Goal: Task Accomplishment & Management: Manage account settings

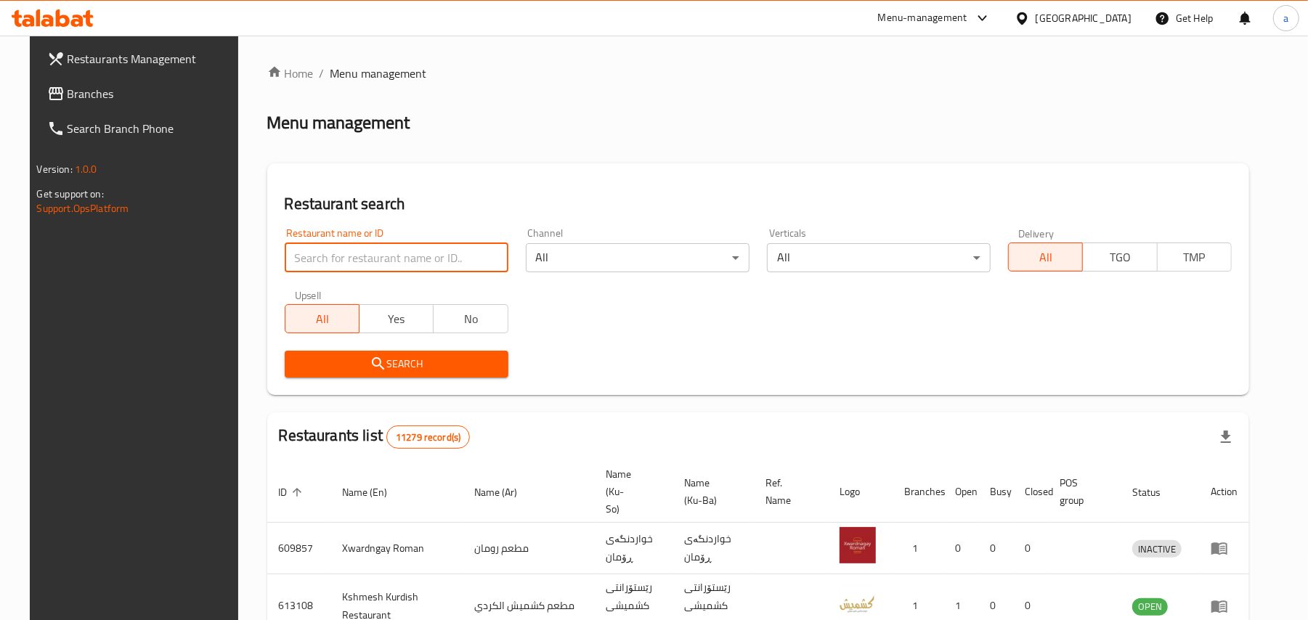
click at [381, 267] on input "search" at bounding box center [397, 257] width 224 height 29
paste input "Weam restaurant"
type input "Weam restaurant"
click button "Search" at bounding box center [397, 364] width 224 height 27
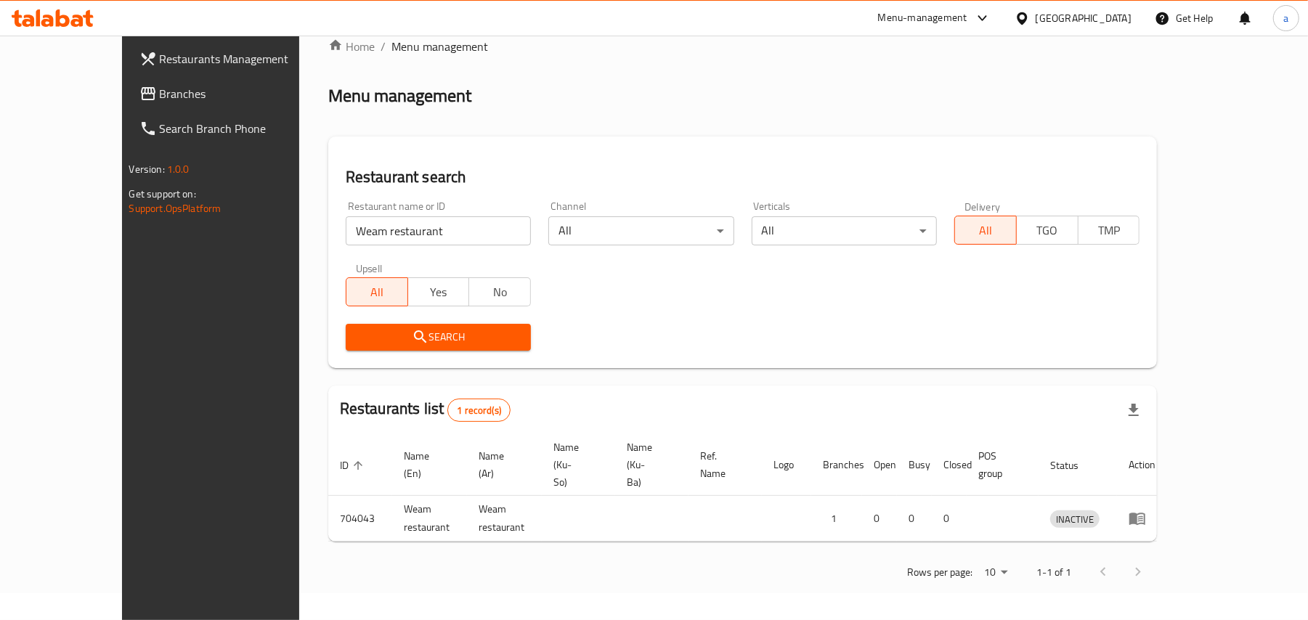
scroll to position [27, 0]
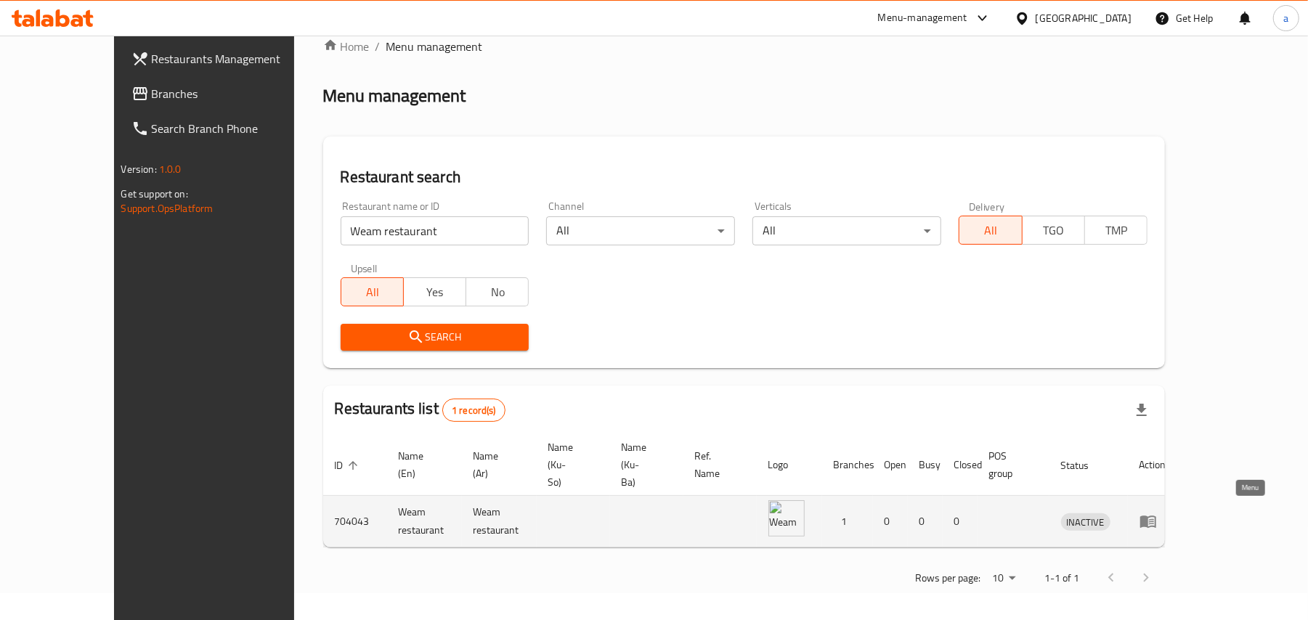
click at [1157, 521] on icon "enhanced table" at bounding box center [1148, 521] width 17 height 17
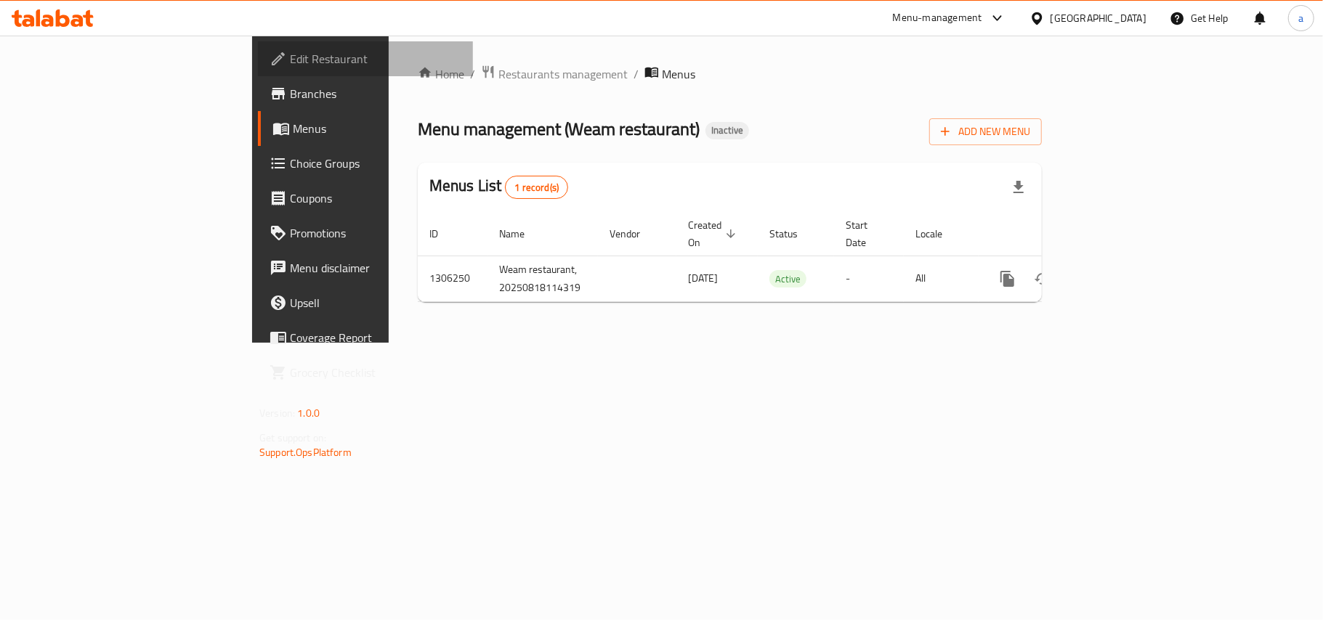
click at [290, 61] on span "Edit Restaurant" at bounding box center [375, 58] width 171 height 17
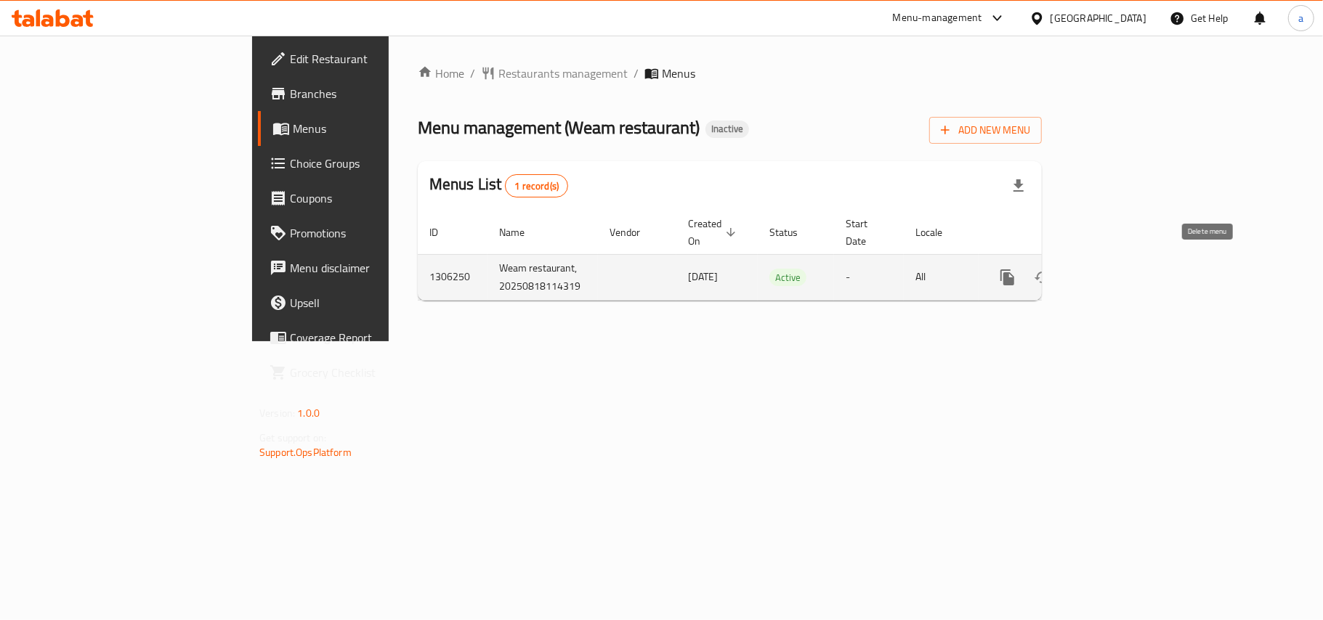
click at [1086, 273] on icon "enhanced table" at bounding box center [1077, 277] width 17 height 17
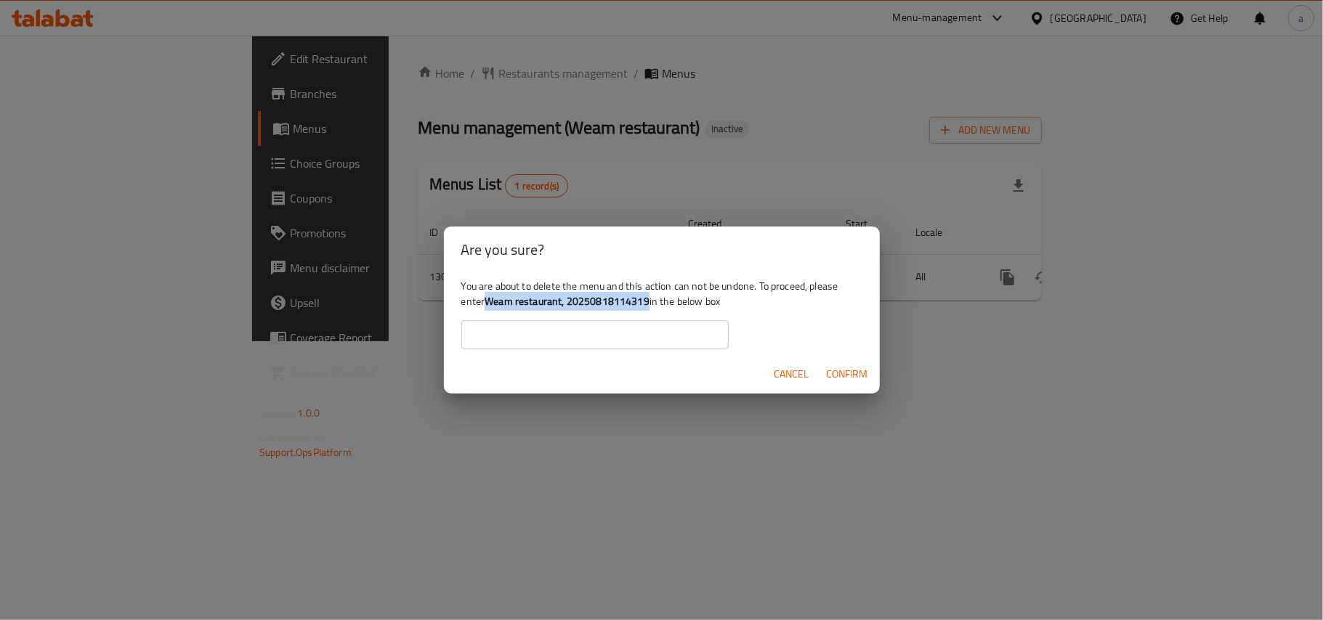
drag, startPoint x: 521, startPoint y: 302, endPoint x: 692, endPoint y: 301, distance: 171.4
click at [649, 301] on b "Weam restaurant, 20250818114319" at bounding box center [567, 301] width 165 height 19
copy b "Weam restaurant, 20250818114319"
drag, startPoint x: 629, startPoint y: 325, endPoint x: 644, endPoint y: 343, distance: 22.7
click at [629, 325] on input "text" at bounding box center [594, 334] width 267 height 29
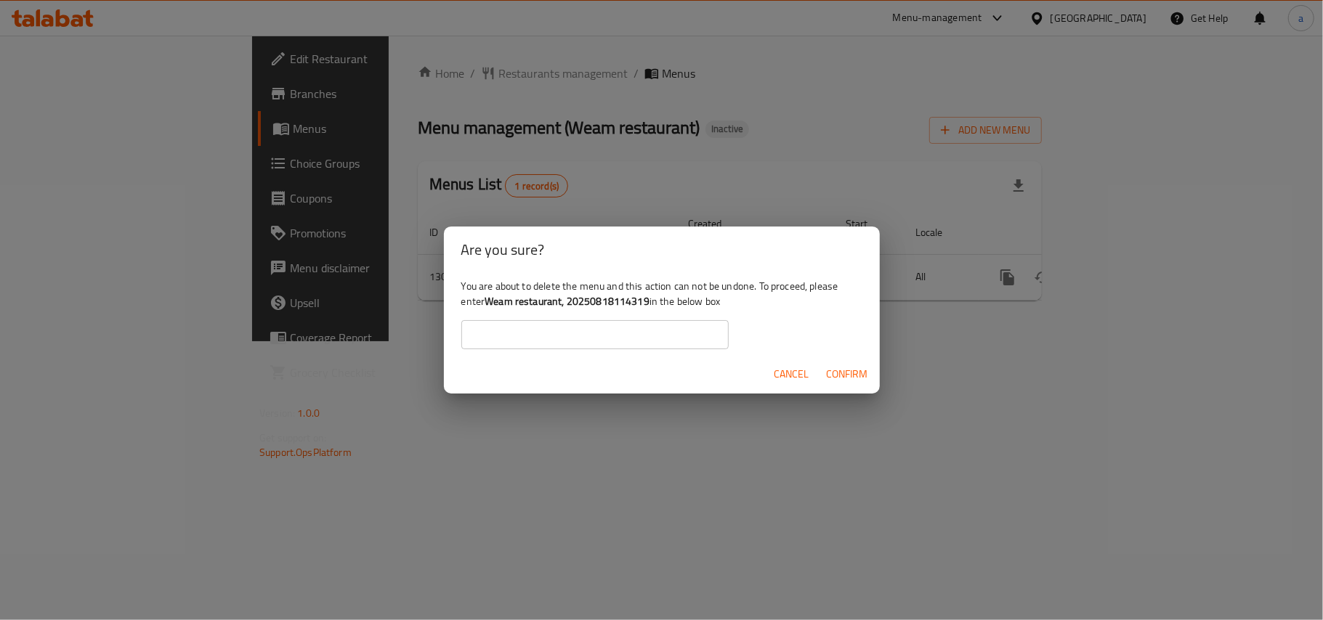
paste input "Weam restaurant, 20250818114319"
type input "Weam restaurant, 20250818114319"
click at [850, 381] on span "Confirm" at bounding box center [847, 374] width 41 height 18
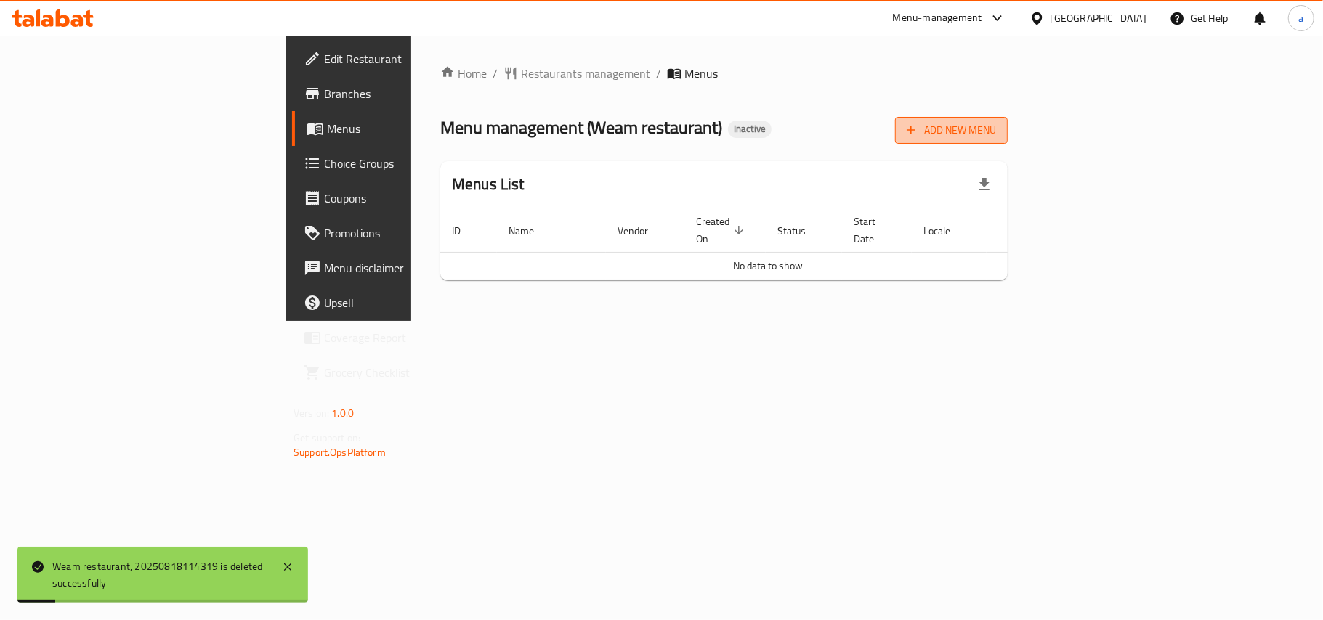
click at [996, 135] on span "Add New Menu" at bounding box center [951, 130] width 89 height 18
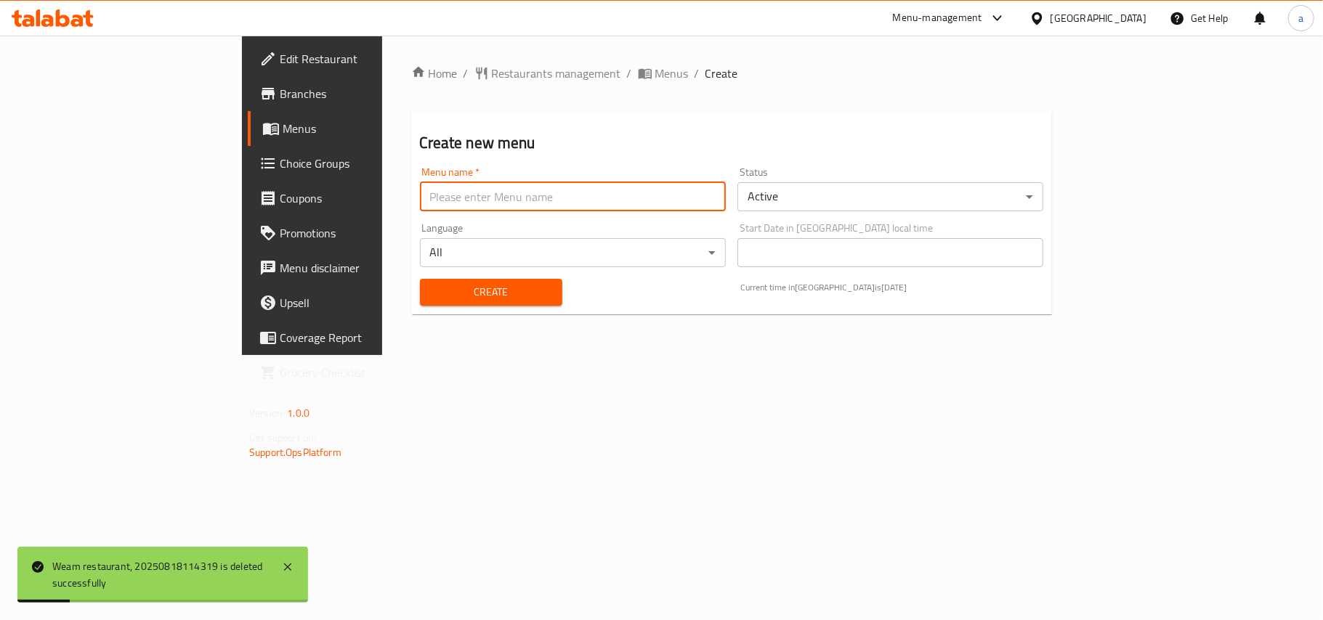
click at [583, 192] on input "text" at bounding box center [573, 196] width 306 height 29
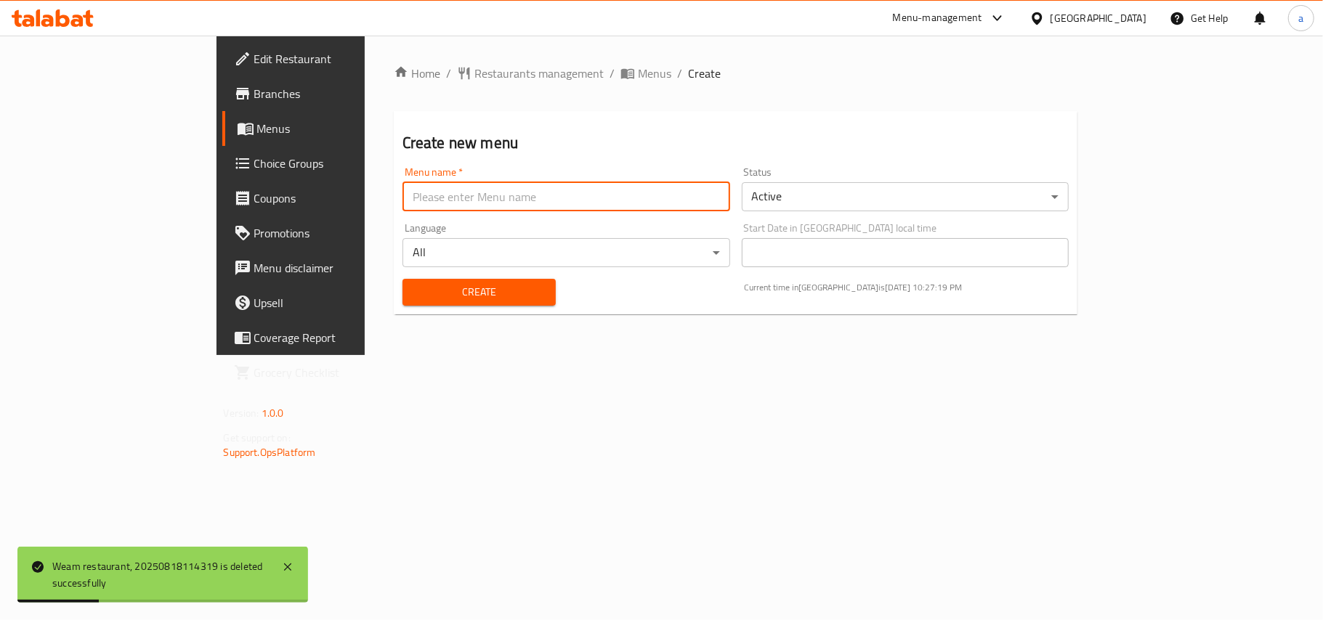
type input "AMAR"
click at [414, 292] on span "Create" at bounding box center [479, 292] width 130 height 18
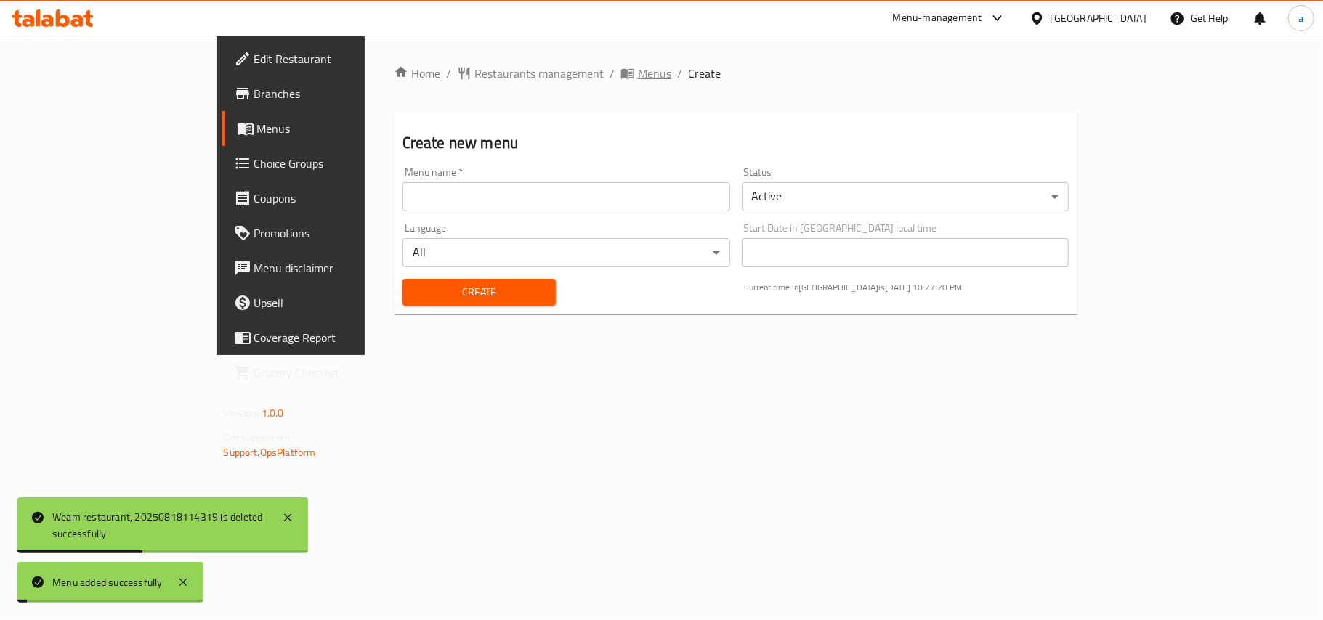
click at [638, 70] on span "Menus" at bounding box center [654, 73] width 33 height 17
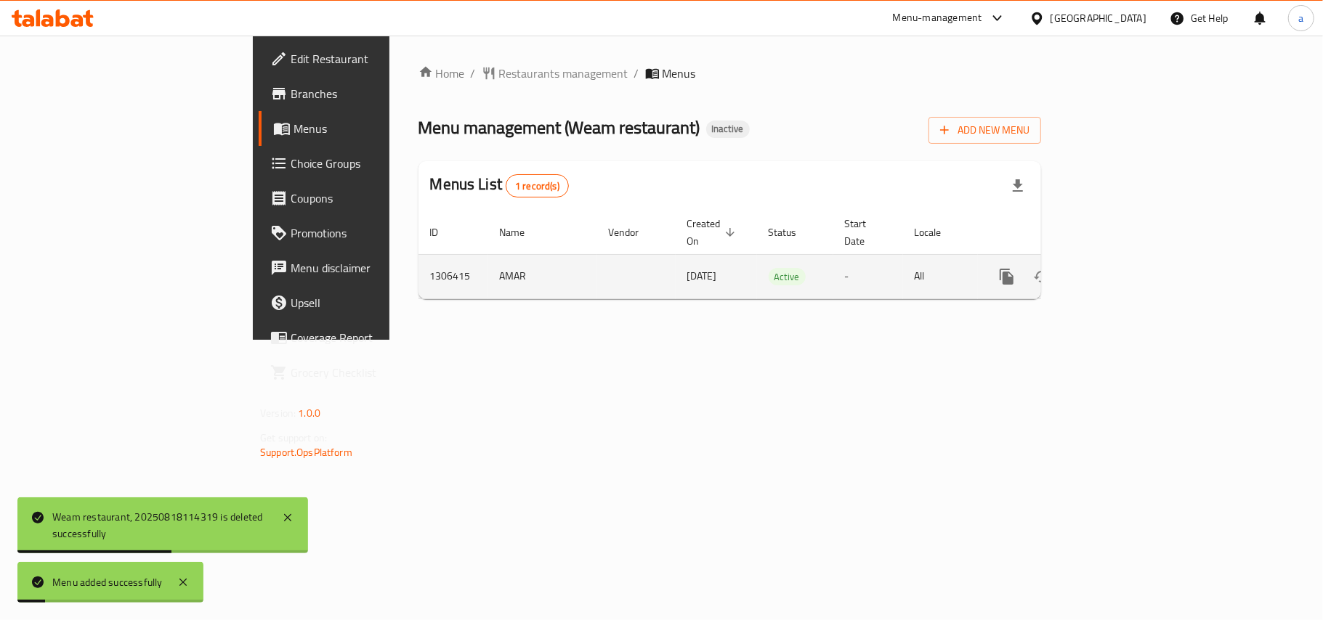
click at [1120, 271] on icon "enhanced table" at bounding box center [1111, 276] width 17 height 17
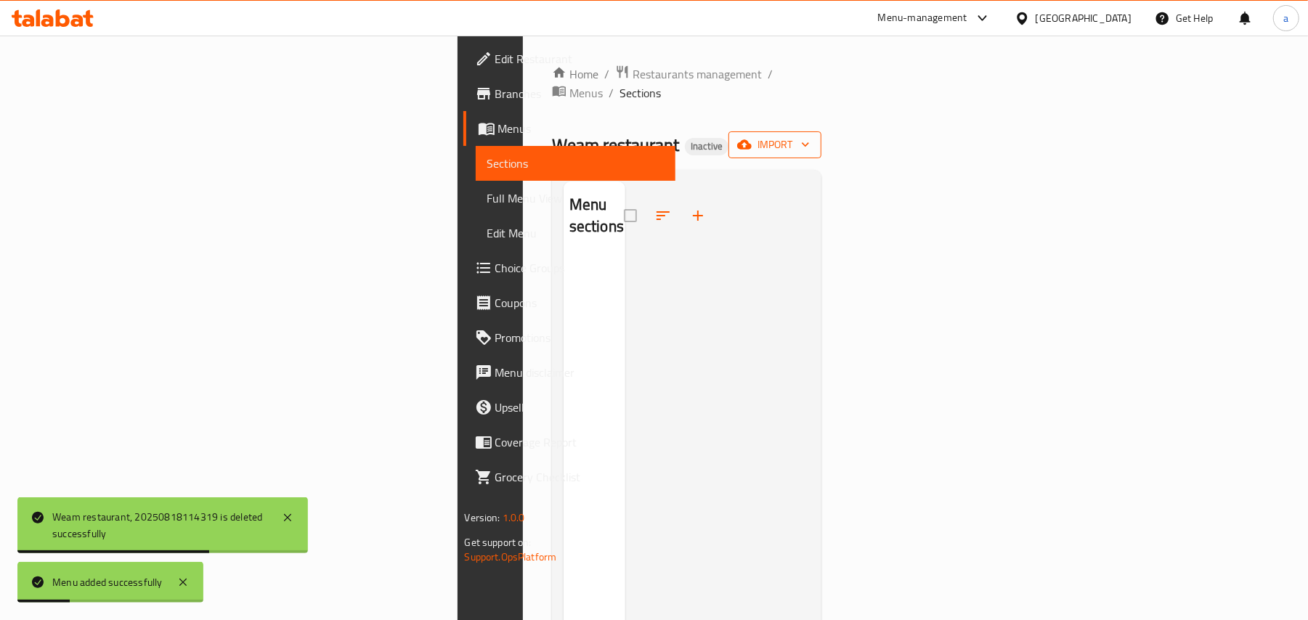
click at [822, 113] on div "Home / Restaurants management / Menus / Sections Weam restaurant Inactive impor…" at bounding box center [687, 439] width 270 height 749
click at [810, 136] on span "import" at bounding box center [775, 145] width 70 height 18
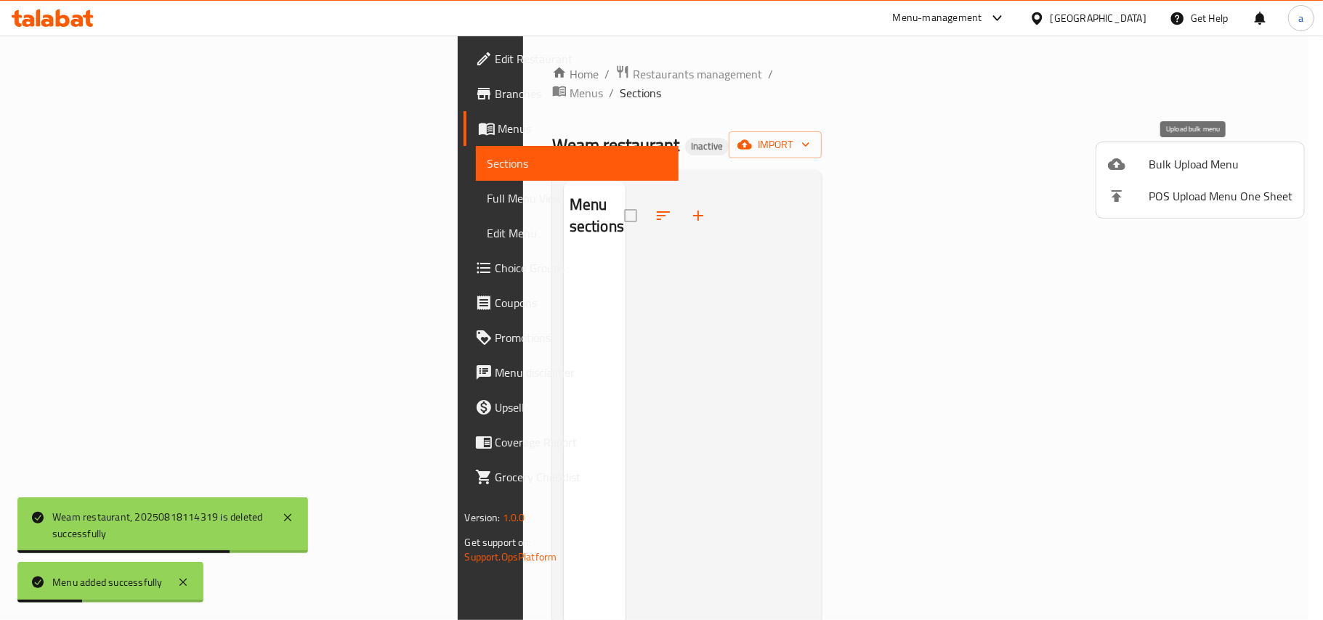
click at [1143, 166] on div at bounding box center [1128, 163] width 41 height 17
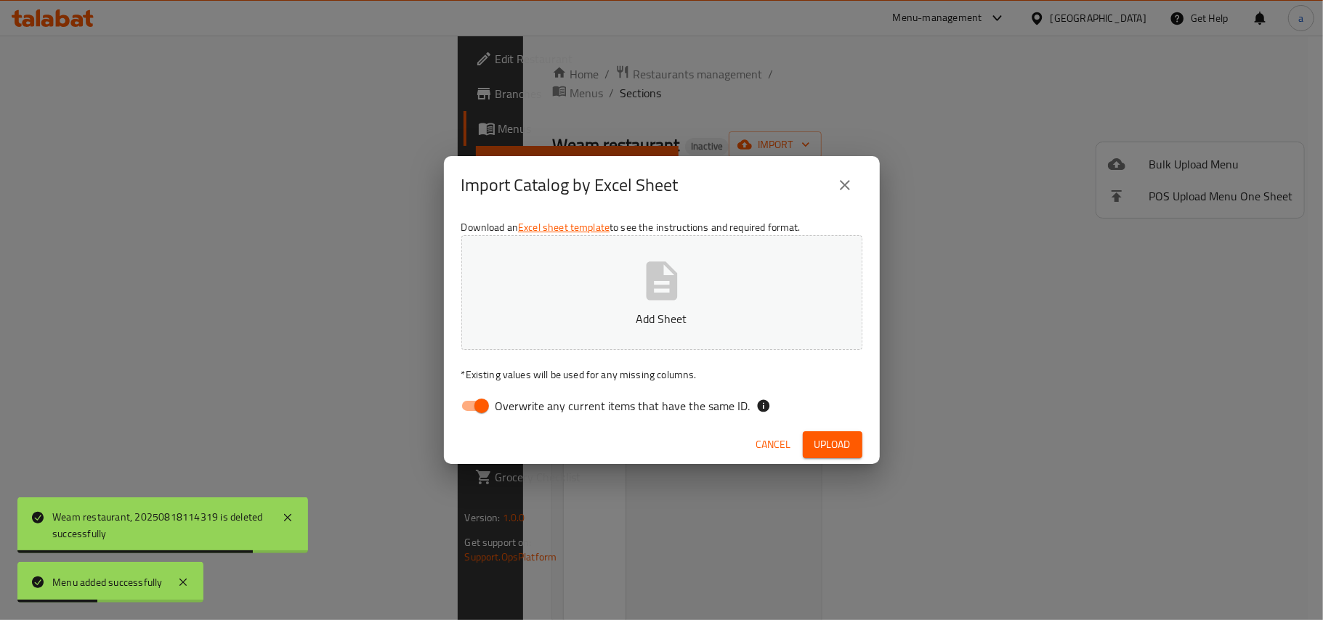
click at [487, 398] on input "Overwrite any current items that have the same ID." at bounding box center [481, 406] width 83 height 28
checkbox input "false"
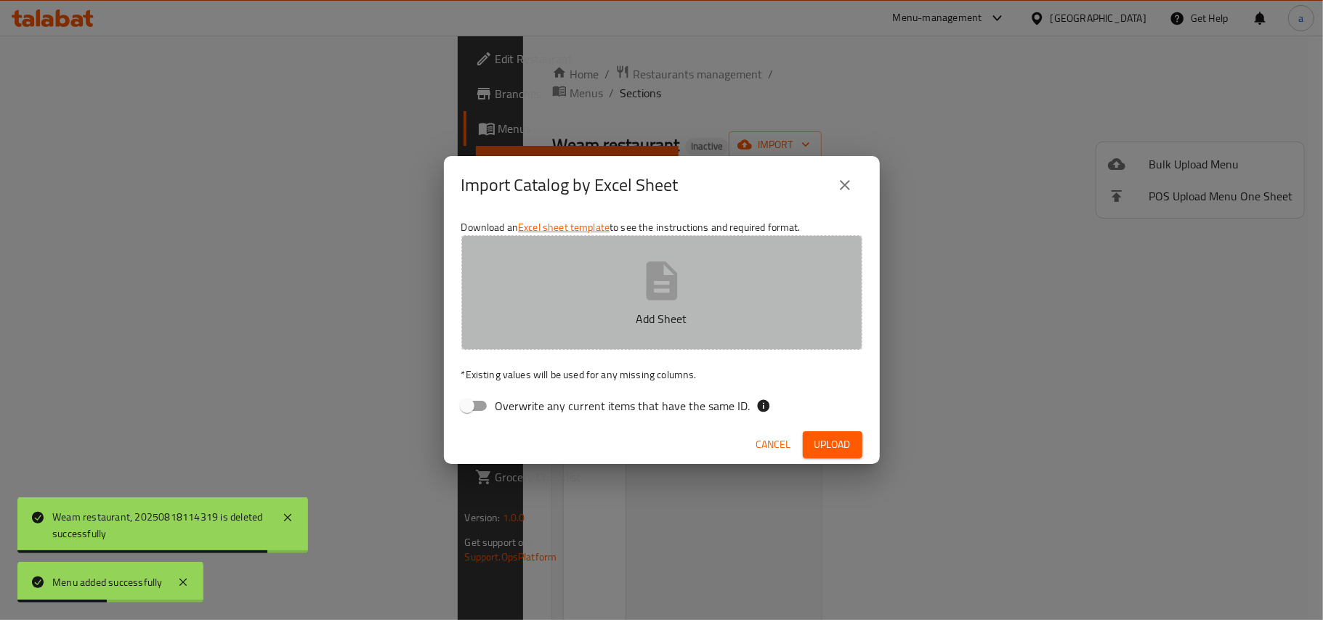
click at [608, 317] on p "Add Sheet" at bounding box center [662, 318] width 356 height 17
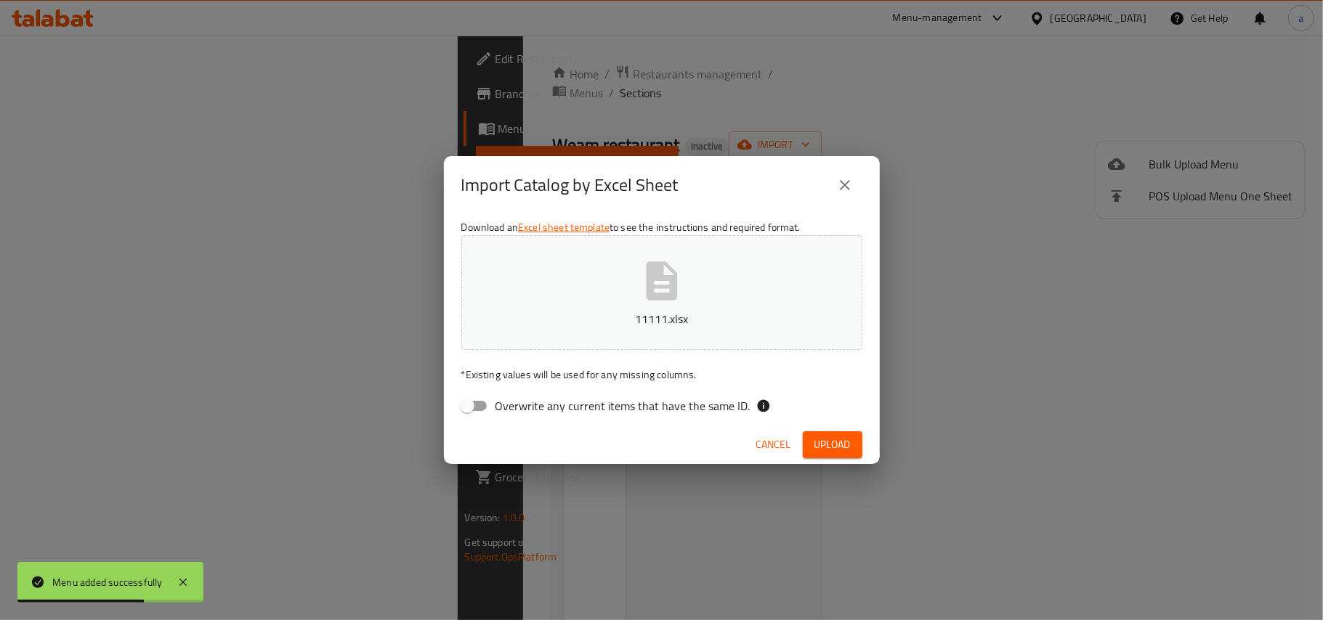
click at [825, 453] on span "Upload" at bounding box center [832, 445] width 36 height 18
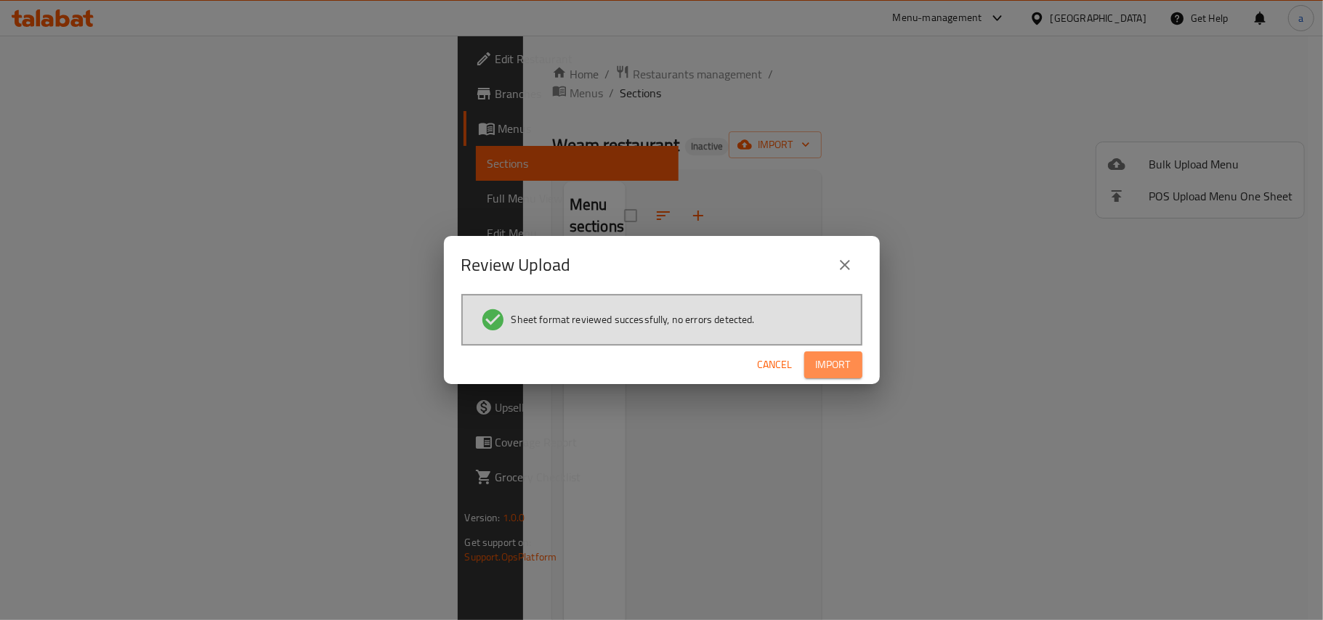
click at [841, 368] on span "Import" at bounding box center [833, 365] width 35 height 18
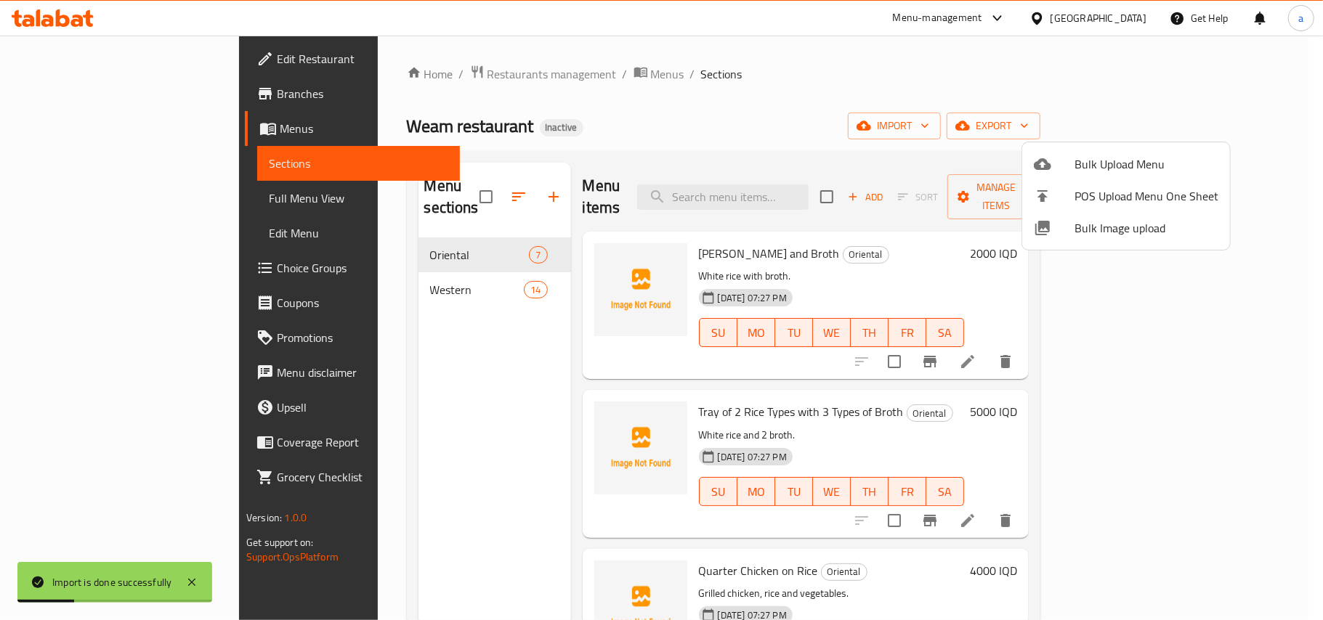
click at [471, 393] on div at bounding box center [661, 310] width 1323 height 620
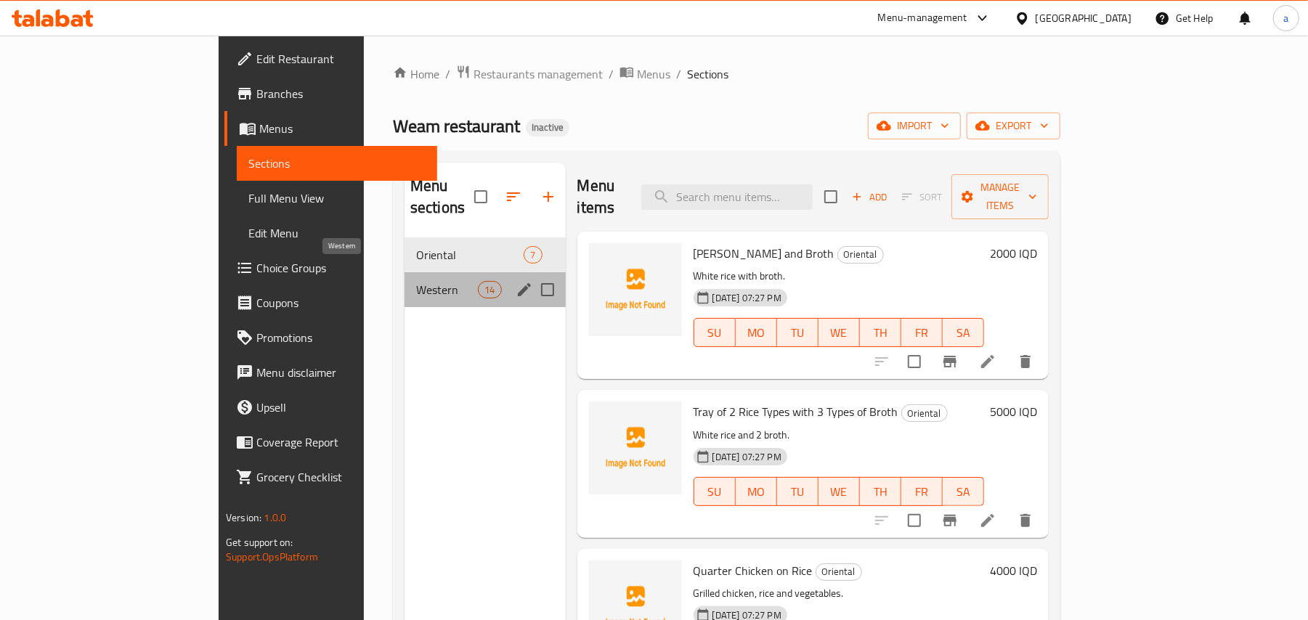
click at [416, 281] on span "Western" at bounding box center [447, 289] width 62 height 17
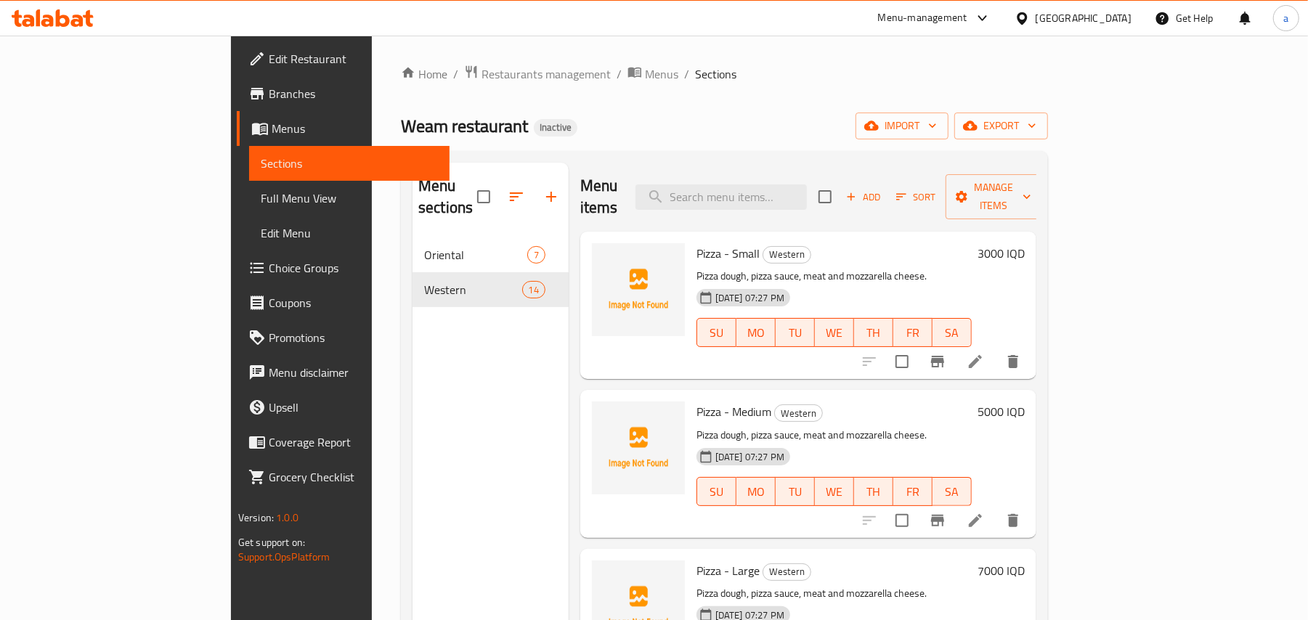
click at [269, 55] on span "Edit Restaurant" at bounding box center [353, 58] width 169 height 17
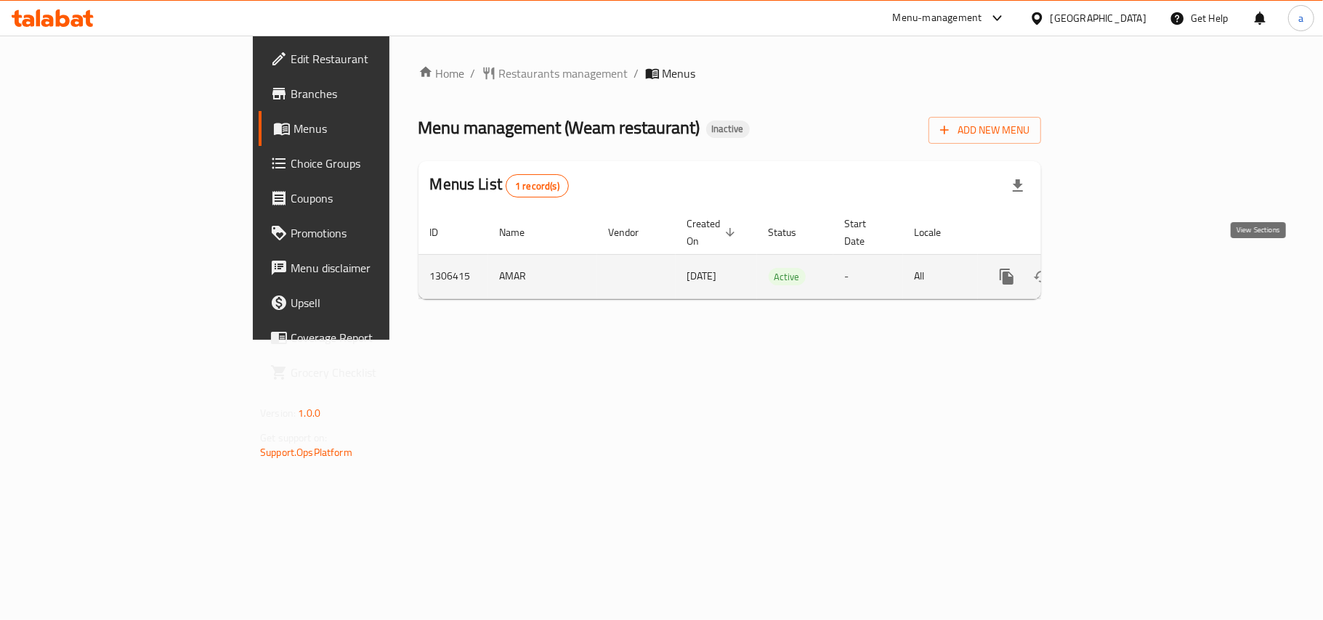
click at [1129, 272] on link "enhanced table" at bounding box center [1111, 276] width 35 height 35
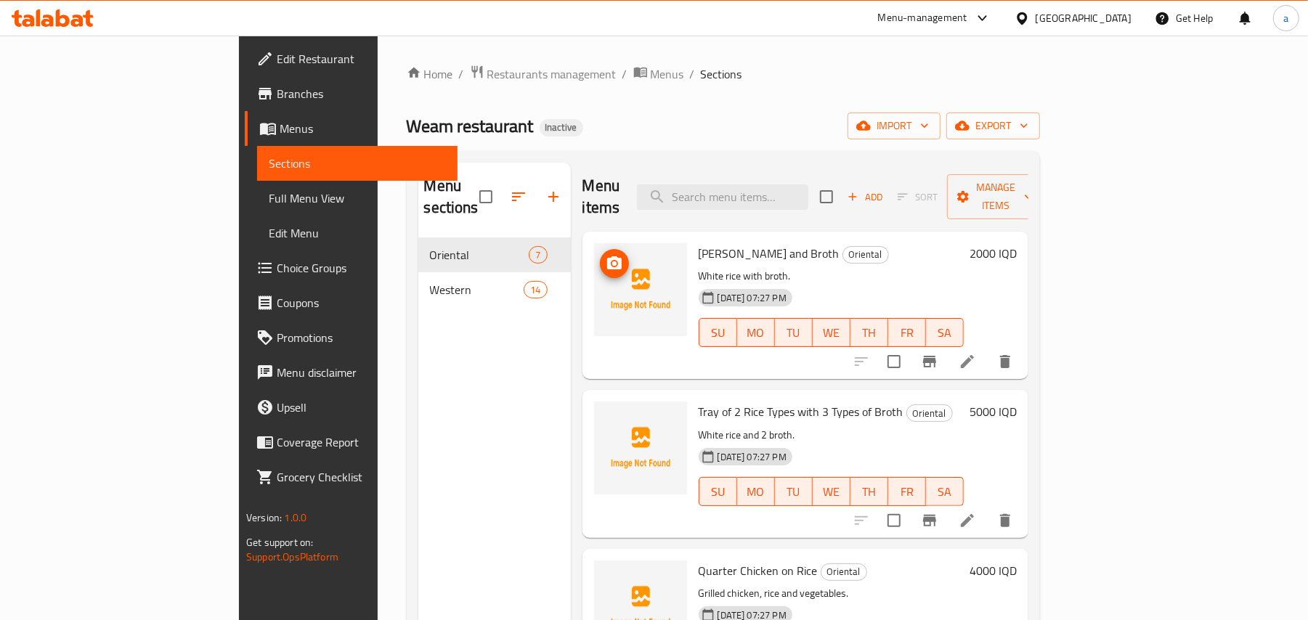
click at [607, 256] on icon "upload picture" at bounding box center [614, 262] width 15 height 13
click at [606, 255] on icon "upload picture" at bounding box center [614, 263] width 17 height 17
click at [606, 413] on icon "upload picture" at bounding box center [614, 421] width 17 height 17
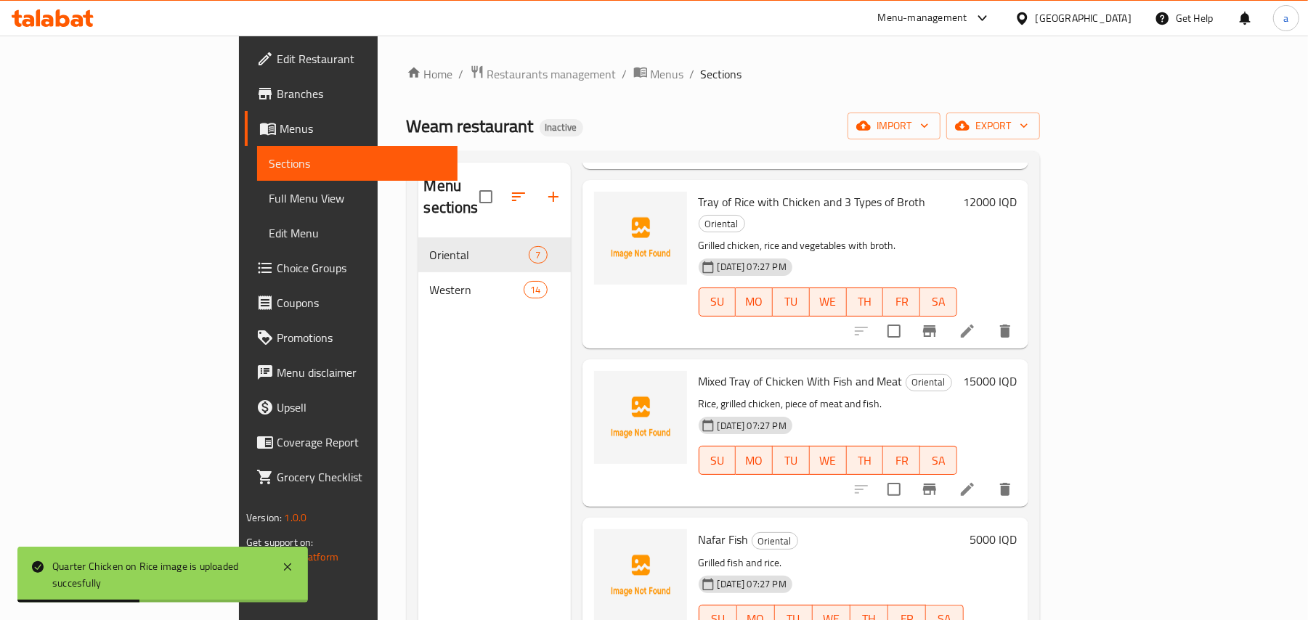
scroll to position [302, 0]
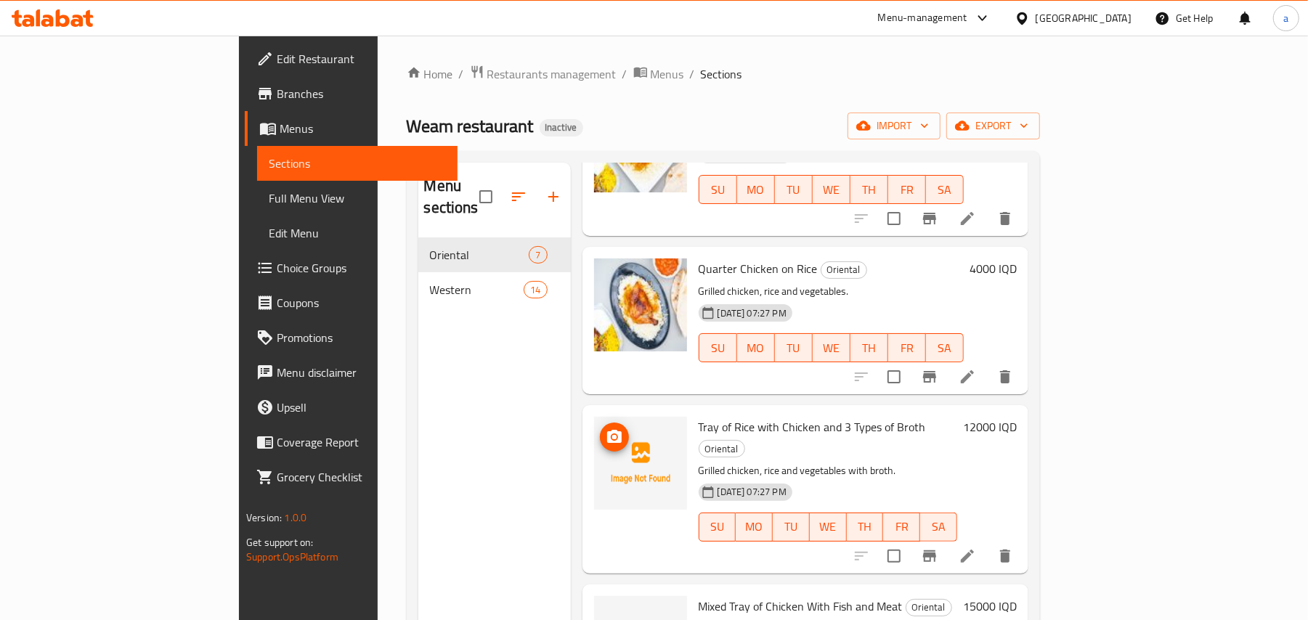
click at [606, 433] on icon "upload picture" at bounding box center [614, 437] width 17 height 17
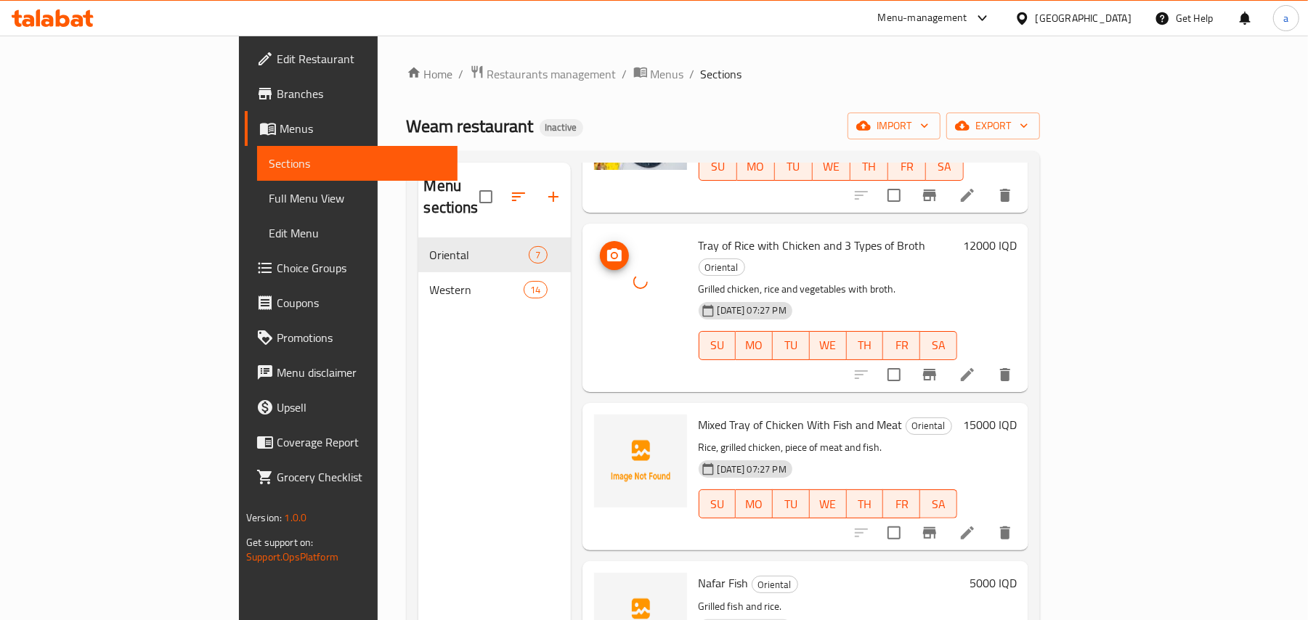
scroll to position [527, 0]
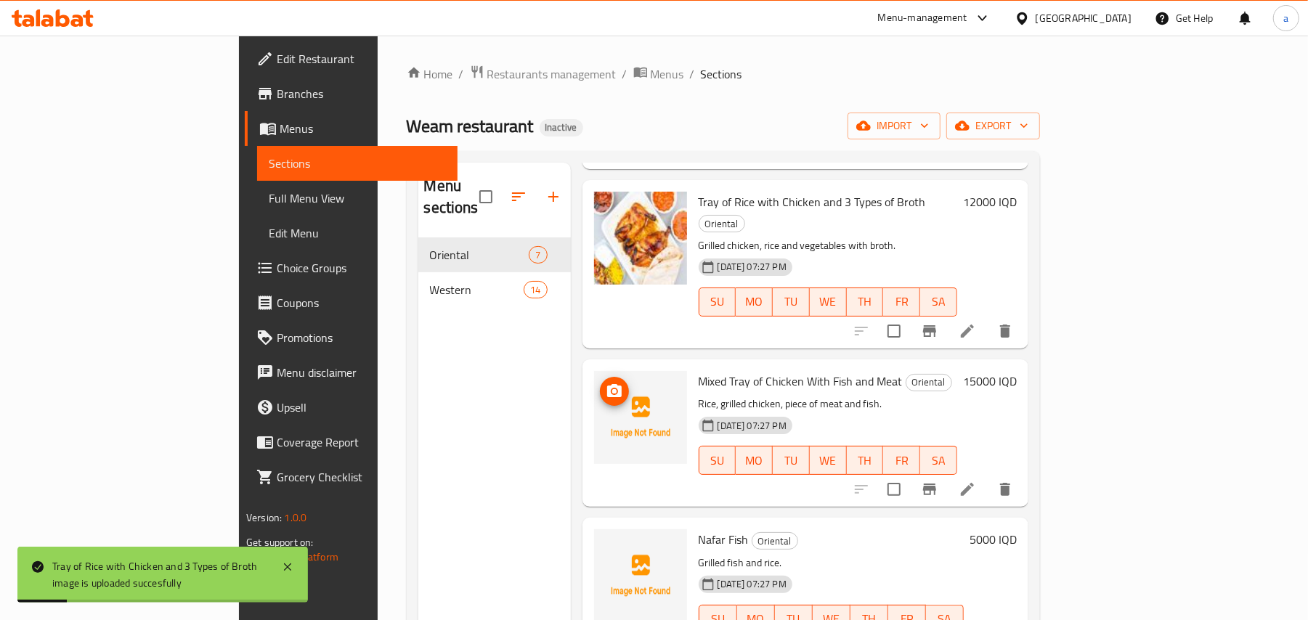
click at [606, 383] on icon "upload picture" at bounding box center [614, 391] width 17 height 17
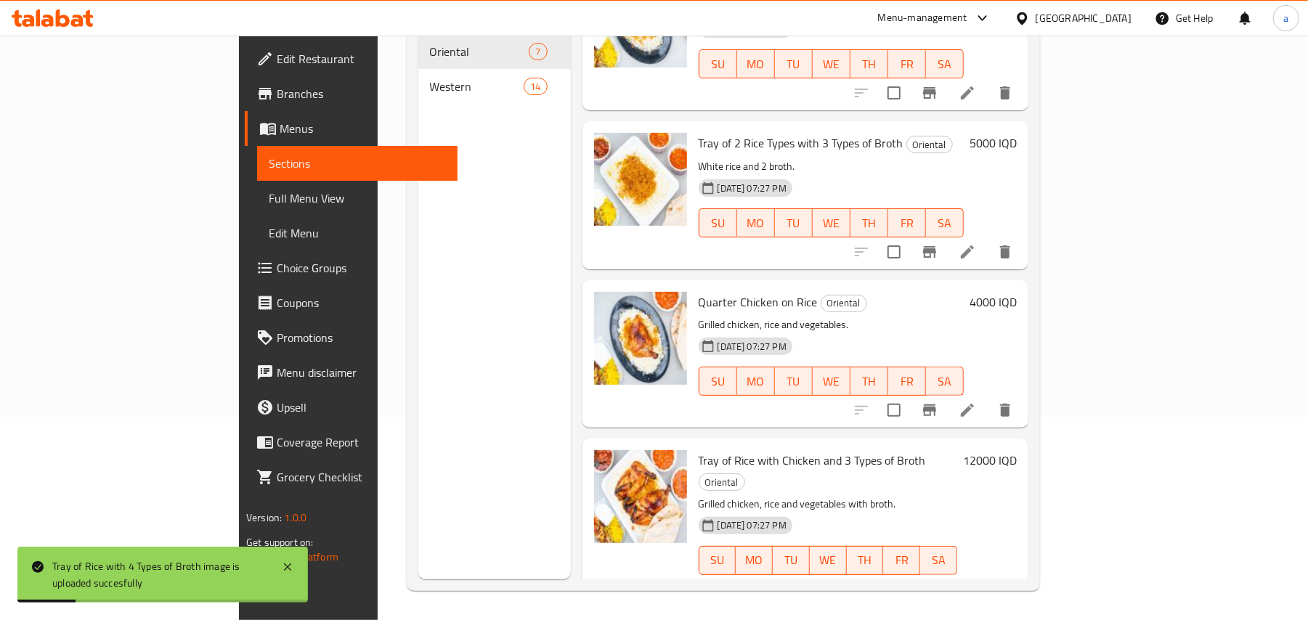
scroll to position [0, 0]
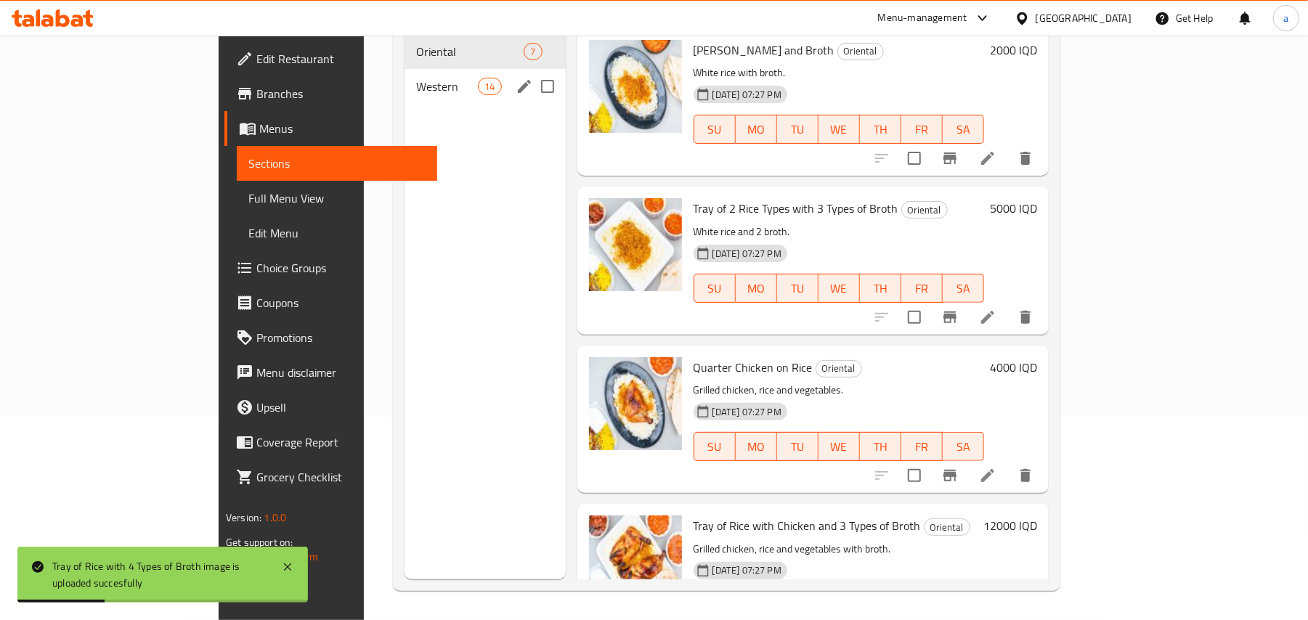
click at [416, 78] on span "Western" at bounding box center [447, 86] width 62 height 17
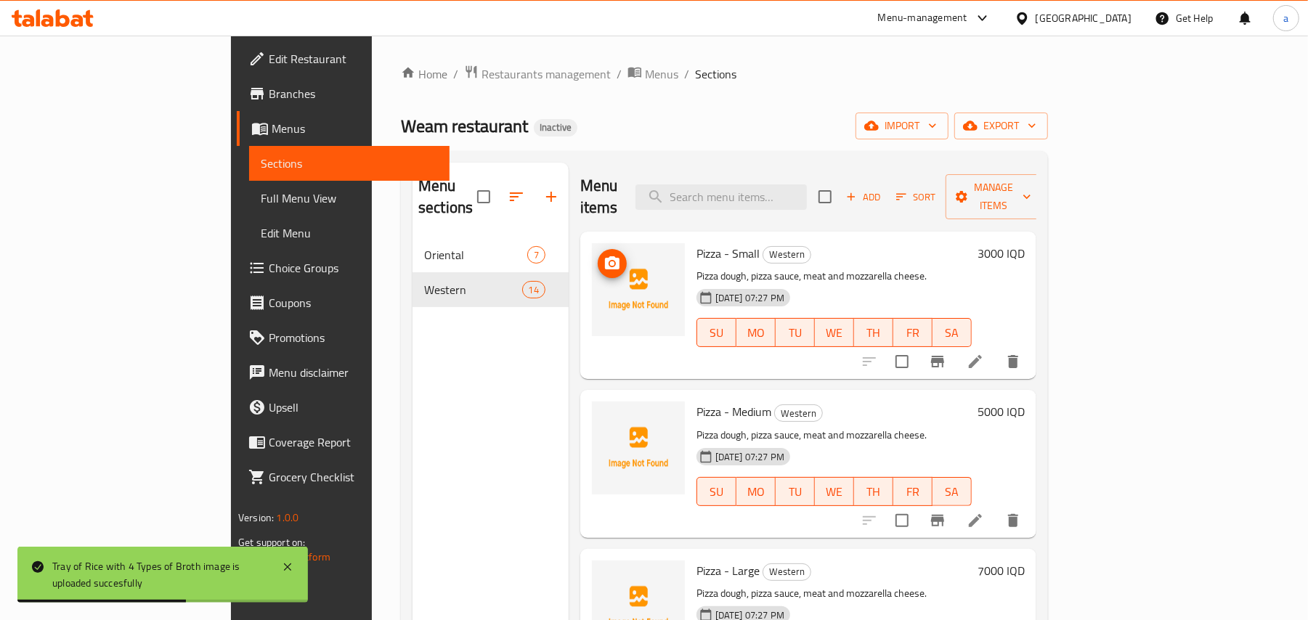
click at [605, 256] on icon "upload picture" at bounding box center [612, 262] width 15 height 13
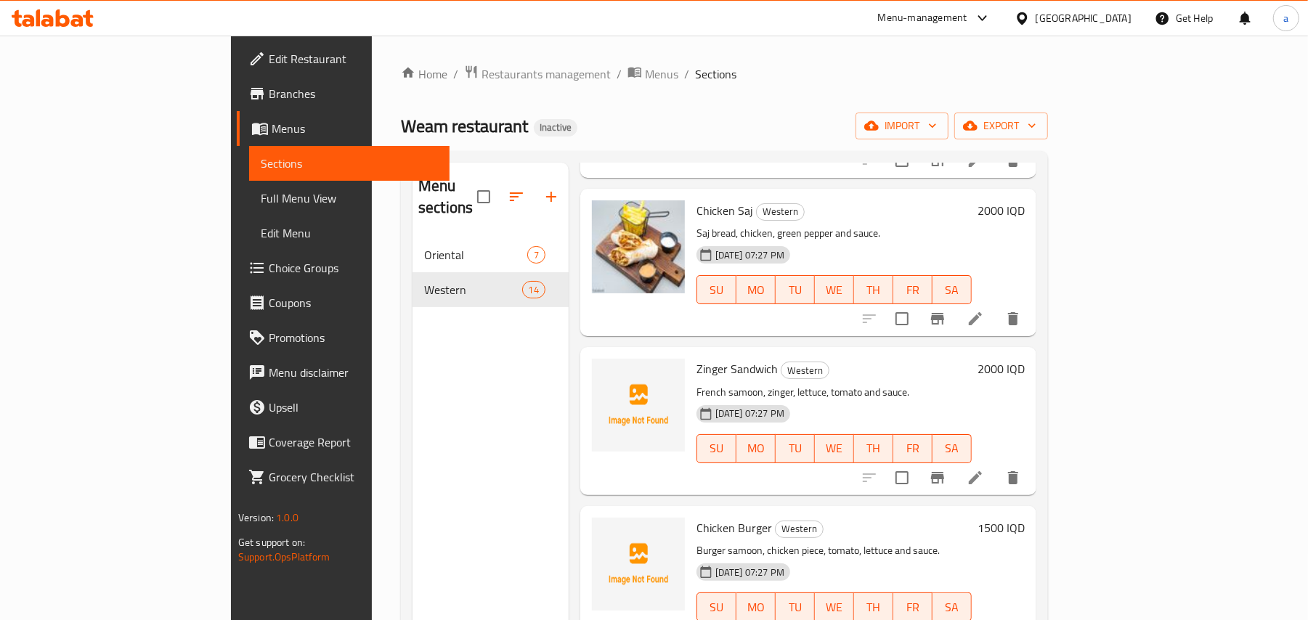
scroll to position [452, 0]
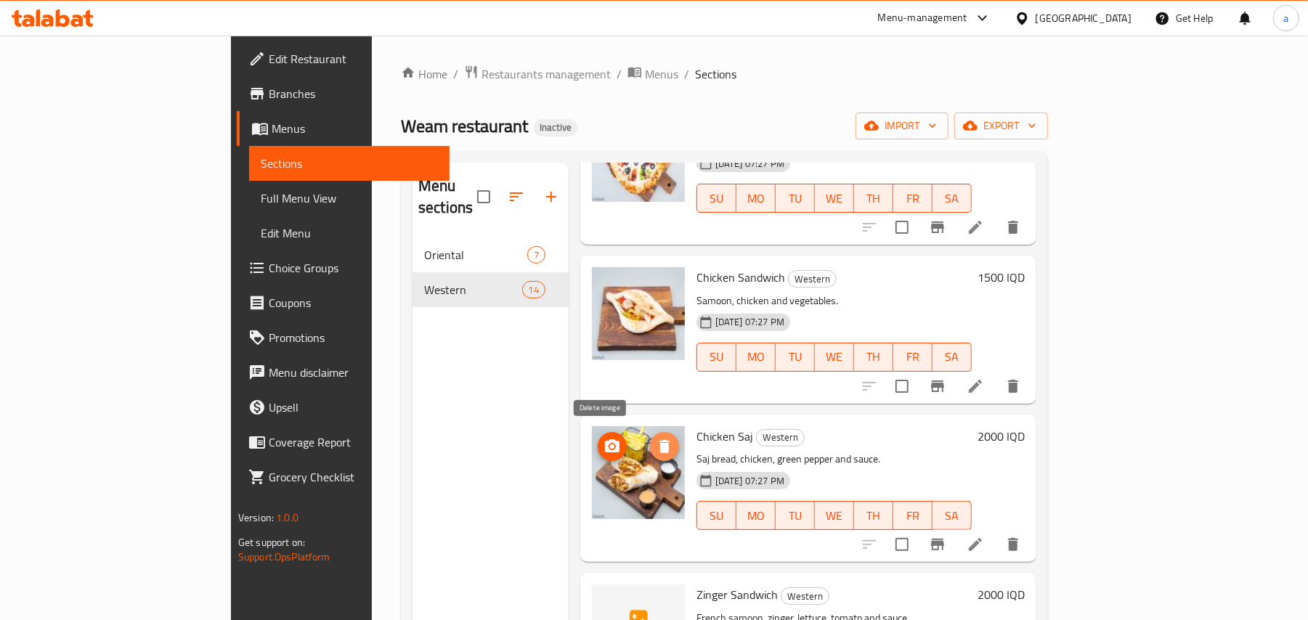
click at [650, 440] on span "delete image" at bounding box center [664, 446] width 29 height 17
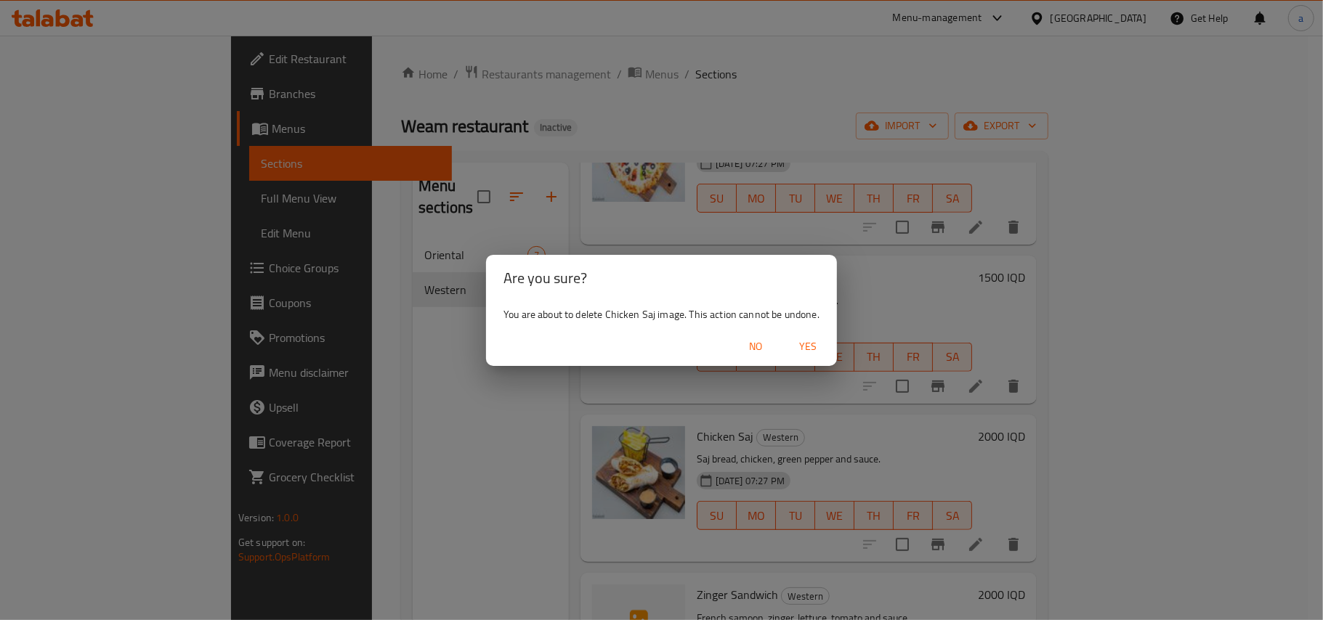
click at [825, 344] on span "Yes" at bounding box center [807, 347] width 35 height 18
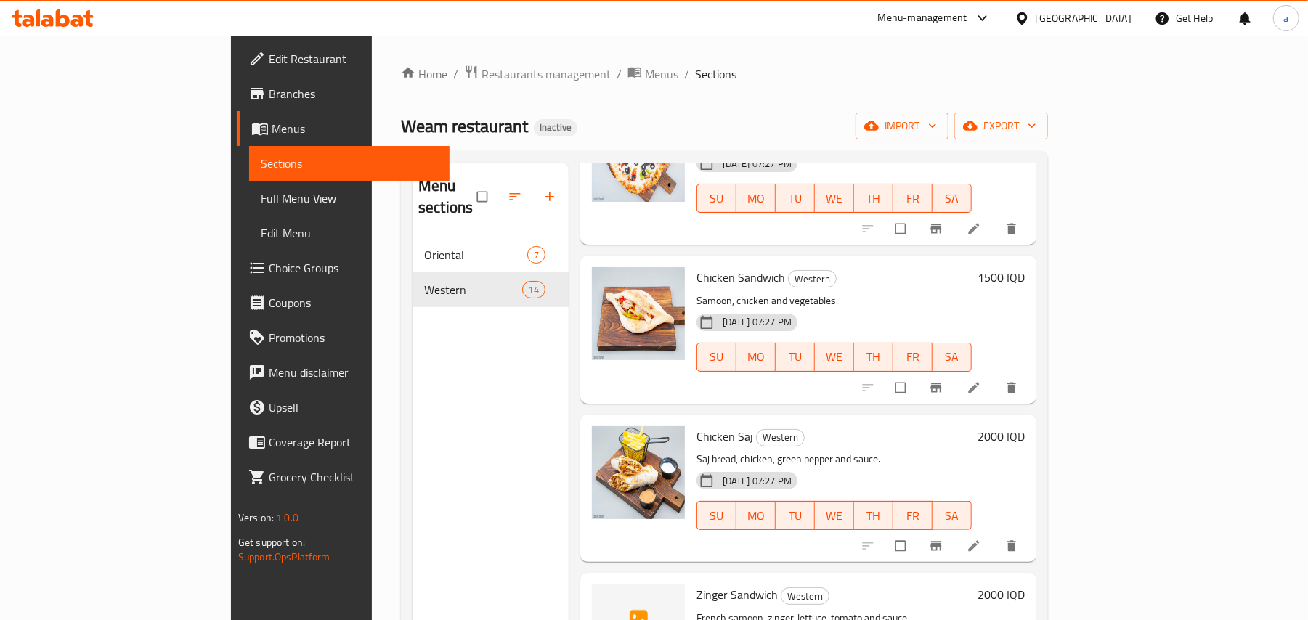
scroll to position [678, 0]
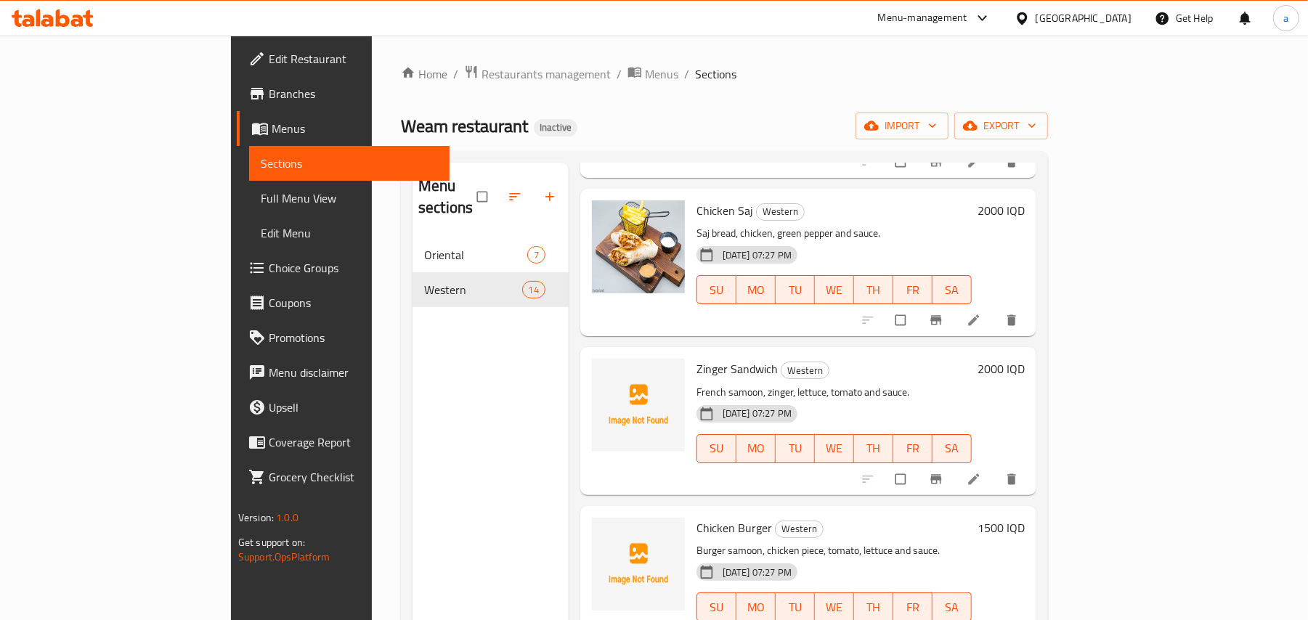
click at [697, 200] on span "Chicken Saj" at bounding box center [725, 211] width 57 height 22
copy h6 "Chicken Saj"
click at [697, 364] on span "Zinger Sandwich" at bounding box center [737, 369] width 81 height 22
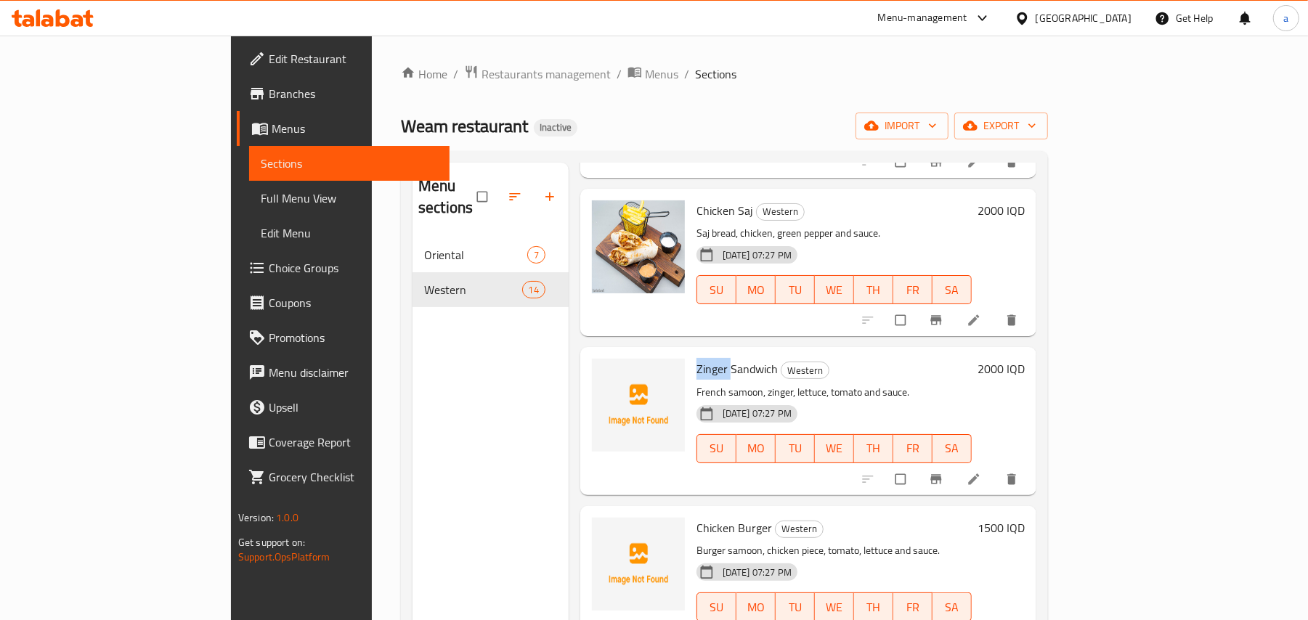
click at [697, 364] on span "Zinger Sandwich" at bounding box center [737, 369] width 81 height 22
copy h6 "Zinger Sandwich"
click at [893, 367] on h6 "Zinger Sandwich Western" at bounding box center [834, 369] width 275 height 20
click at [697, 375] on span "Zinger Sandwich" at bounding box center [737, 369] width 81 height 22
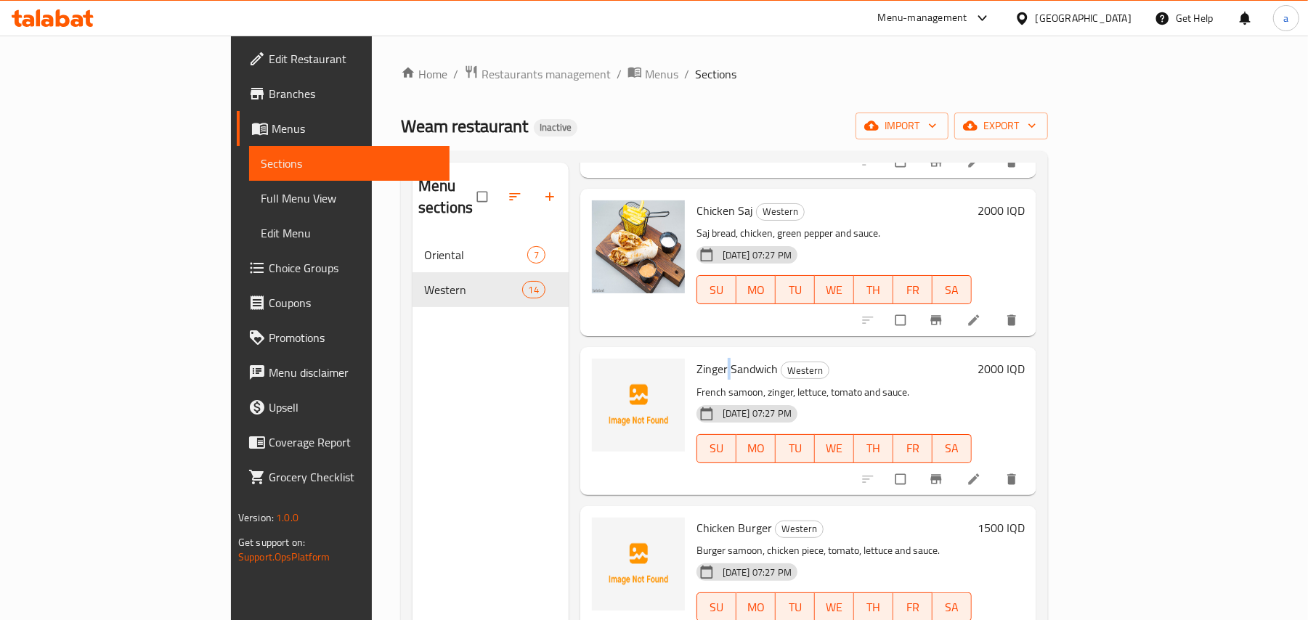
click at [697, 375] on span "Zinger Sandwich" at bounding box center [737, 369] width 81 height 22
copy h6 "Zinger Sandwich"
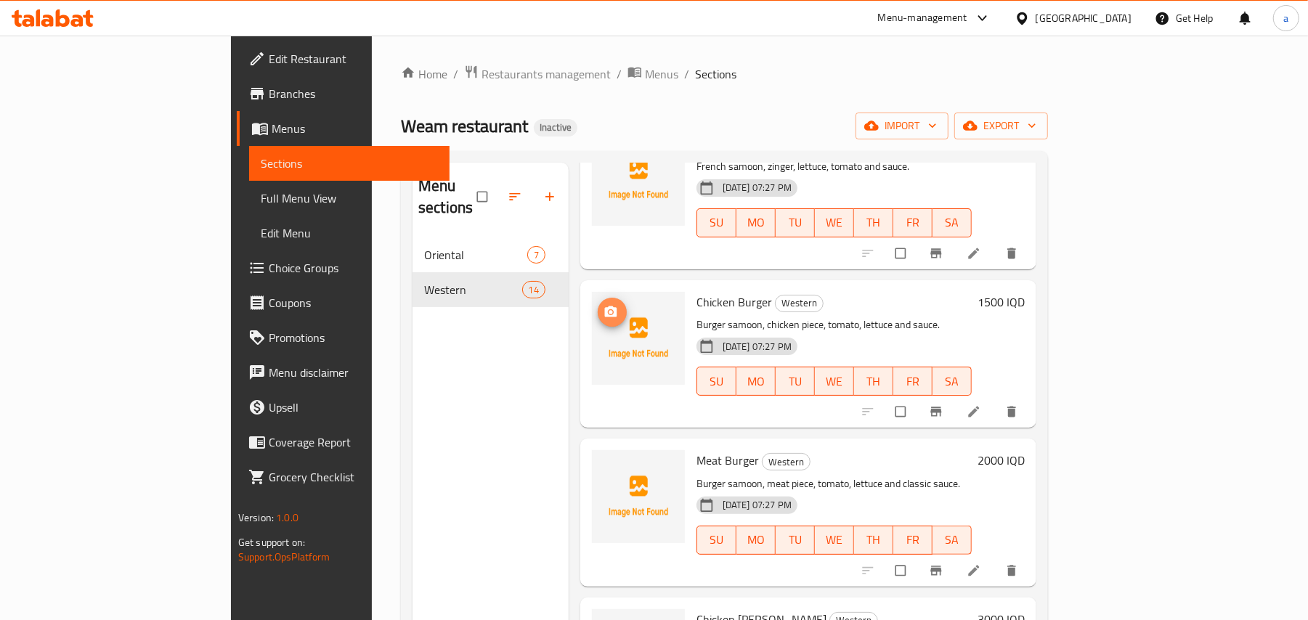
click at [609, 314] on circle "upload picture" at bounding box center [611, 312] width 4 height 4
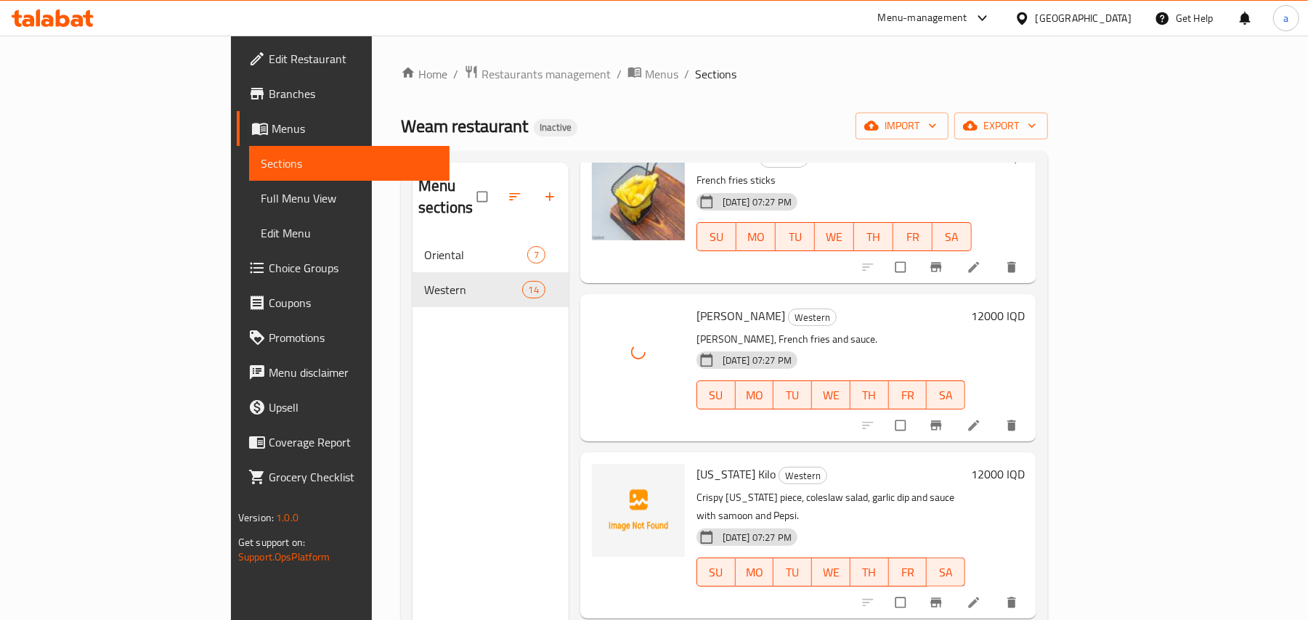
scroll to position [205, 0]
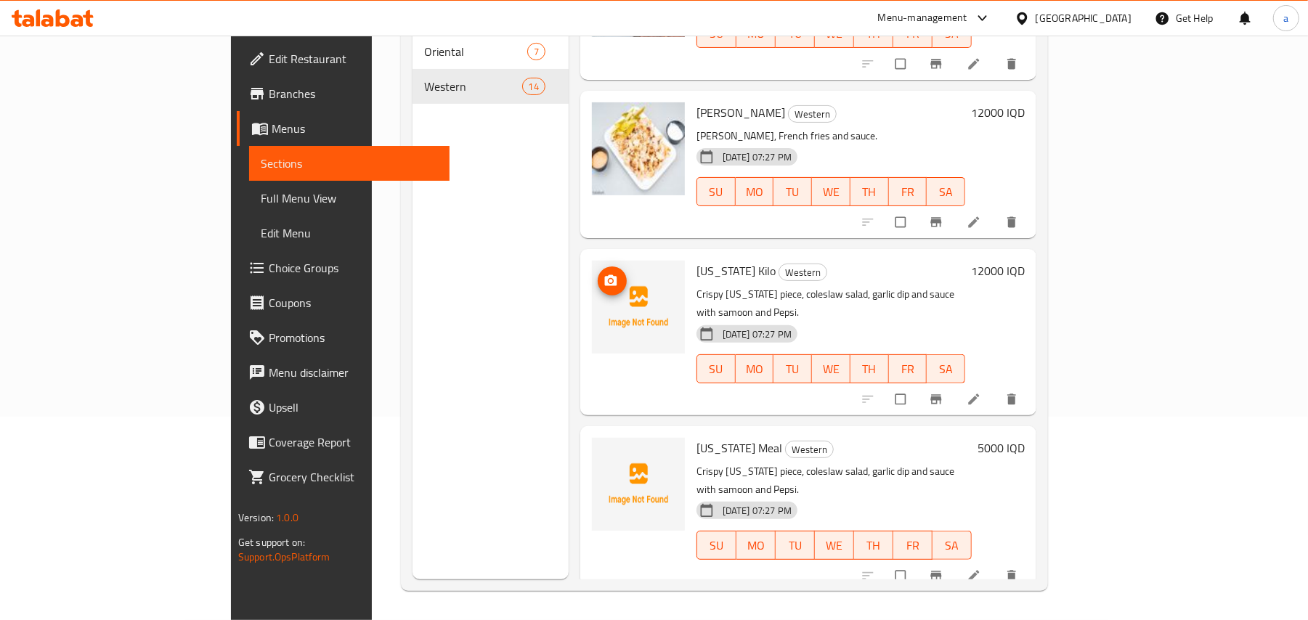
click at [598, 296] on button "upload picture" at bounding box center [612, 281] width 29 height 29
click at [697, 282] on span "[US_STATE] Kilo" at bounding box center [736, 271] width 79 height 22
copy h6 "[US_STATE] Kilo"
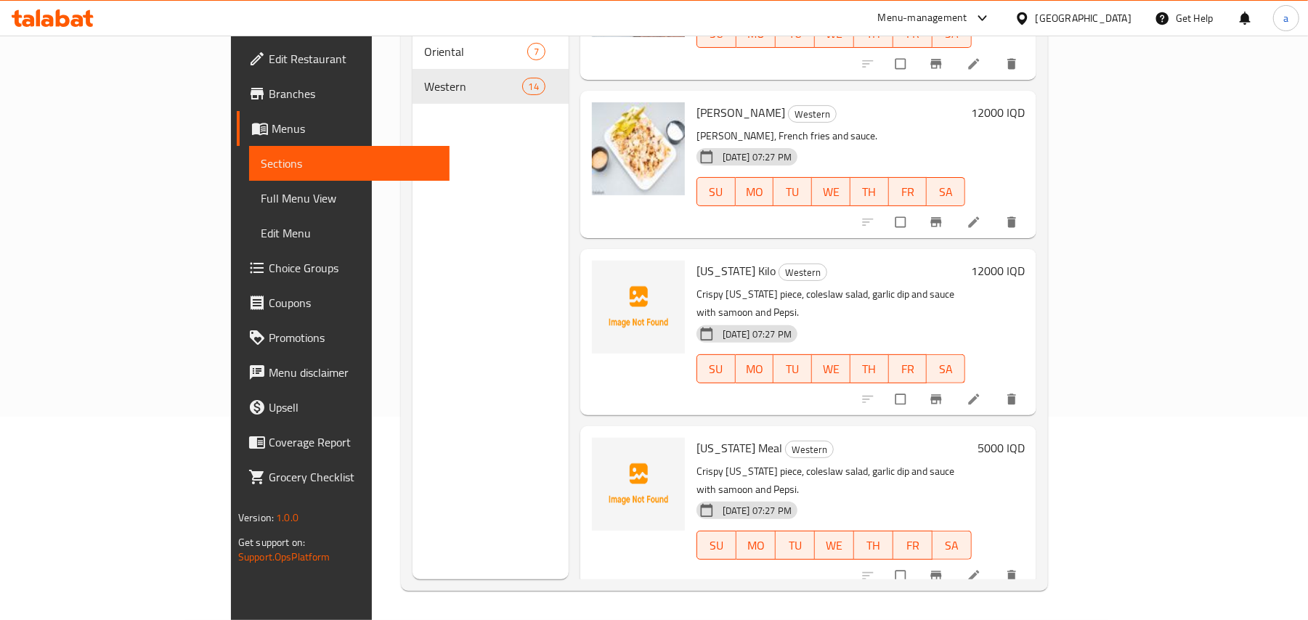
click at [697, 443] on span "[US_STATE] Meal" at bounding box center [740, 448] width 86 height 22
copy h6 "[US_STATE] Meal"
click at [924, 312] on p "Crispy [US_STATE] piece, coleslaw salad, garlic dip and sauce with samoon and P…" at bounding box center [831, 303] width 269 height 36
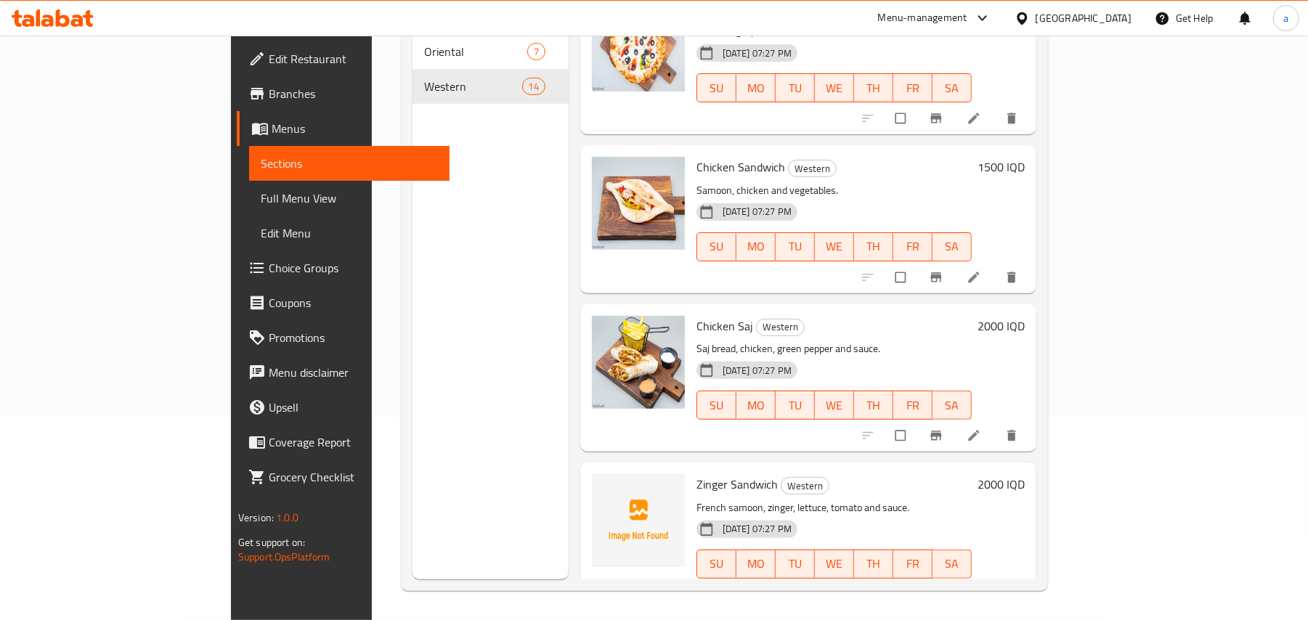
scroll to position [327, 0]
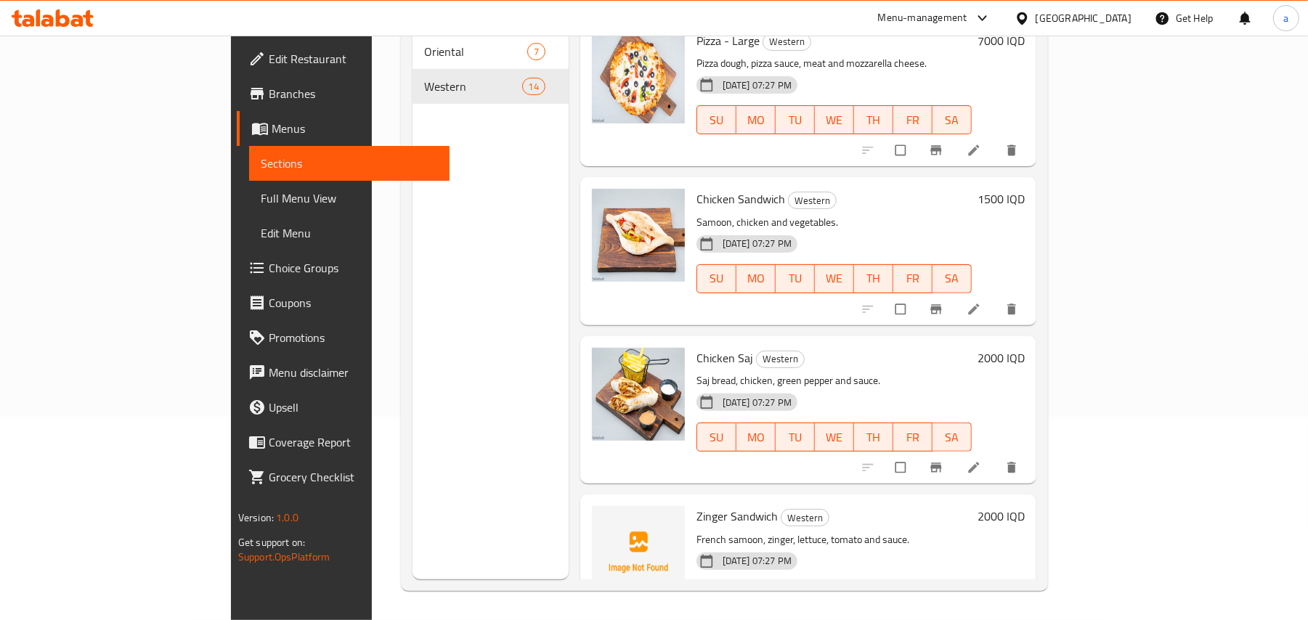
click at [697, 357] on span "Chicken Saj" at bounding box center [725, 358] width 57 height 22
click at [878, 352] on h6 "Chicken Saj Western" at bounding box center [834, 358] width 275 height 20
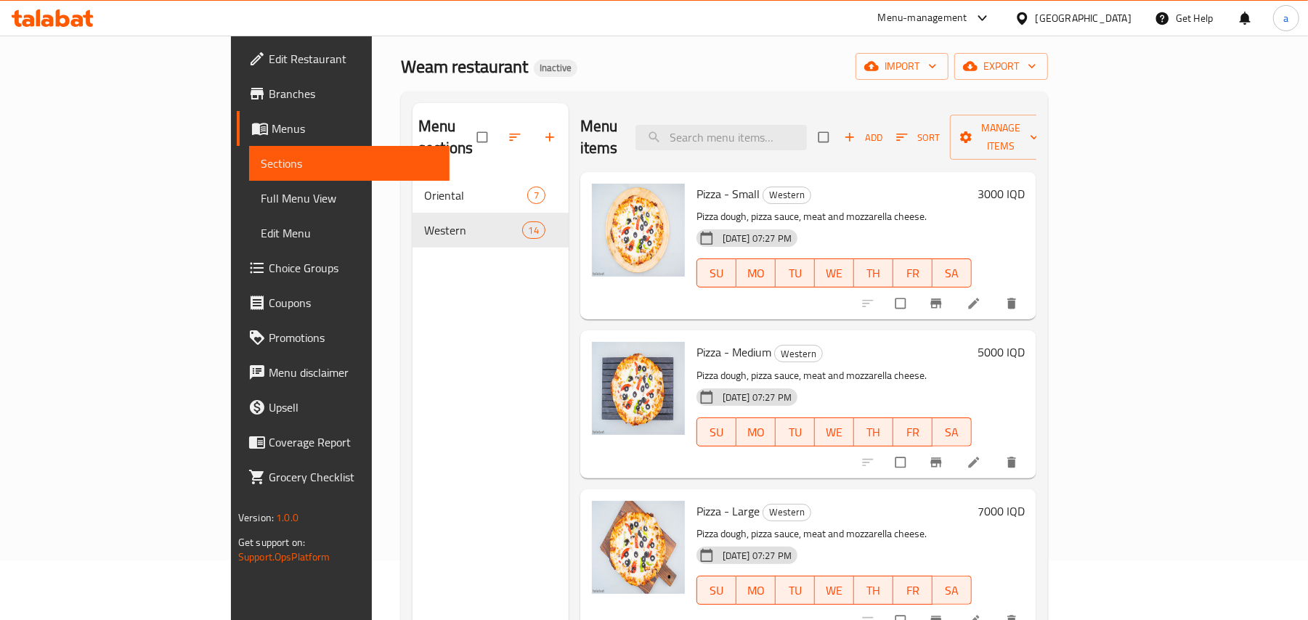
scroll to position [0, 0]
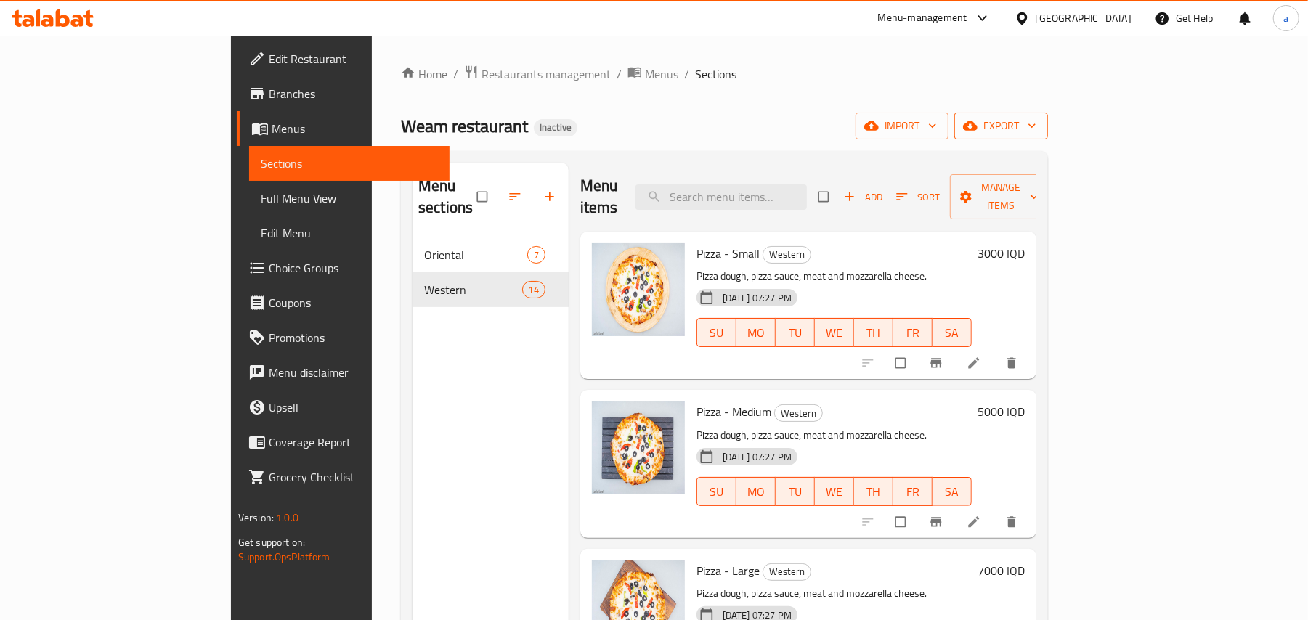
click at [978, 123] on icon "button" at bounding box center [970, 125] width 15 height 15
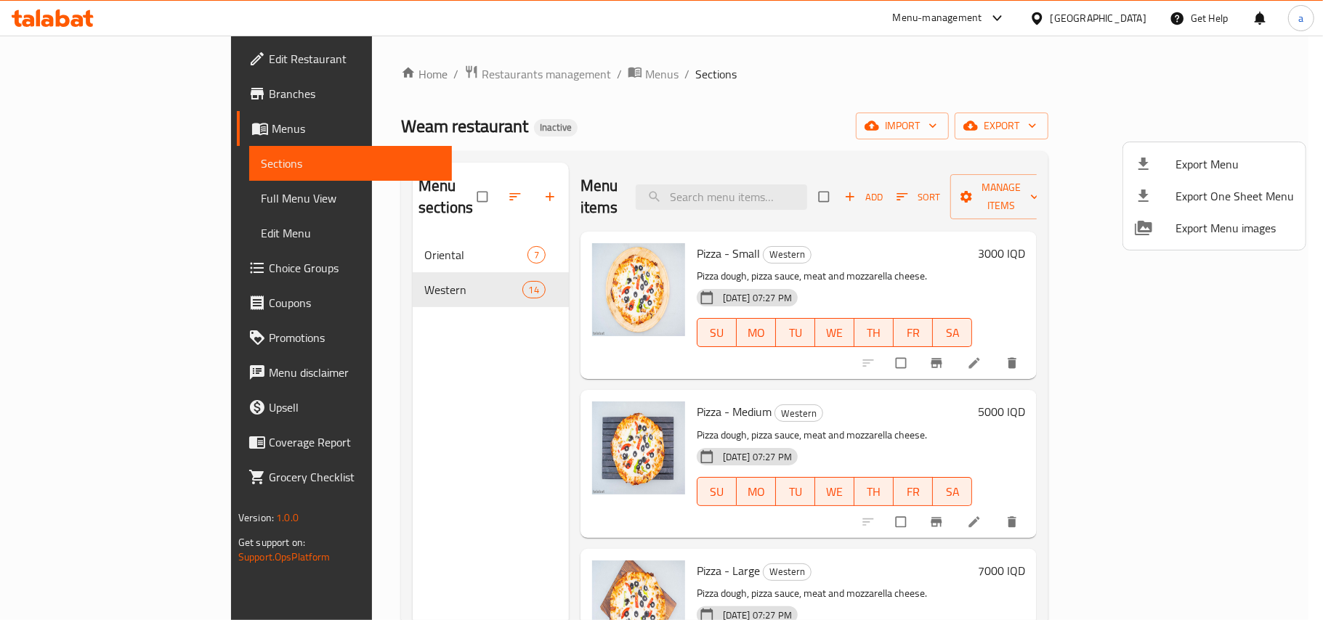
click at [1166, 153] on li "Export Menu" at bounding box center [1214, 164] width 182 height 32
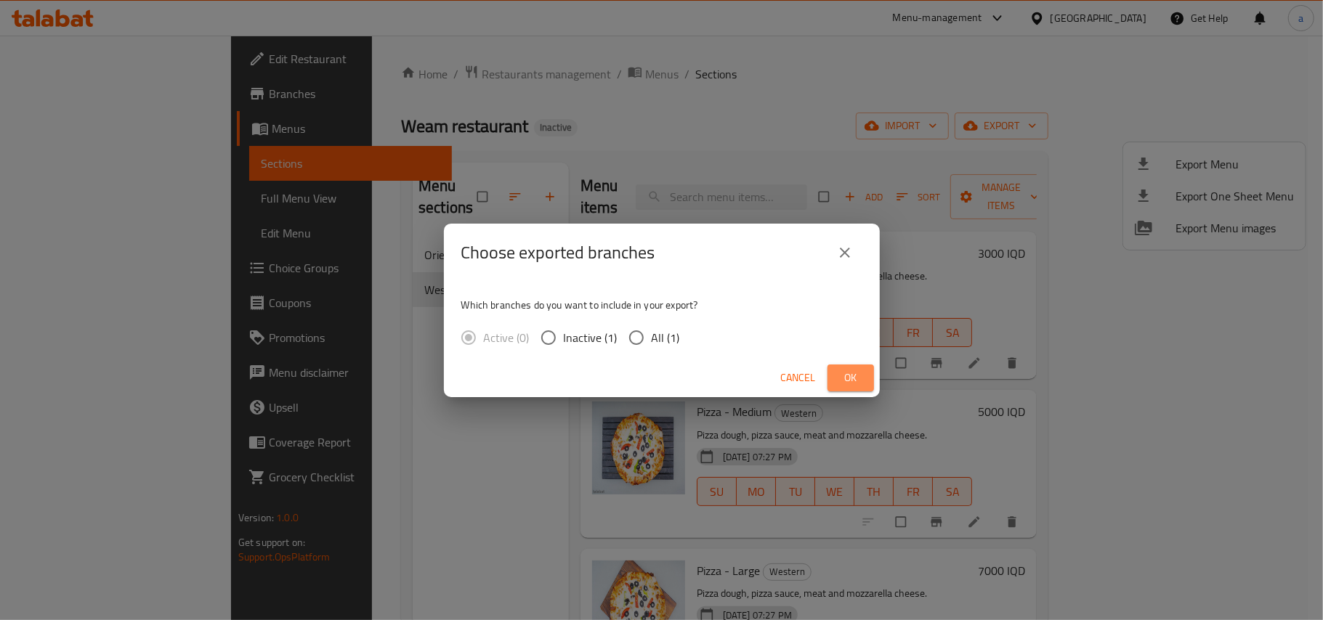
click at [843, 378] on span "Ok" at bounding box center [850, 378] width 23 height 18
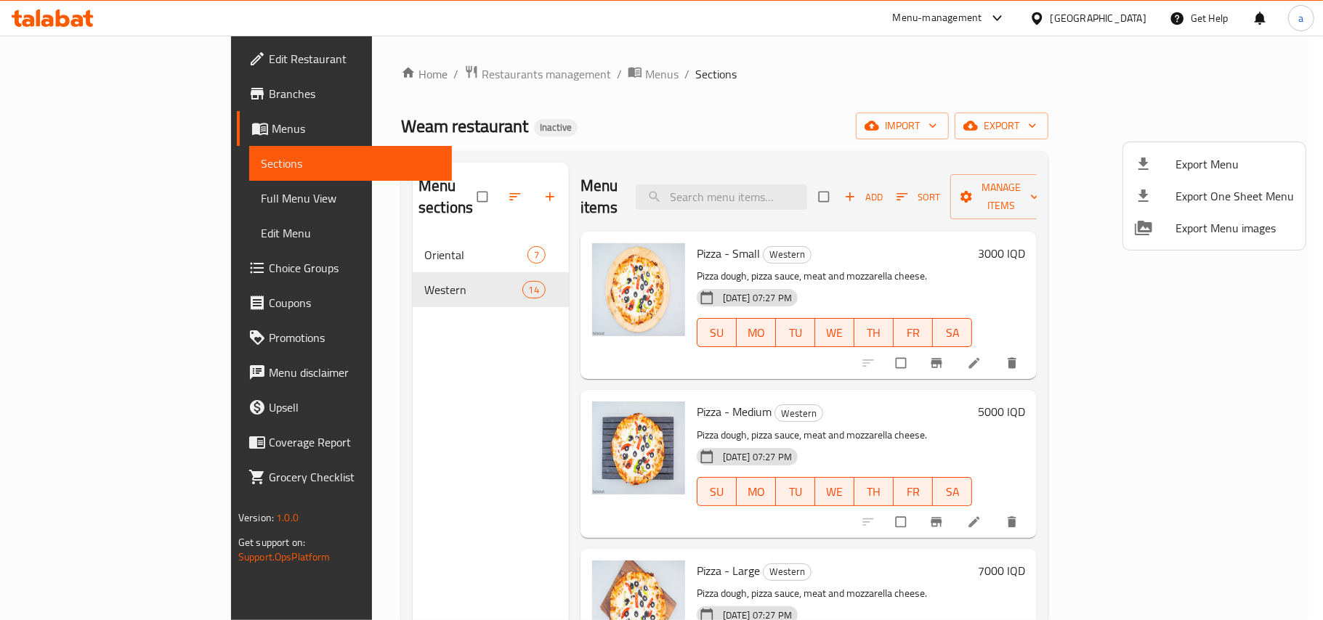
click at [495, 64] on div at bounding box center [661, 310] width 1323 height 620
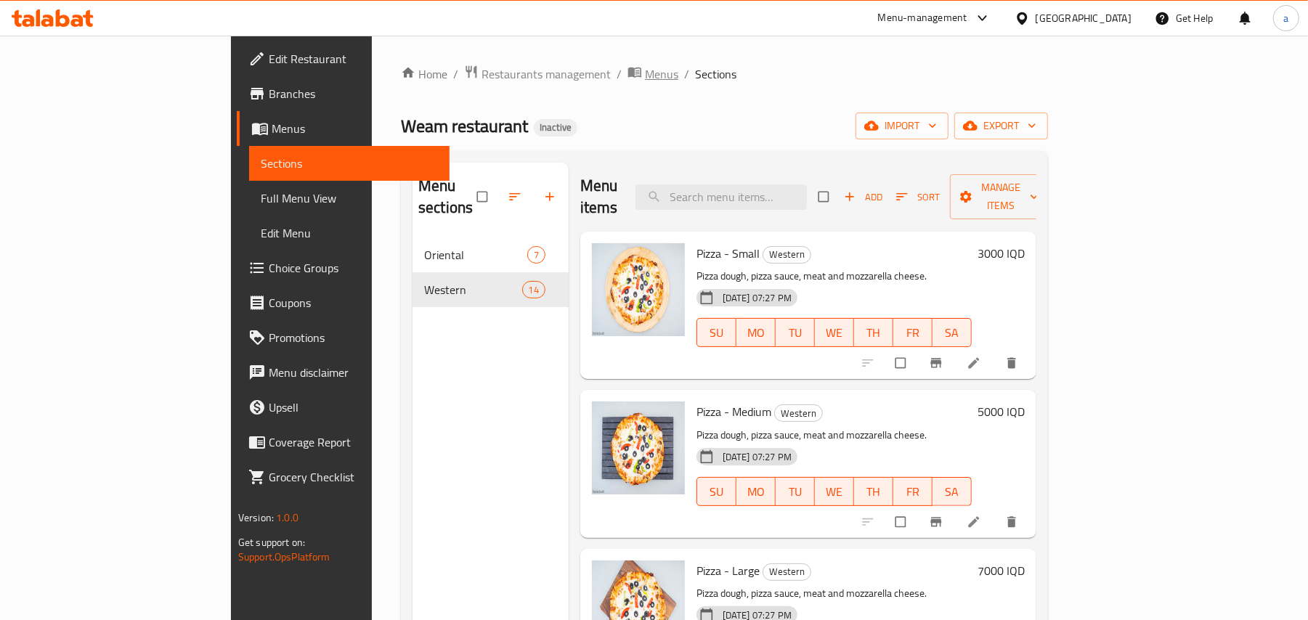
click at [645, 81] on span "Menus" at bounding box center [661, 73] width 33 height 17
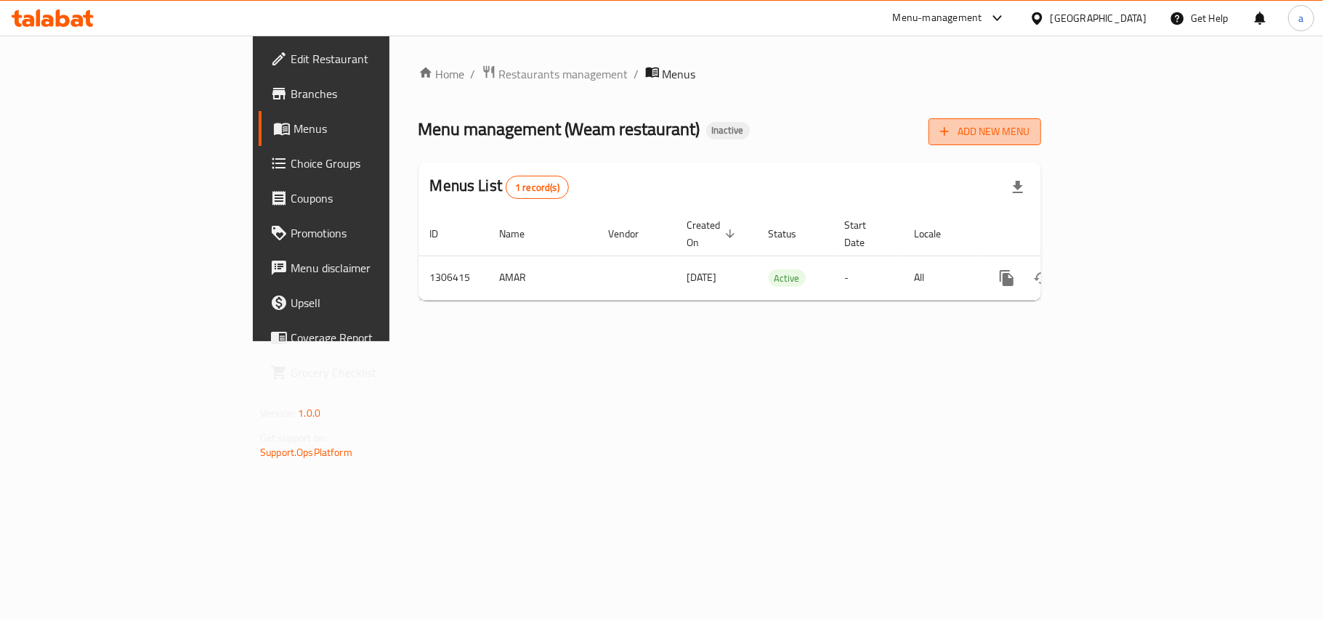
click at [1029, 139] on span "Add New Menu" at bounding box center [984, 132] width 89 height 18
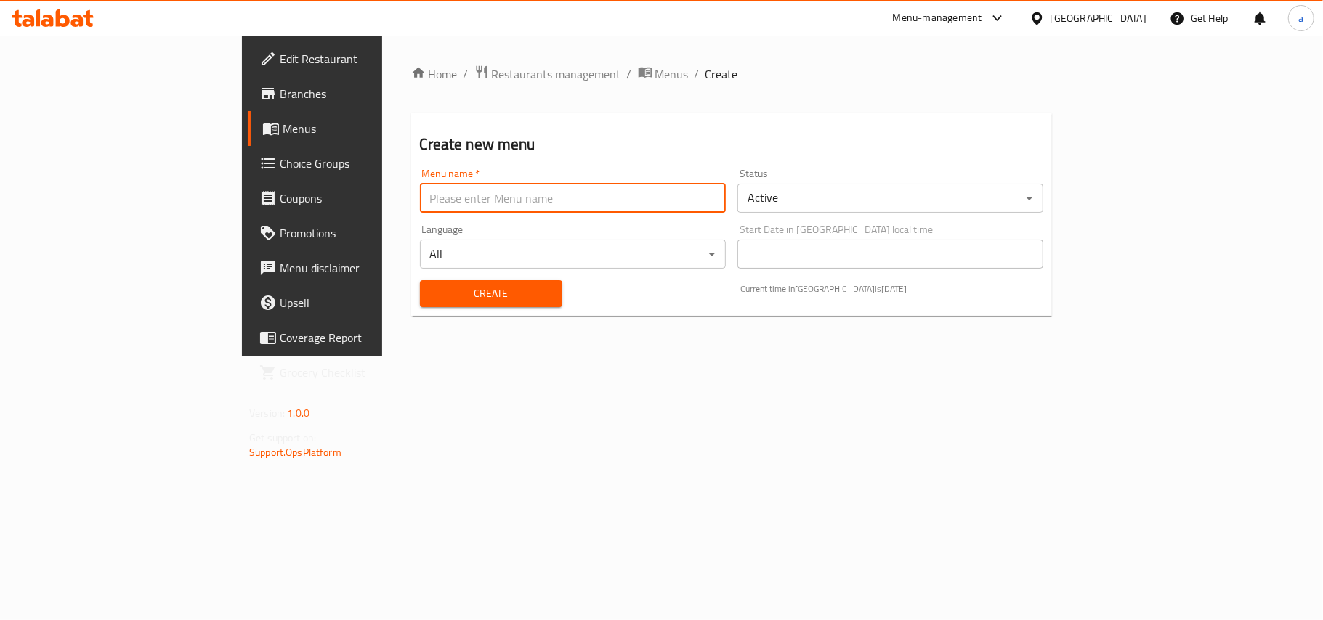
click at [556, 200] on input "text" at bounding box center [573, 198] width 306 height 29
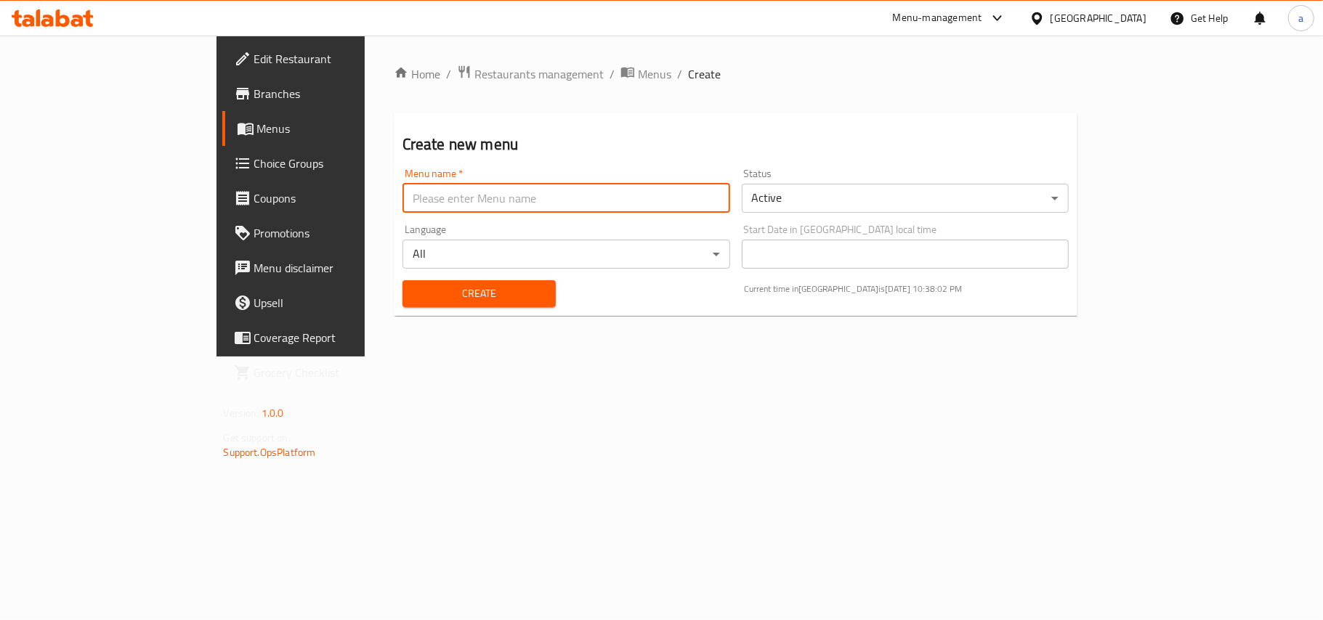
type input "AMAR"
click at [425, 314] on div "Create" at bounding box center [479, 294] width 171 height 44
click at [422, 301] on span "Create" at bounding box center [479, 294] width 130 height 18
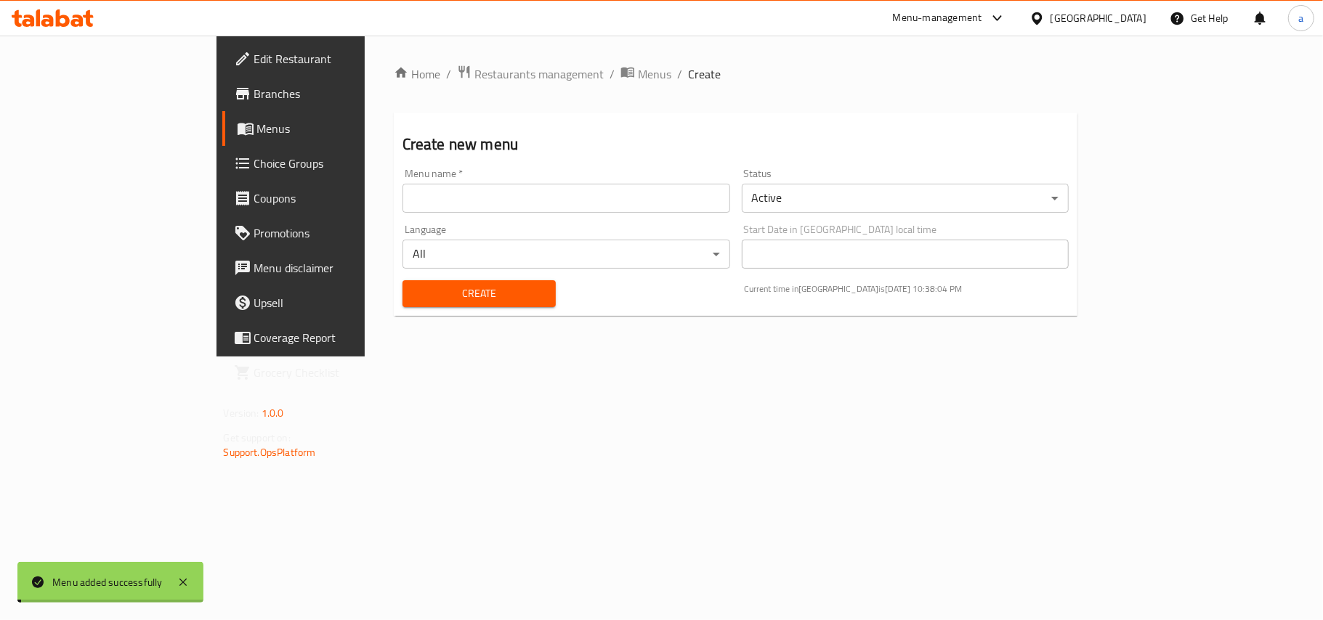
click at [638, 78] on span "Menus" at bounding box center [654, 73] width 33 height 17
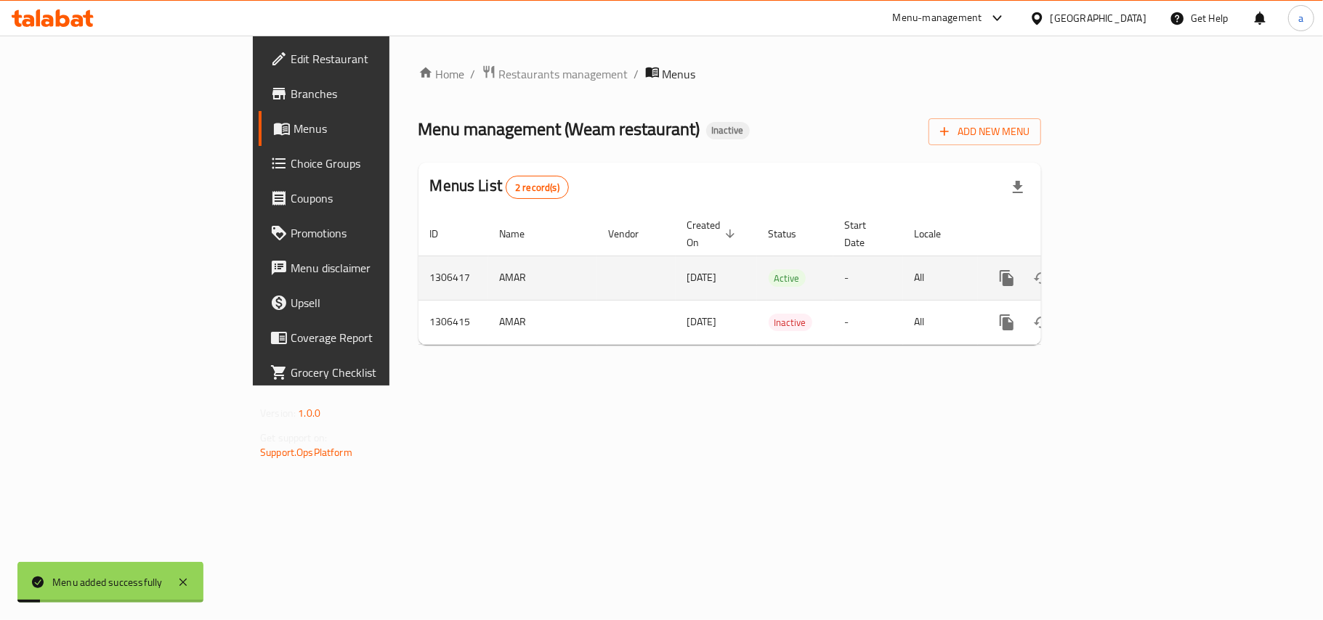
click at [1118, 272] on icon "enhanced table" at bounding box center [1111, 278] width 13 height 13
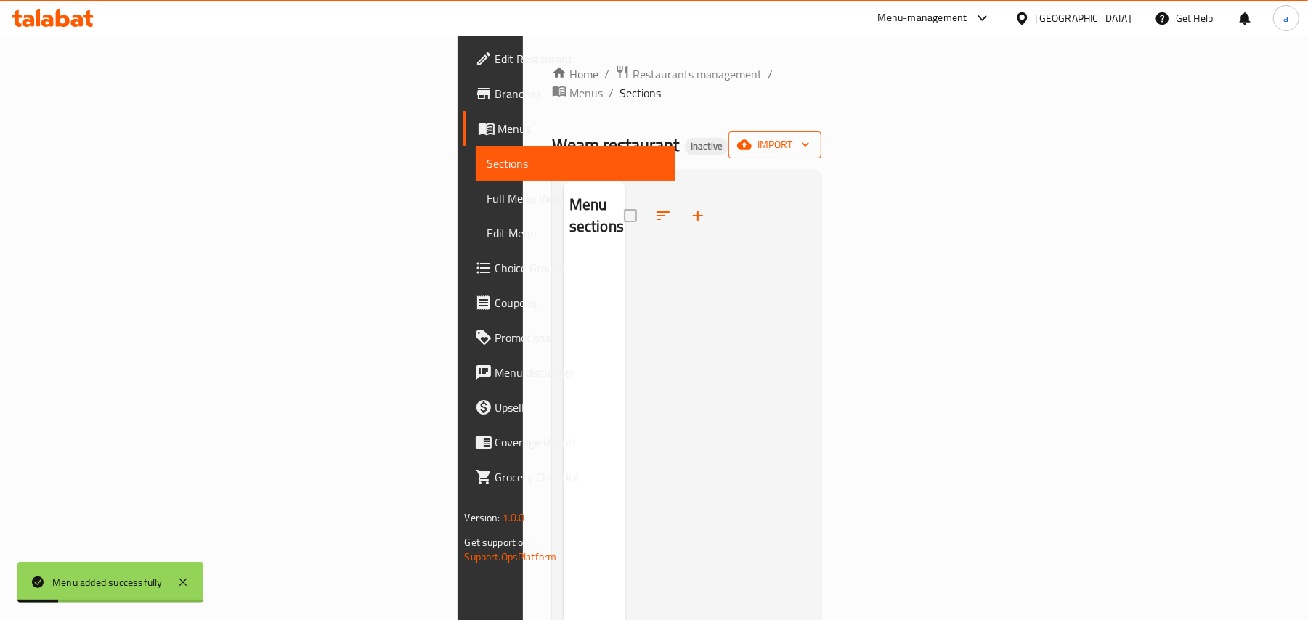
click at [810, 136] on span "import" at bounding box center [775, 145] width 70 height 18
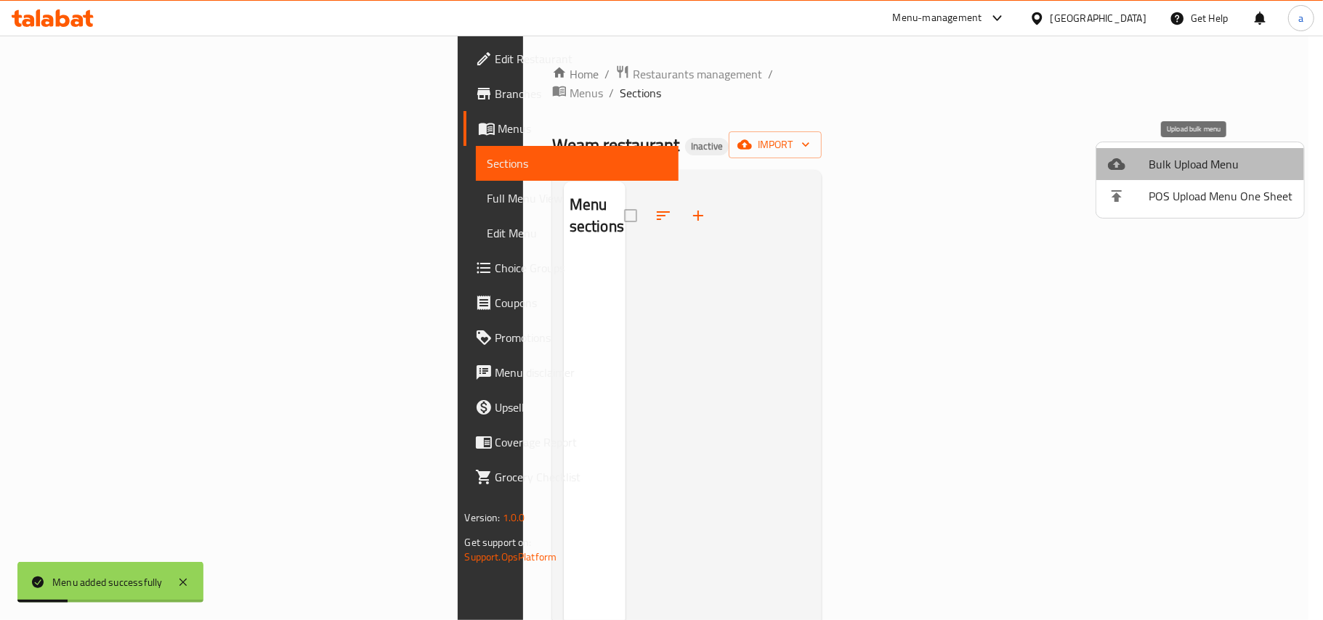
click at [1188, 158] on span "Bulk Upload Menu" at bounding box center [1220, 163] width 144 height 17
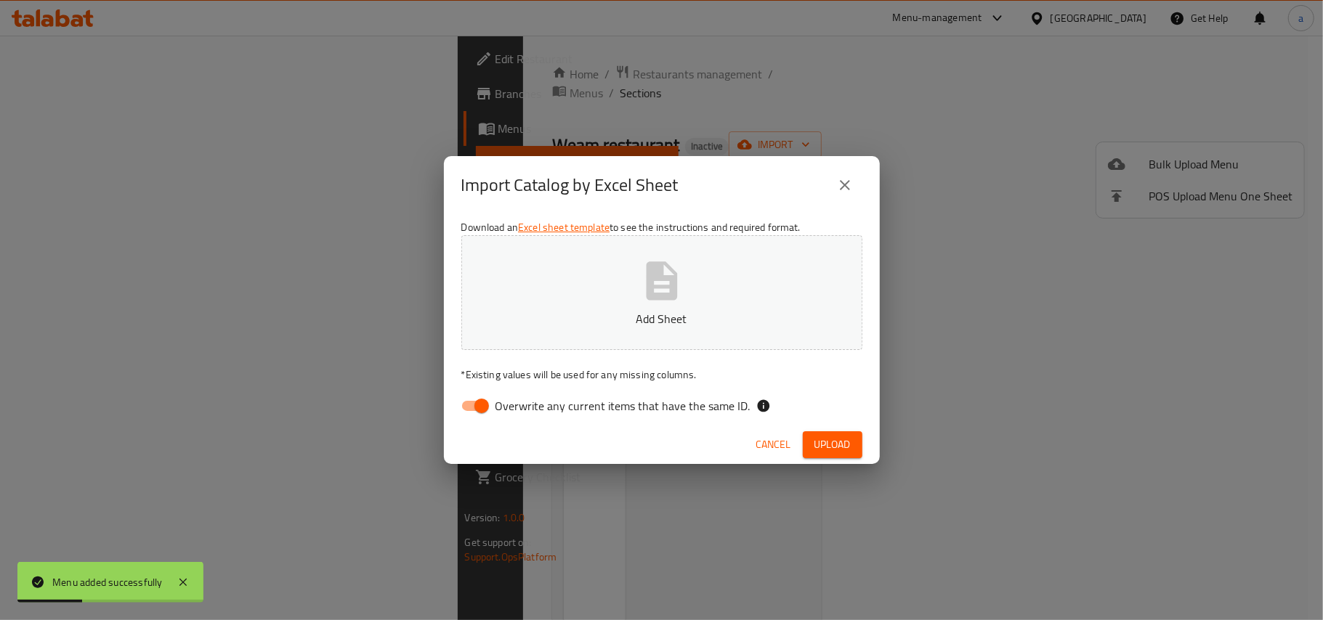
click at [446, 405] on div "Download an Excel sheet template to see the instructions and required format. A…" at bounding box center [662, 319] width 436 height 211
click at [648, 297] on icon "button" at bounding box center [661, 281] width 31 height 38
click at [479, 410] on input "Overwrite any current items that have the same ID." at bounding box center [481, 406] width 83 height 28
checkbox input "false"
click at [803, 447] on button "Upload" at bounding box center [833, 444] width 60 height 27
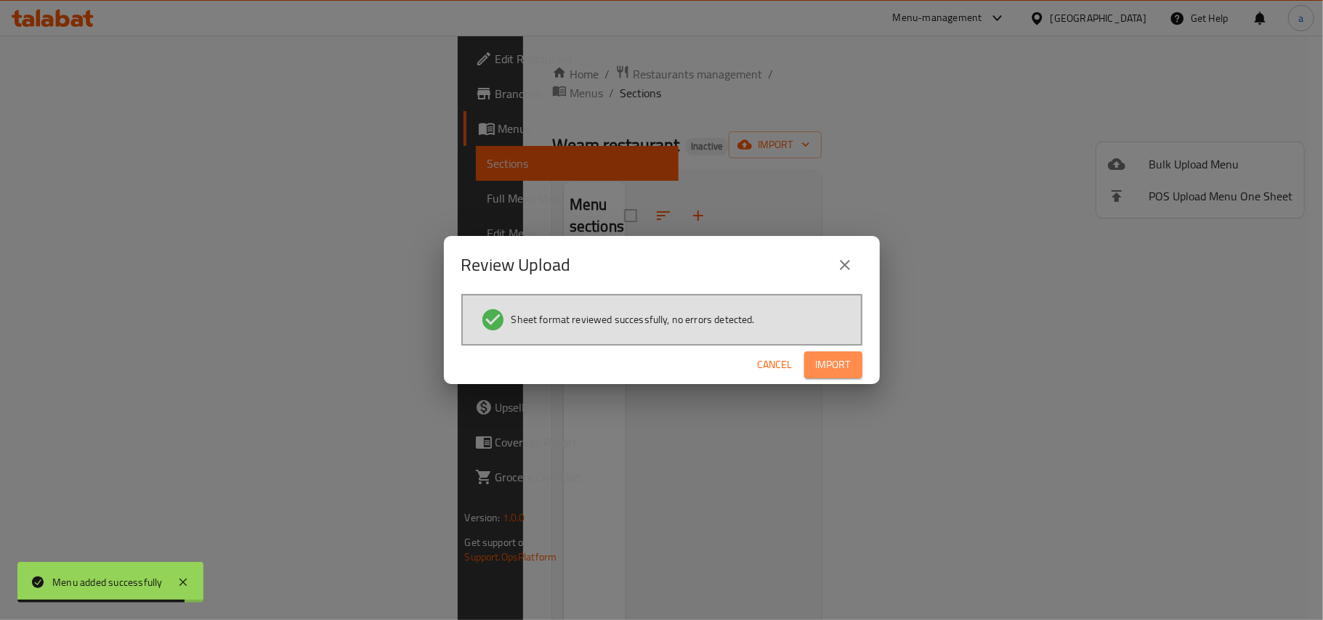
click at [849, 373] on span "Import" at bounding box center [833, 365] width 35 height 18
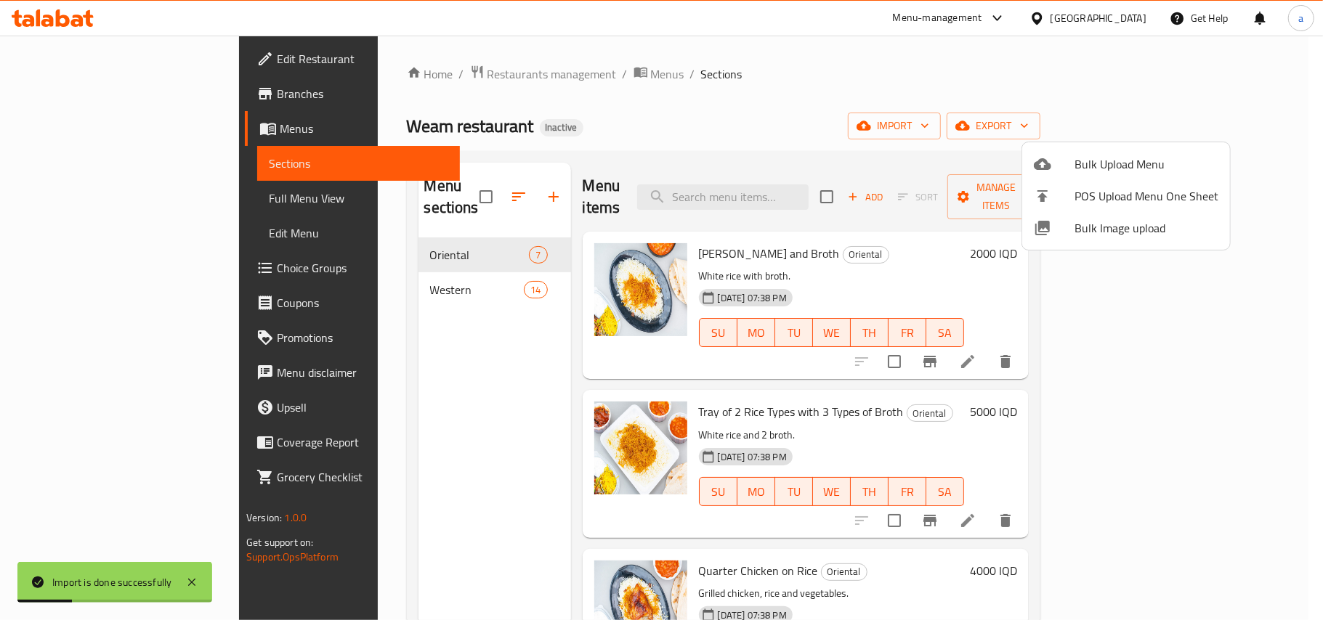
click at [378, 277] on div at bounding box center [661, 310] width 1323 height 620
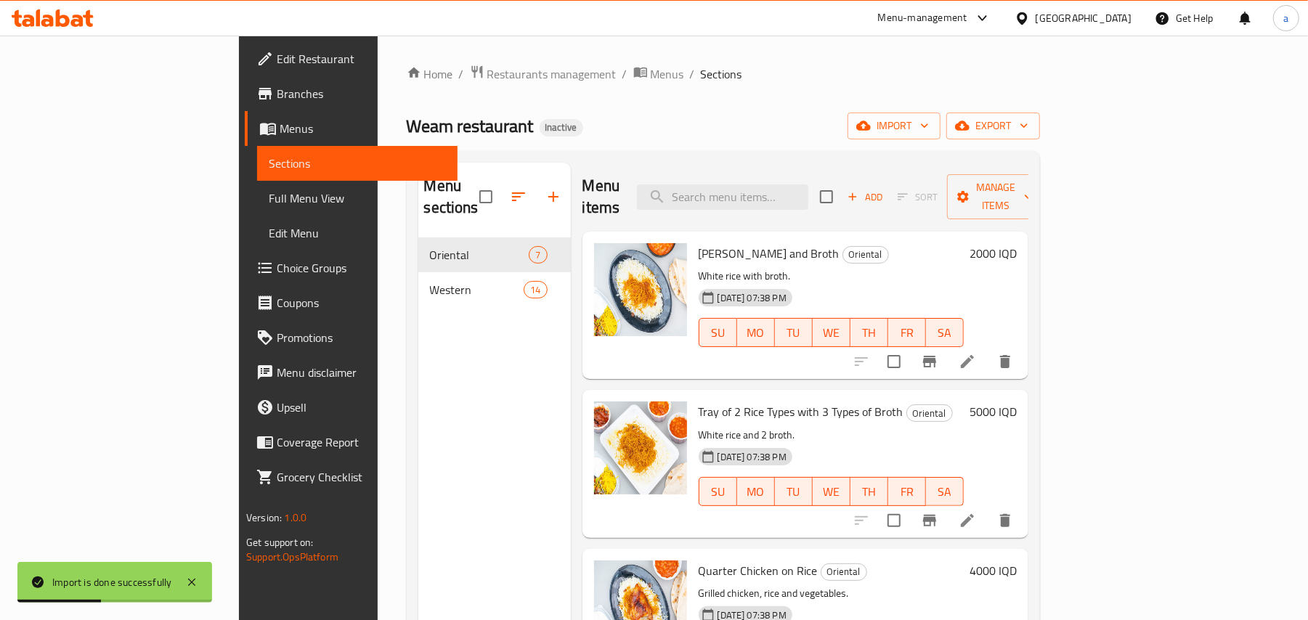
click at [430, 281] on span "Western" at bounding box center [477, 289] width 94 height 17
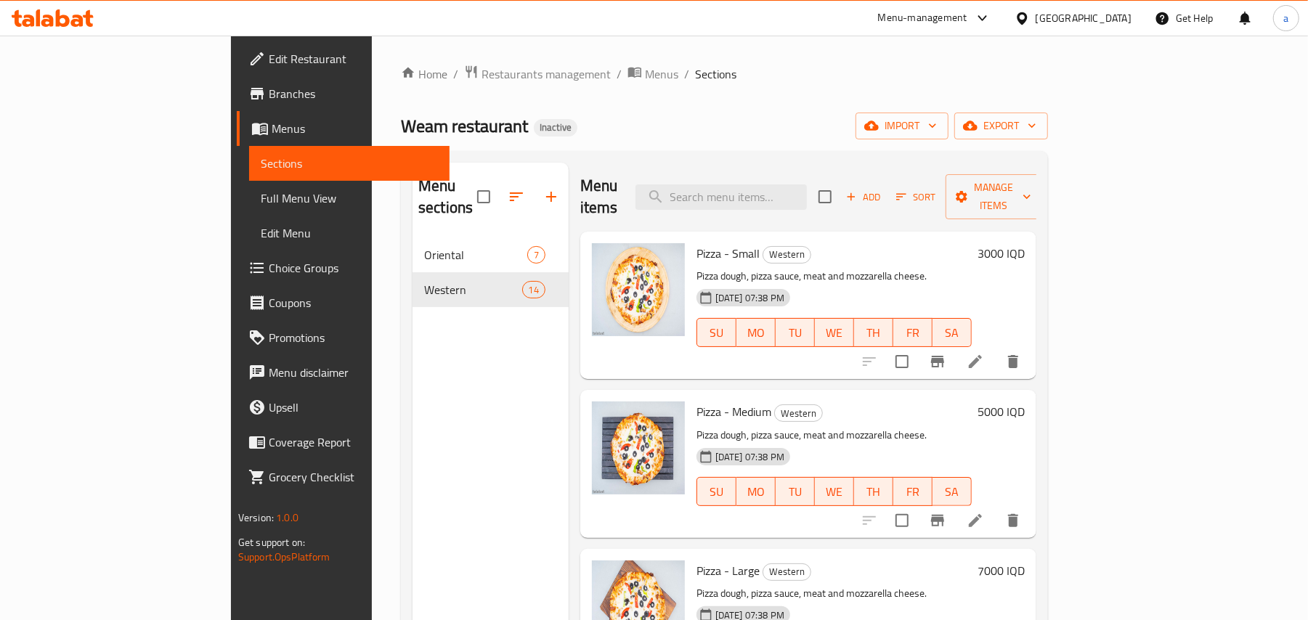
click at [523, 87] on div "Home / Restaurants management / Menus / Sections Weam restaurant Inactive impor…" at bounding box center [724, 430] width 647 height 730
click at [645, 78] on span "Menus" at bounding box center [661, 73] width 33 height 17
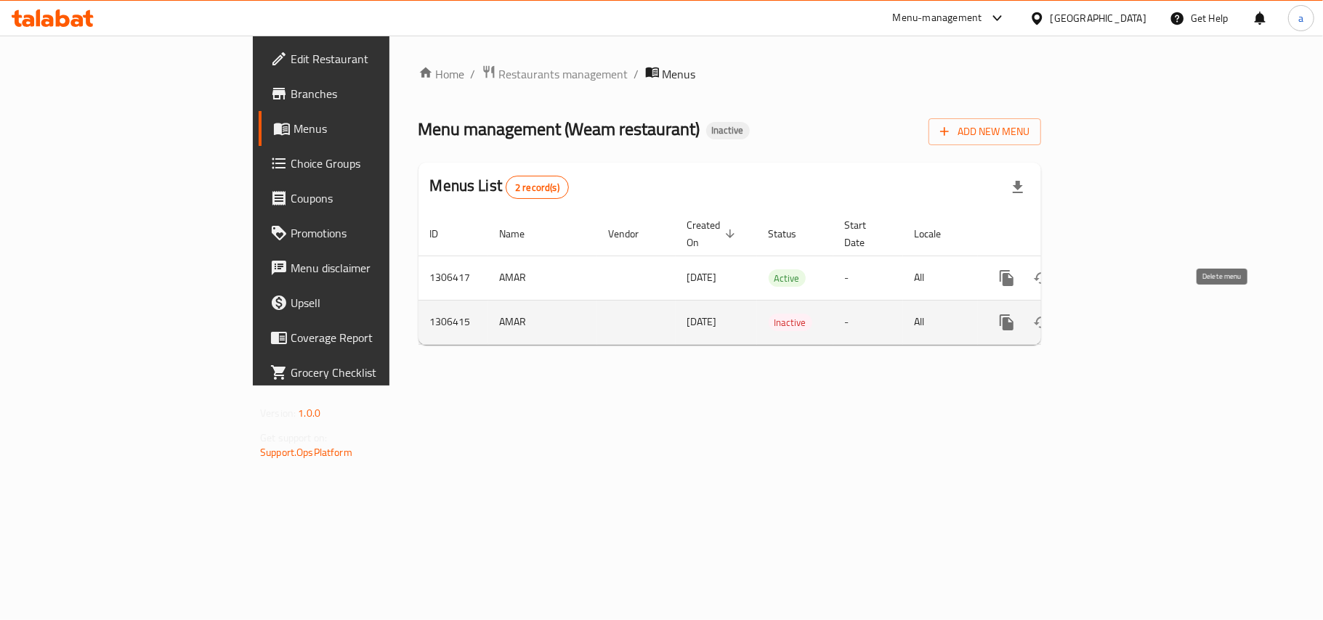
click at [1085, 314] on icon "enhanced table" at bounding box center [1076, 322] width 17 height 17
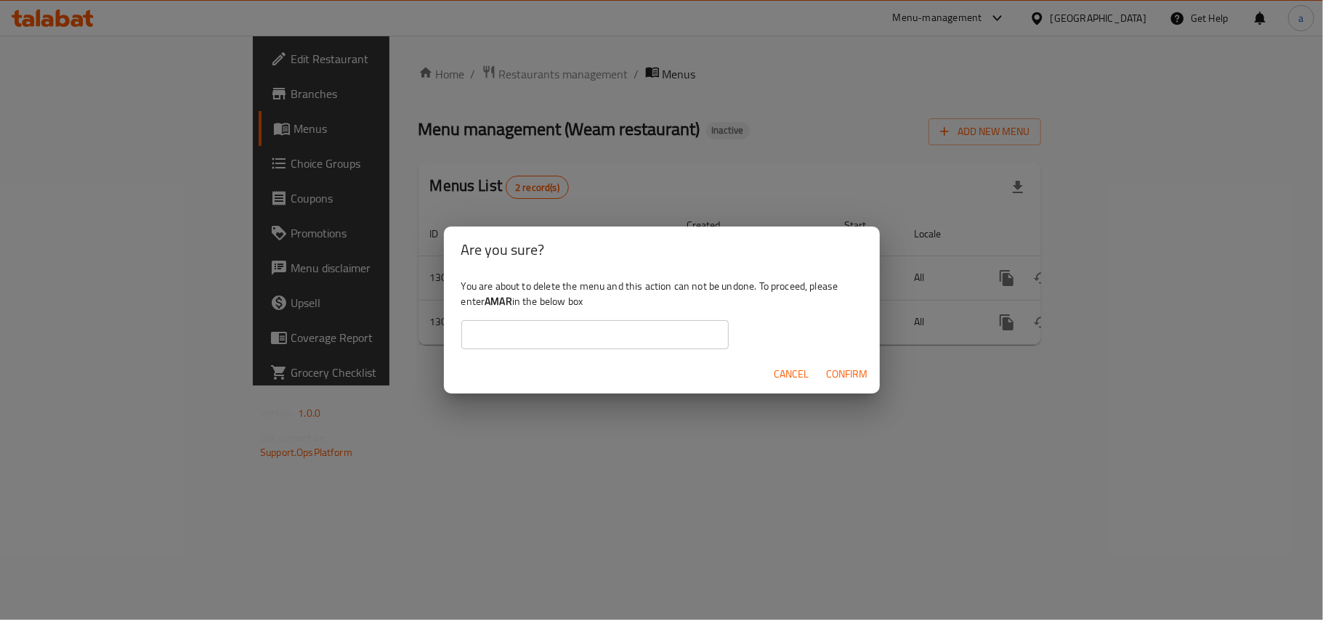
click at [512, 300] on b "AMAR" at bounding box center [499, 301] width 28 height 19
copy div "AMAR"
click at [524, 343] on input "text" at bounding box center [594, 334] width 267 height 29
paste input "AMAR"
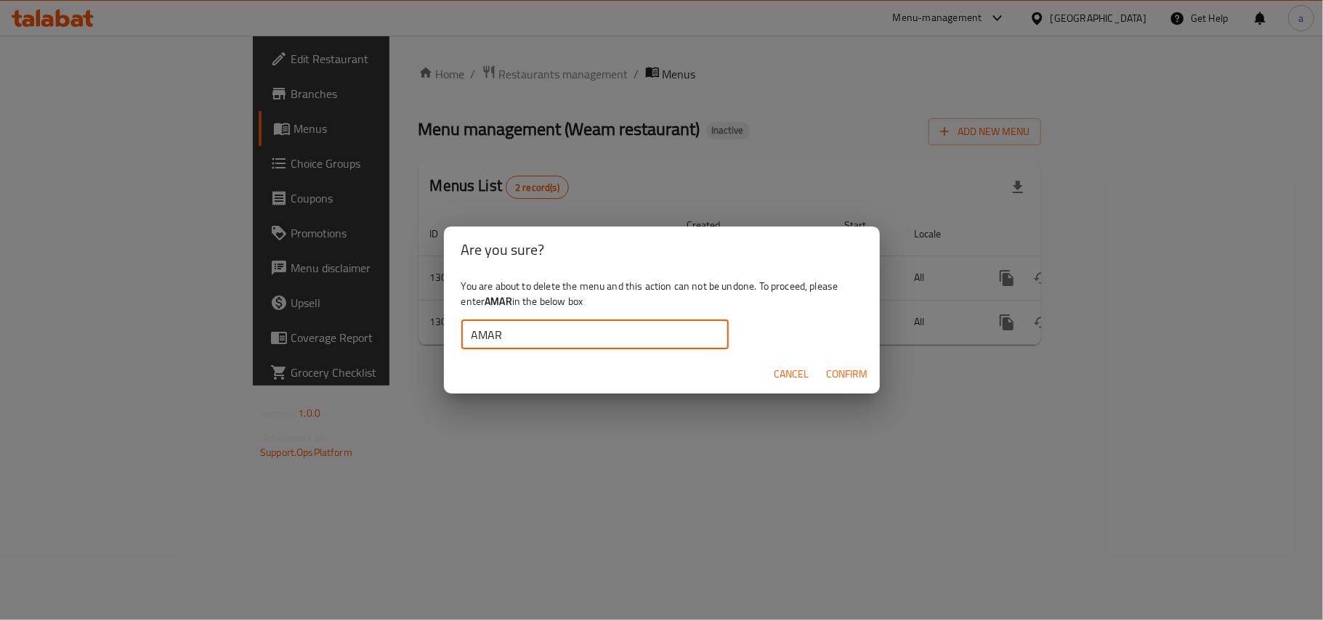
type input "AMAR"
click at [840, 382] on span "Confirm" at bounding box center [847, 374] width 41 height 18
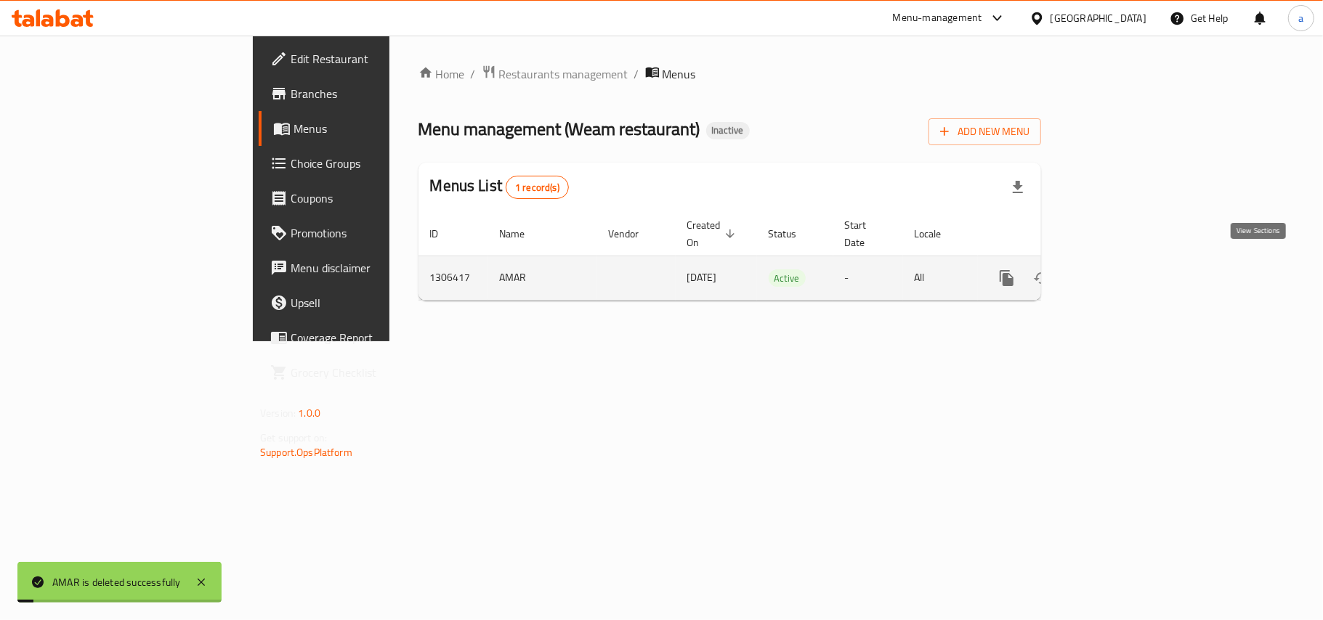
click at [1120, 270] on icon "enhanced table" at bounding box center [1111, 277] width 17 height 17
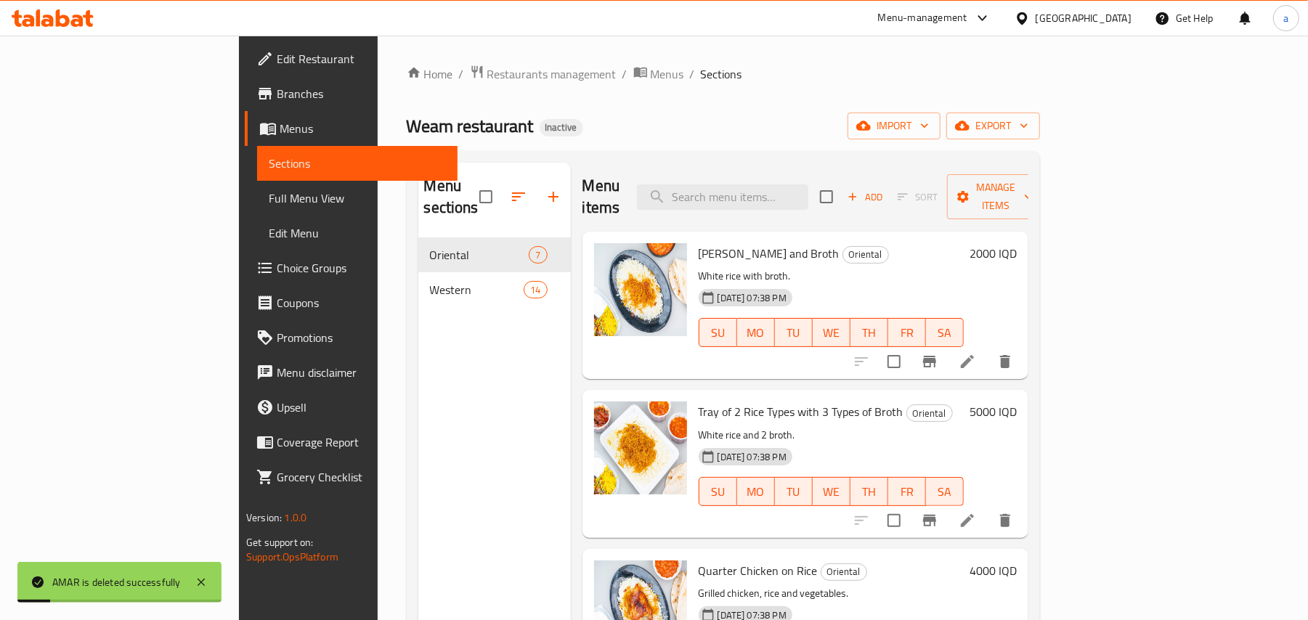
click at [269, 202] on span "Full Menu View" at bounding box center [357, 198] width 177 height 17
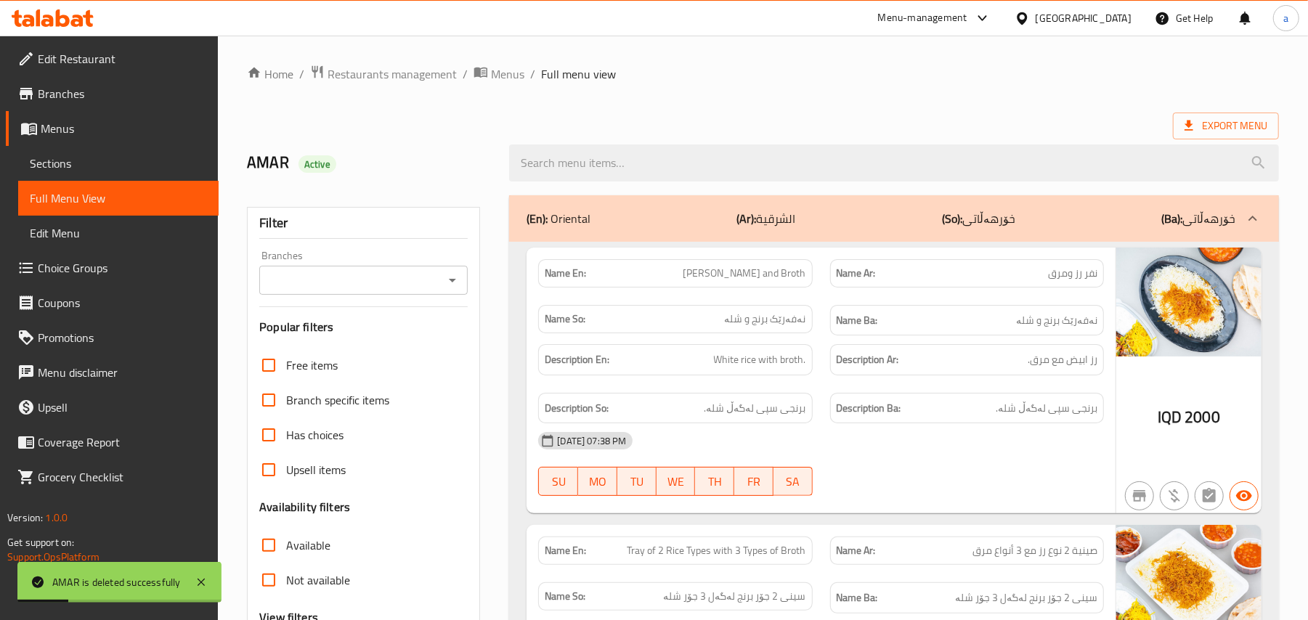
click at [442, 283] on div at bounding box center [451, 280] width 19 height 20
click at [448, 285] on icon "Open" at bounding box center [452, 280] width 17 height 17
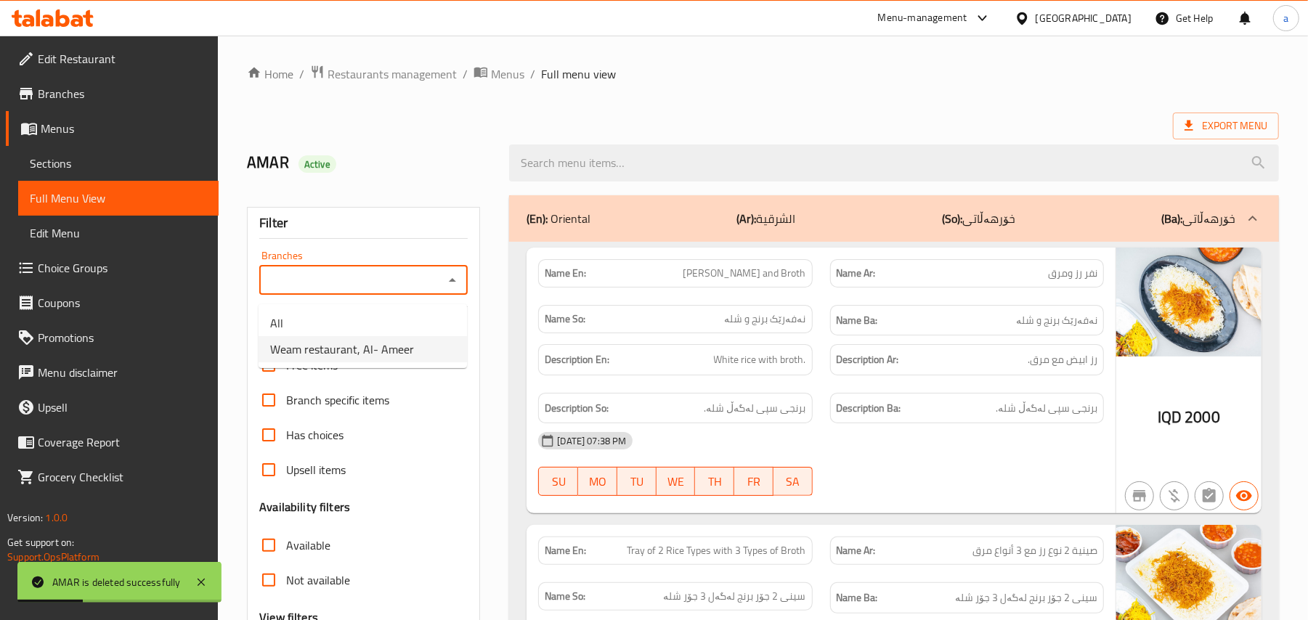
click at [365, 341] on span "Weam restaurant, Al- Ameer" at bounding box center [342, 349] width 144 height 17
type input "Weam restaurant, Al- Ameer"
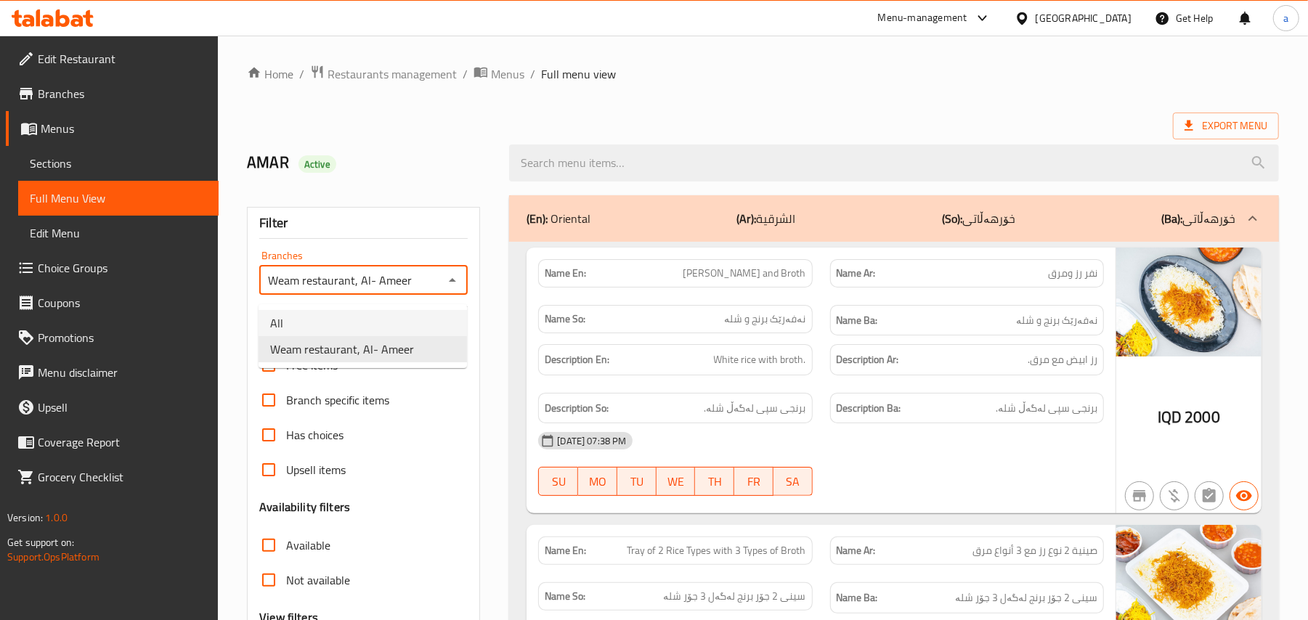
click at [1201, 364] on div "IQD 2000" at bounding box center [1188, 381] width 145 height 267
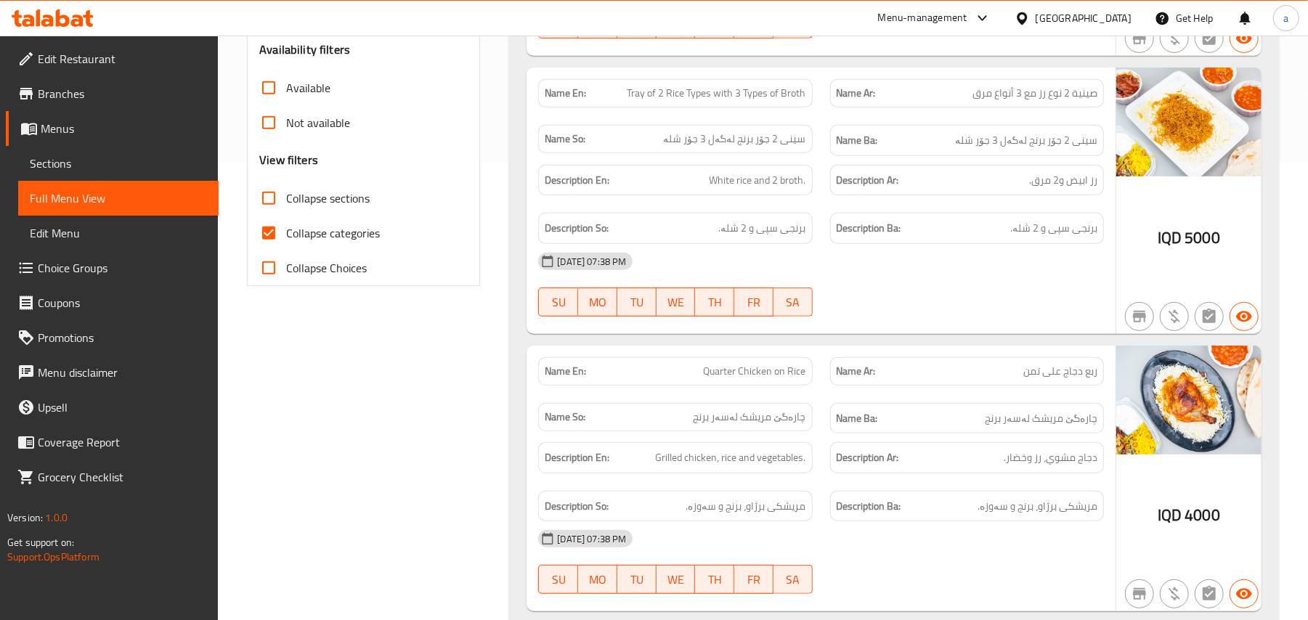
scroll to position [341, 0]
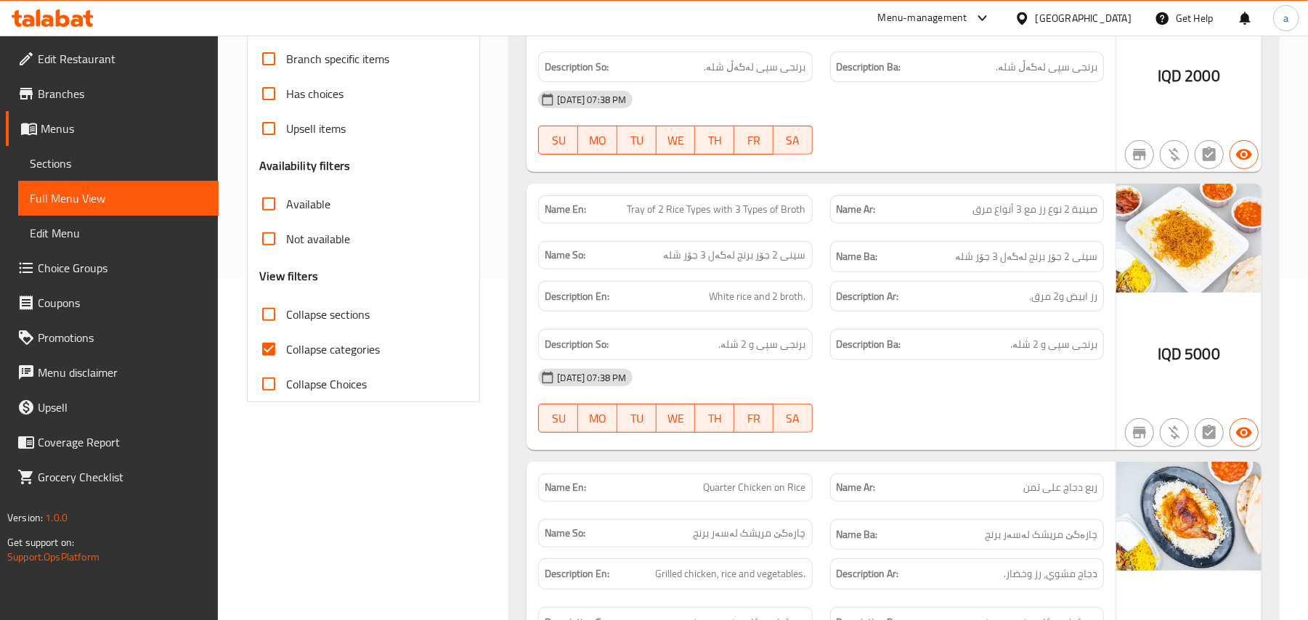
click at [968, 405] on div "18-08-2025 07:38 PM SU MO TU WE TH FR SA" at bounding box center [821, 400] width 583 height 81
click at [669, 216] on span "Tray of 2 Rice Types with 3 Types of Broth" at bounding box center [717, 209] width 179 height 15
copy span "Tray of 2 Rice Types with 3 Types of Broth"
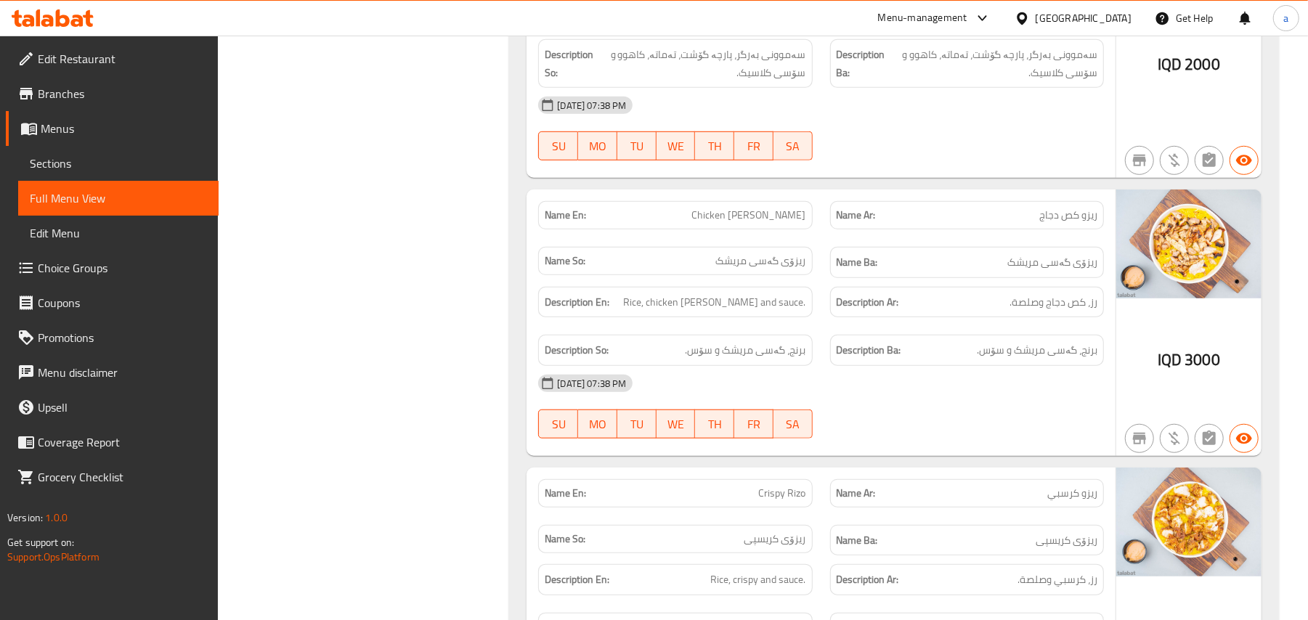
scroll to position [4558, 0]
click at [789, 222] on span "Chicken [PERSON_NAME]" at bounding box center [749, 213] width 114 height 15
copy span "Chicken [PERSON_NAME]"
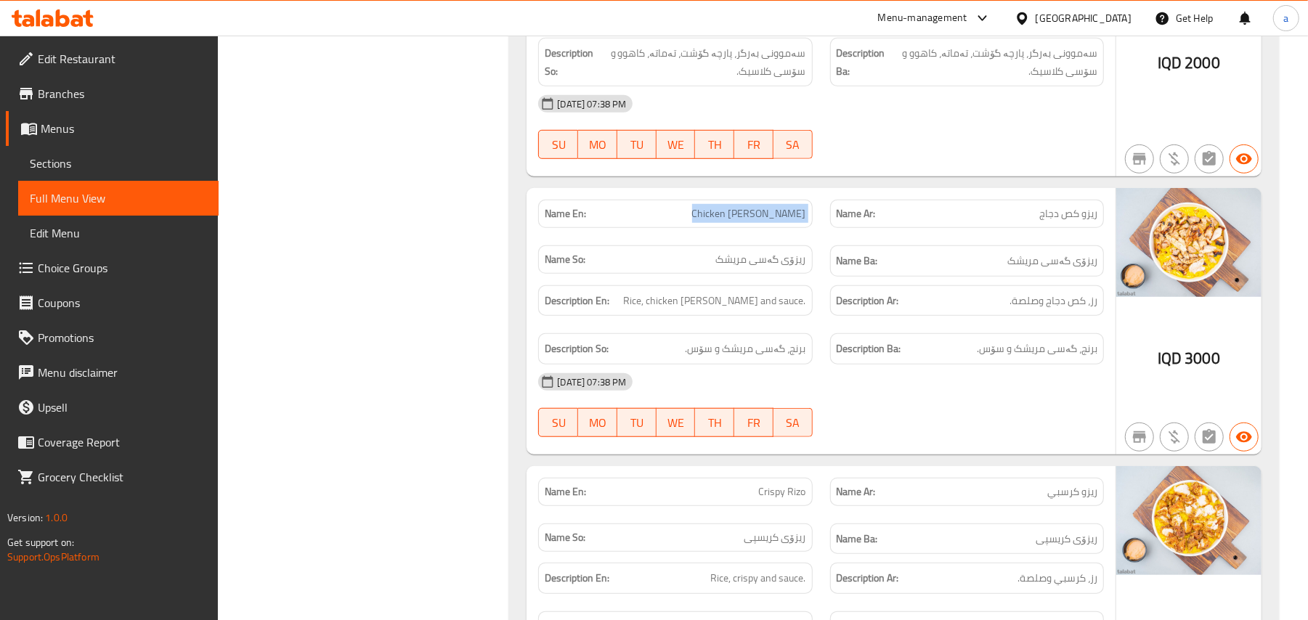
scroll to position [4783, 0]
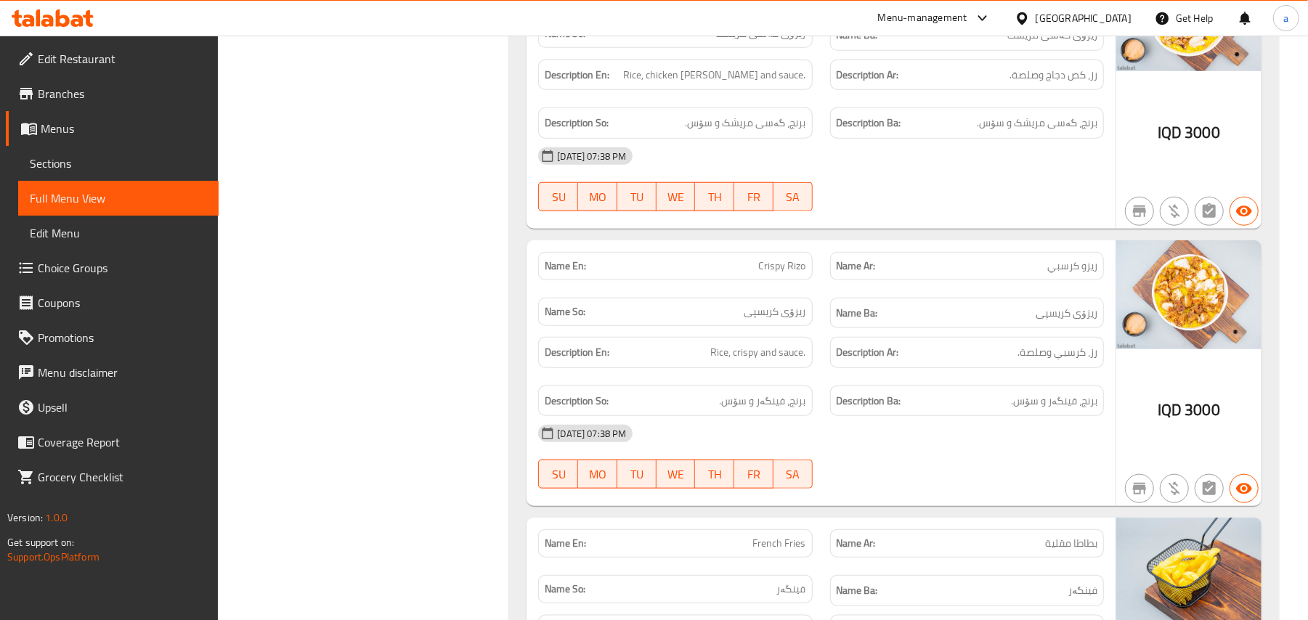
click at [762, 274] on span "Crispy Rizo" at bounding box center [782, 266] width 47 height 15
copy span "Crispy Rizo"
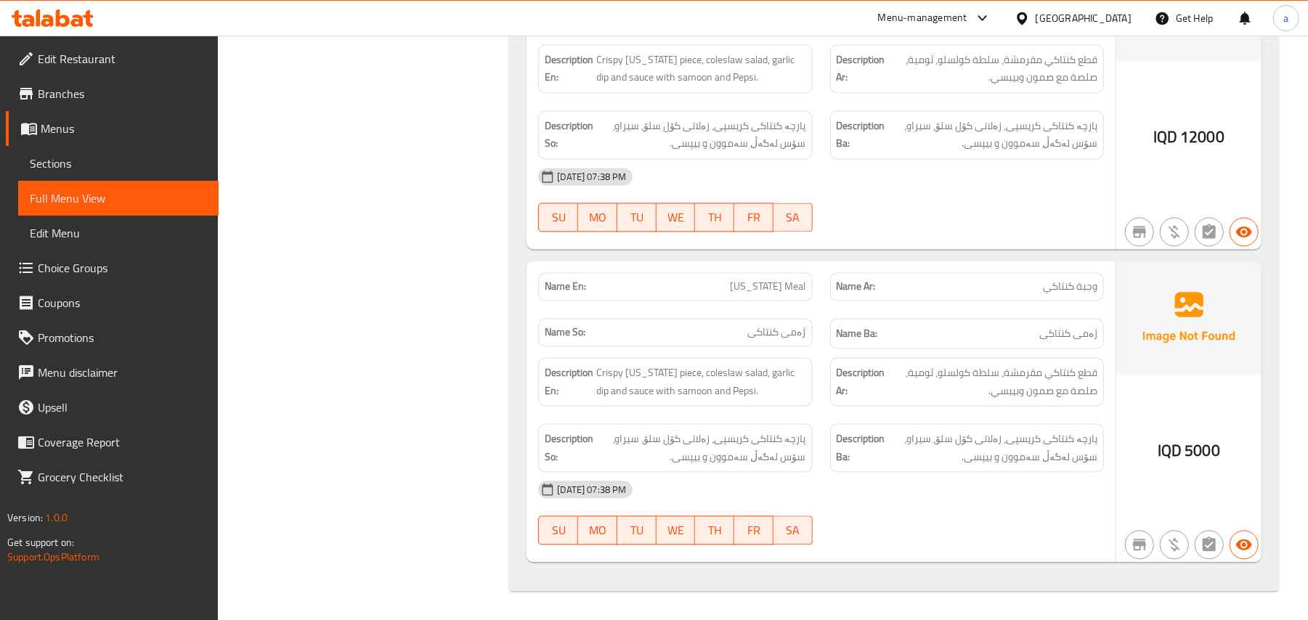
scroll to position [5940, 0]
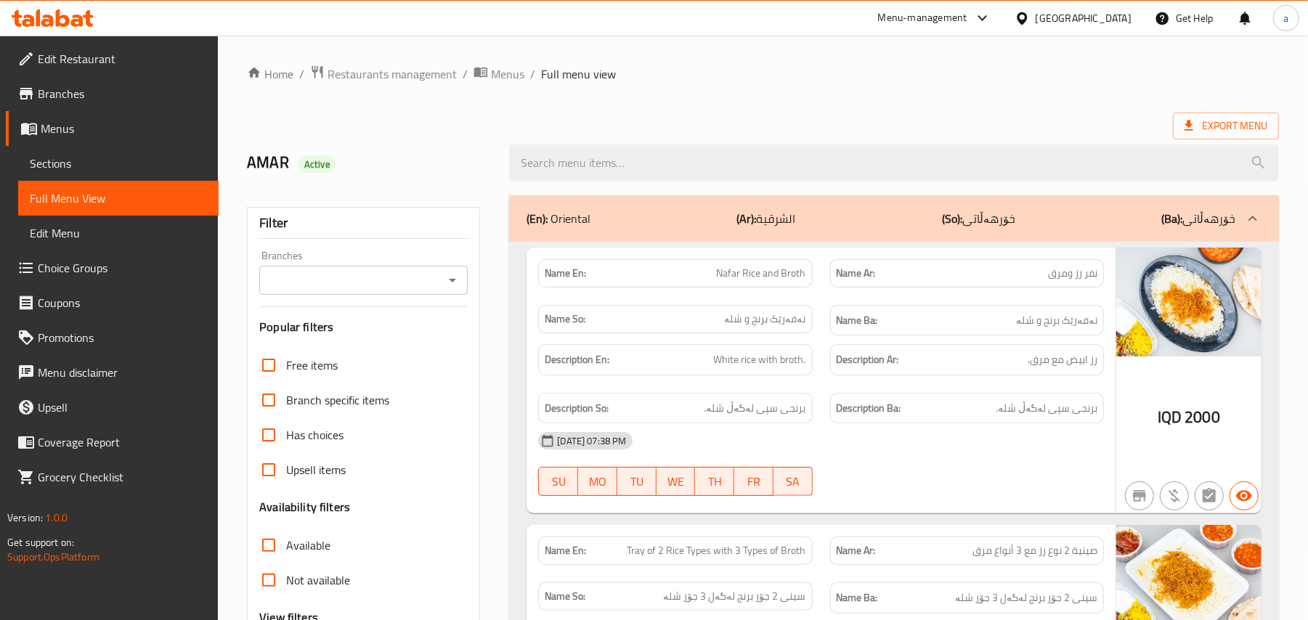
click at [140, 181] on link "Sections" at bounding box center [118, 163] width 200 height 35
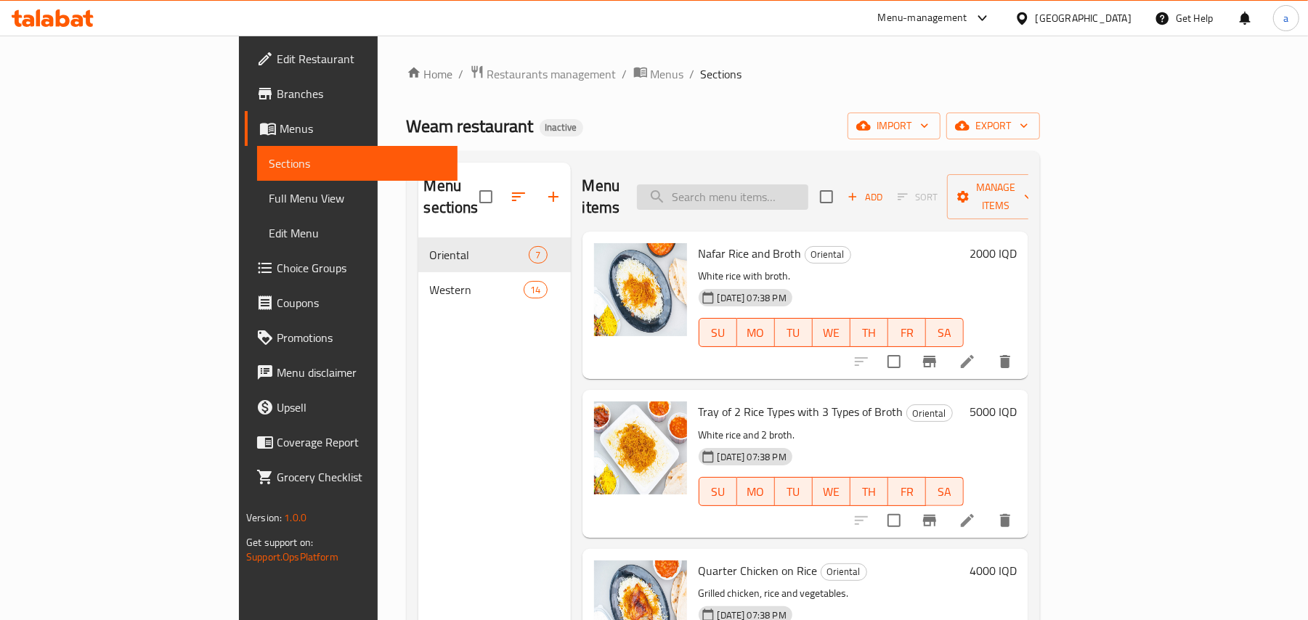
click at [783, 185] on input "search" at bounding box center [722, 197] width 171 height 25
paste input "Tray of 2 Rice Types with 3 Types of Broth"
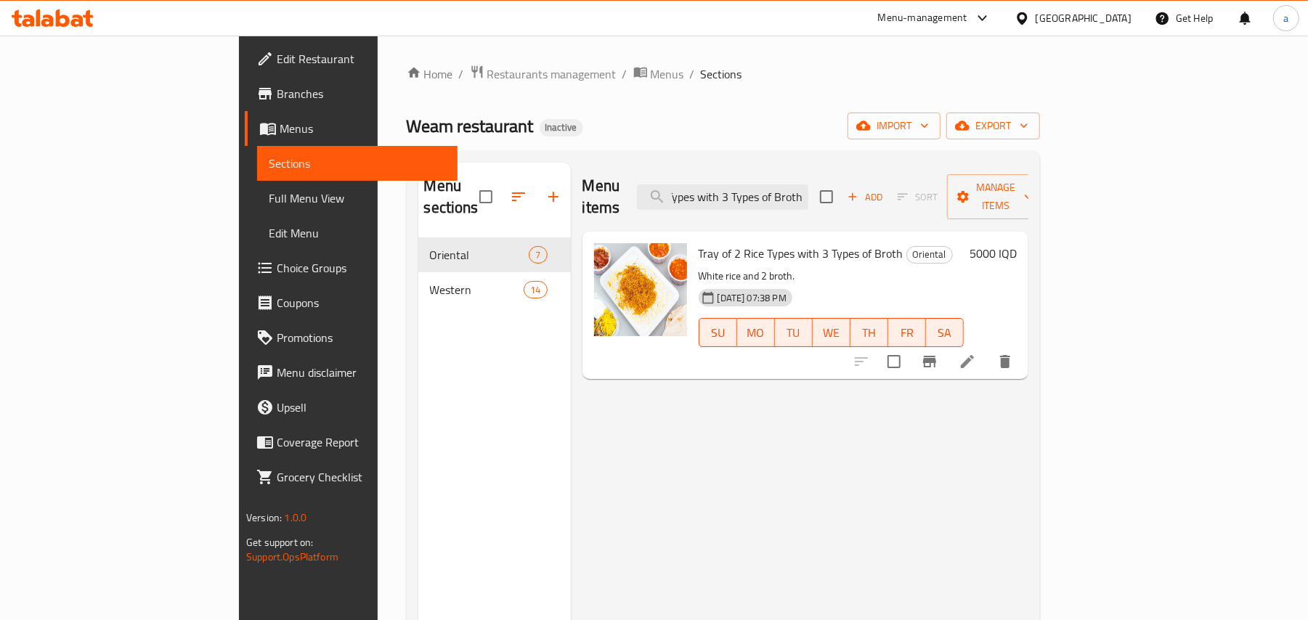
click at [1010, 355] on icon "delete" at bounding box center [1005, 361] width 10 height 13
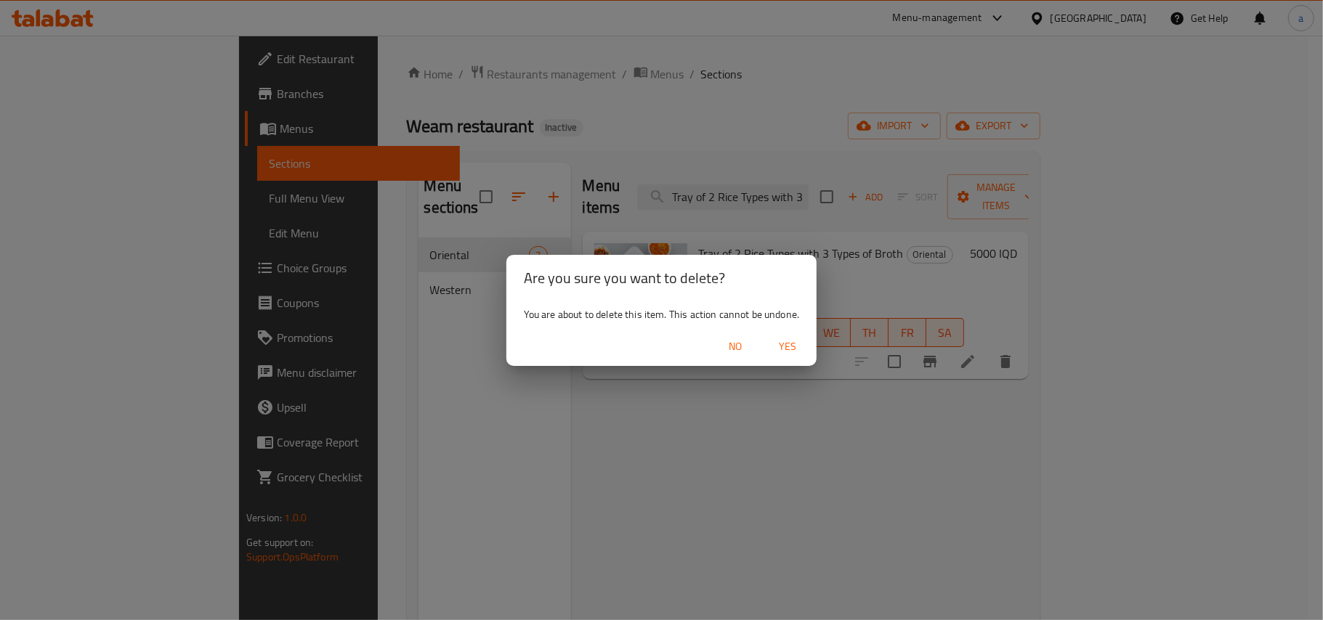
click at [805, 344] on span "Yes" at bounding box center [787, 347] width 35 height 18
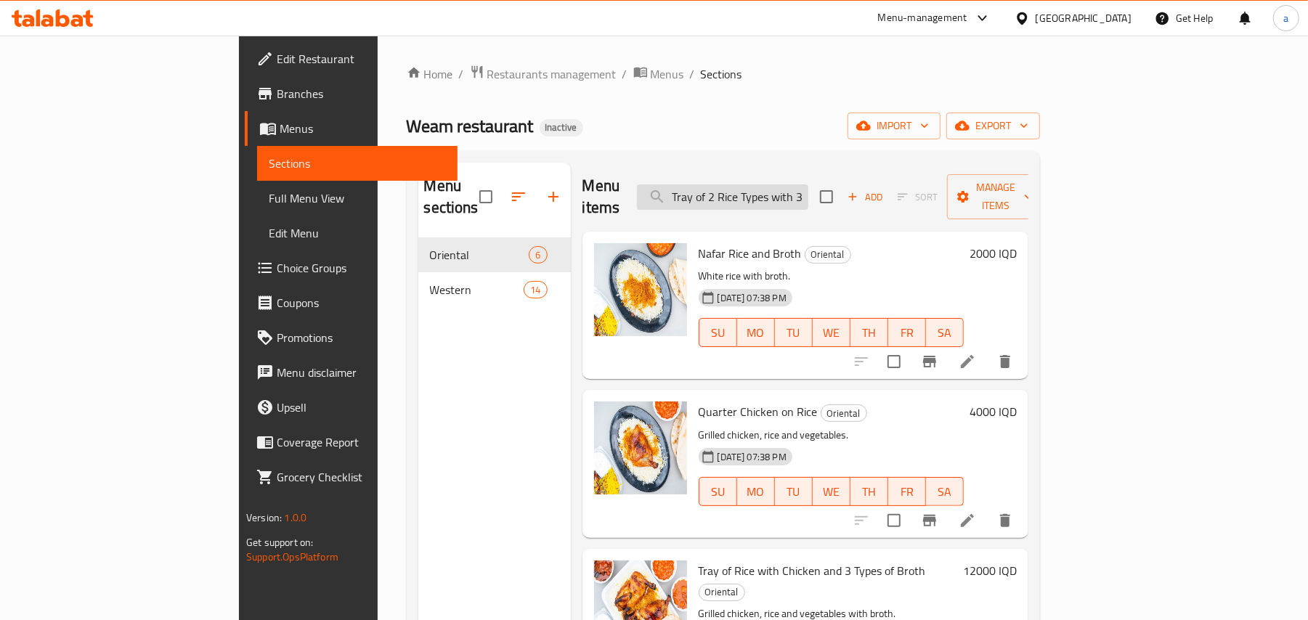
click at [808, 190] on input "Tray of 2 Rice Types with 3 Types of Broth" at bounding box center [722, 197] width 171 height 25
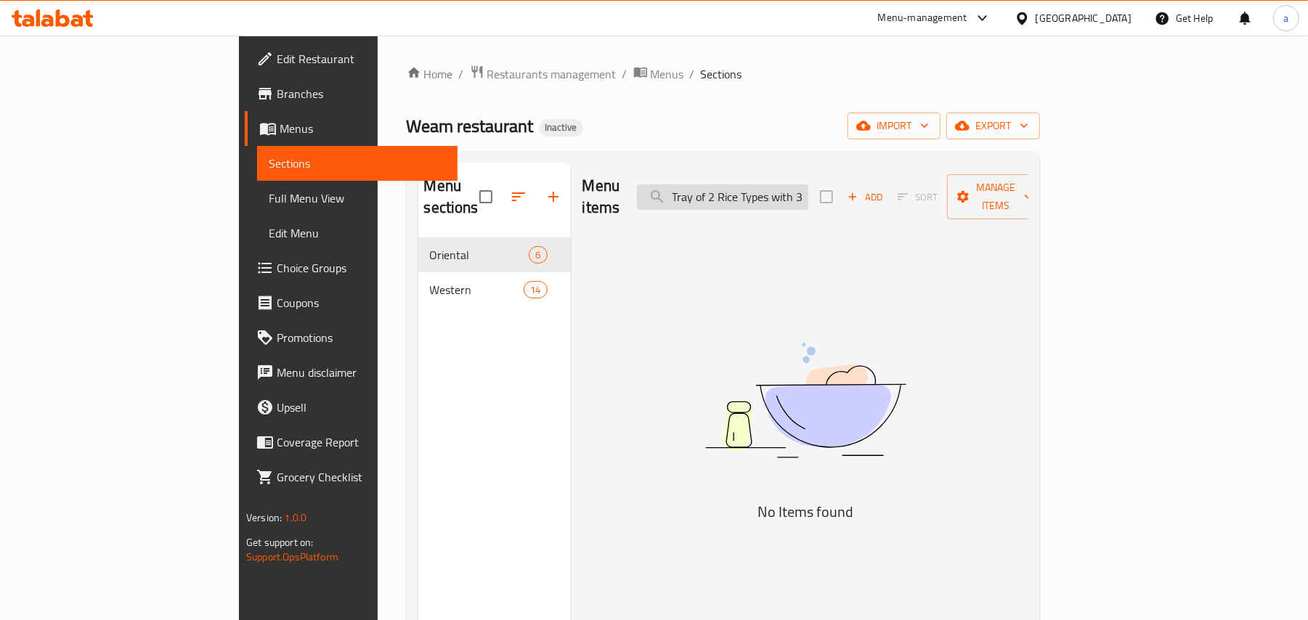
click at [808, 189] on input "Tray of 2 Rice Types with 3 Types of Bro" at bounding box center [722, 197] width 171 height 25
paste input "Chicken [PERSON_NAME]"
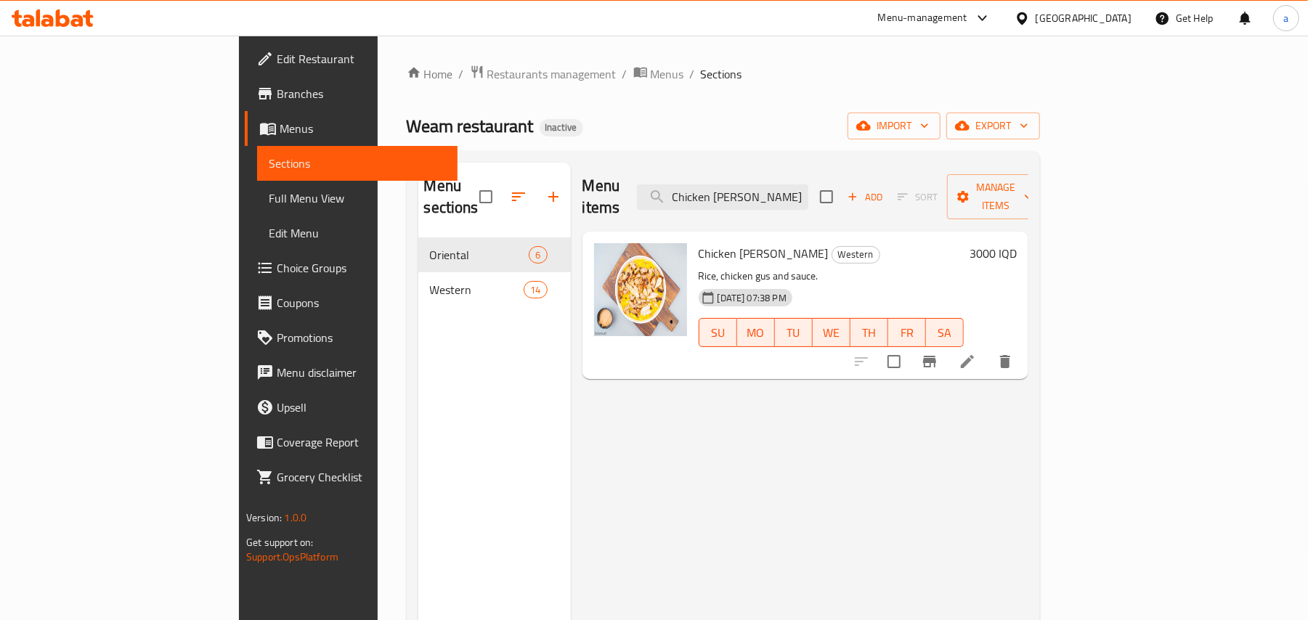
type input "Chicken [PERSON_NAME]"
click at [976, 354] on icon at bounding box center [967, 361] width 17 height 17
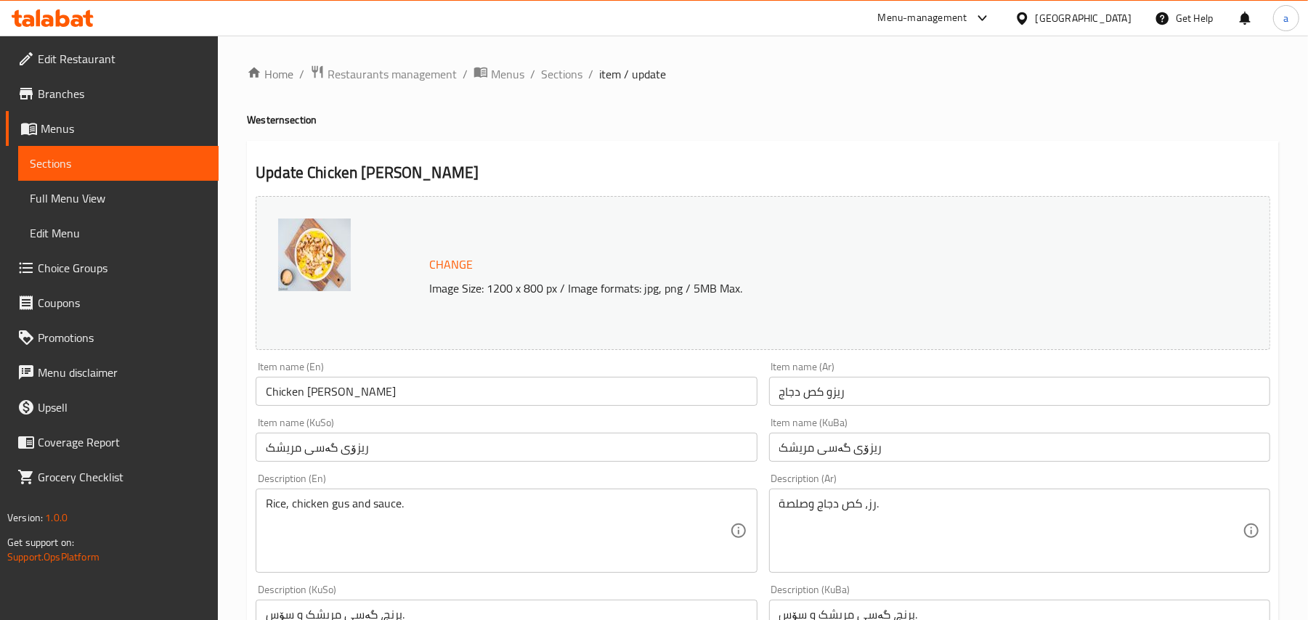
click at [341, 402] on input "Chicken [PERSON_NAME]" at bounding box center [506, 391] width 501 height 29
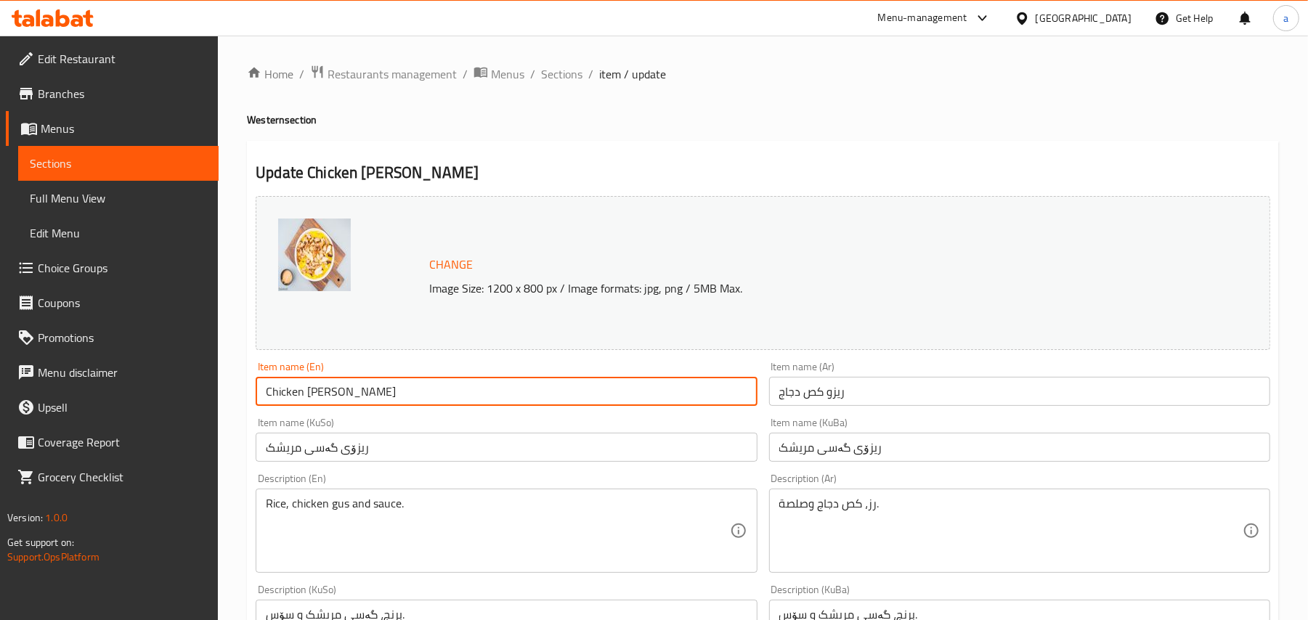
click at [341, 402] on input "Chicken [PERSON_NAME]" at bounding box center [506, 391] width 501 height 29
click at [312, 401] on input "Chicken Rizo" at bounding box center [506, 391] width 501 height 29
paste input "[PERSON_NAME]"
type input "Chicken [PERSON_NAME]"
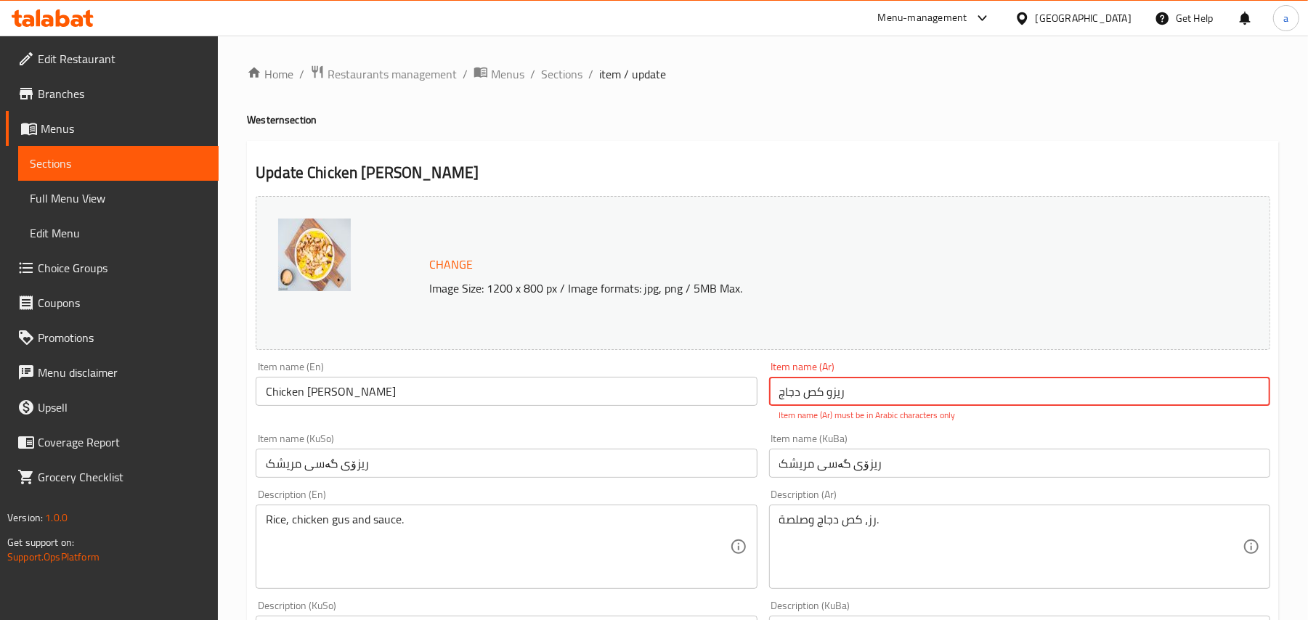
click at [892, 468] on input "ریزۆی گەسی مریشک" at bounding box center [1019, 463] width 501 height 29
click at [889, 402] on input "ریزو كص دجاج" at bounding box center [1019, 391] width 501 height 29
click at [1258, 404] on input "ریزو كص دجاج" at bounding box center [1019, 391] width 501 height 29
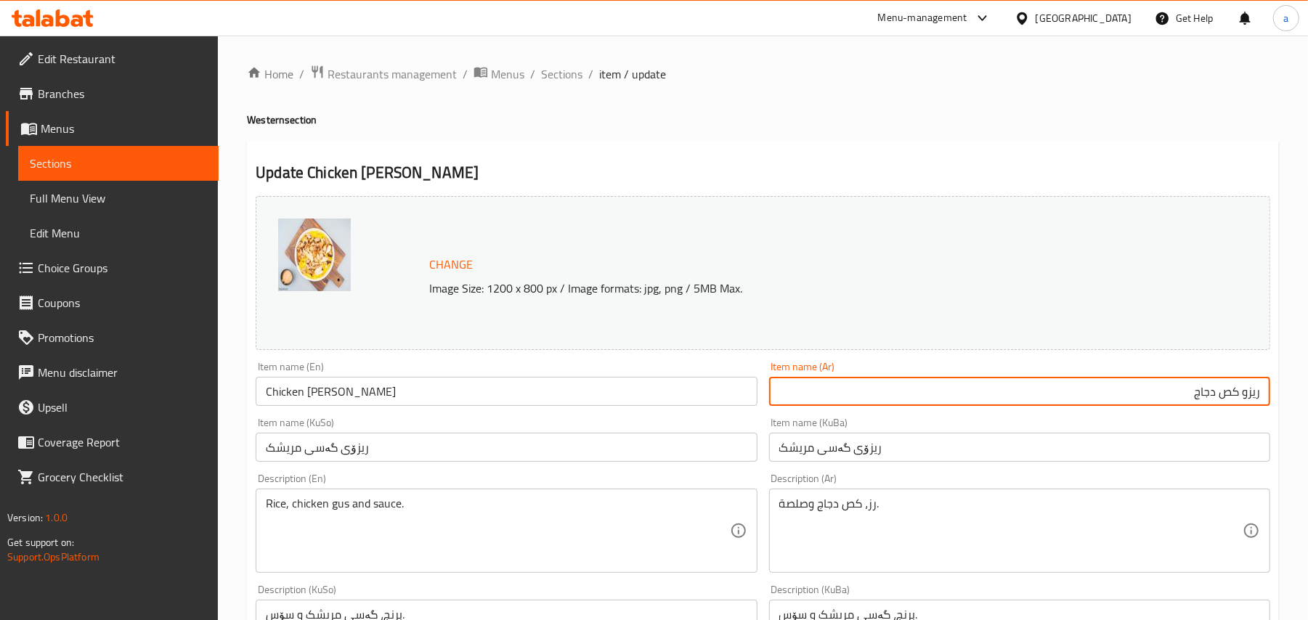
click at [1151, 406] on input "ريزو كص دجاج" at bounding box center [1019, 391] width 501 height 29
type input "ريزو كص دجاج"
click at [574, 74] on span "Sections" at bounding box center [561, 73] width 41 height 17
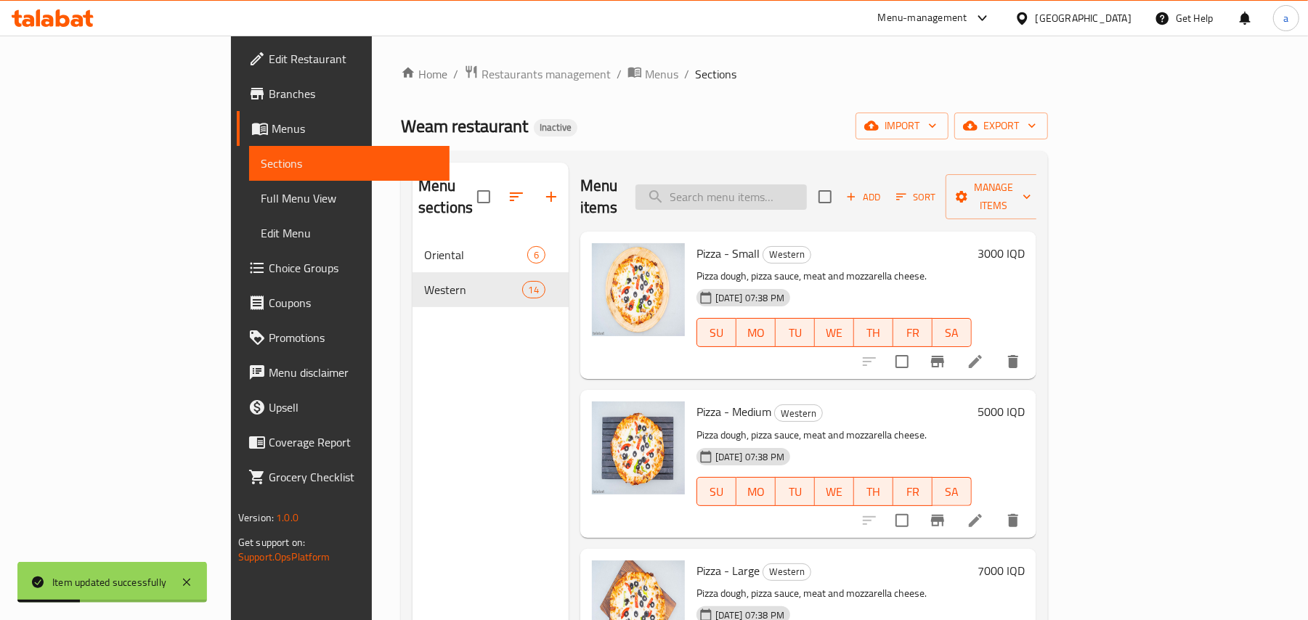
click at [797, 196] on input "search" at bounding box center [721, 197] width 171 height 25
paste input "Crispy Rizo"
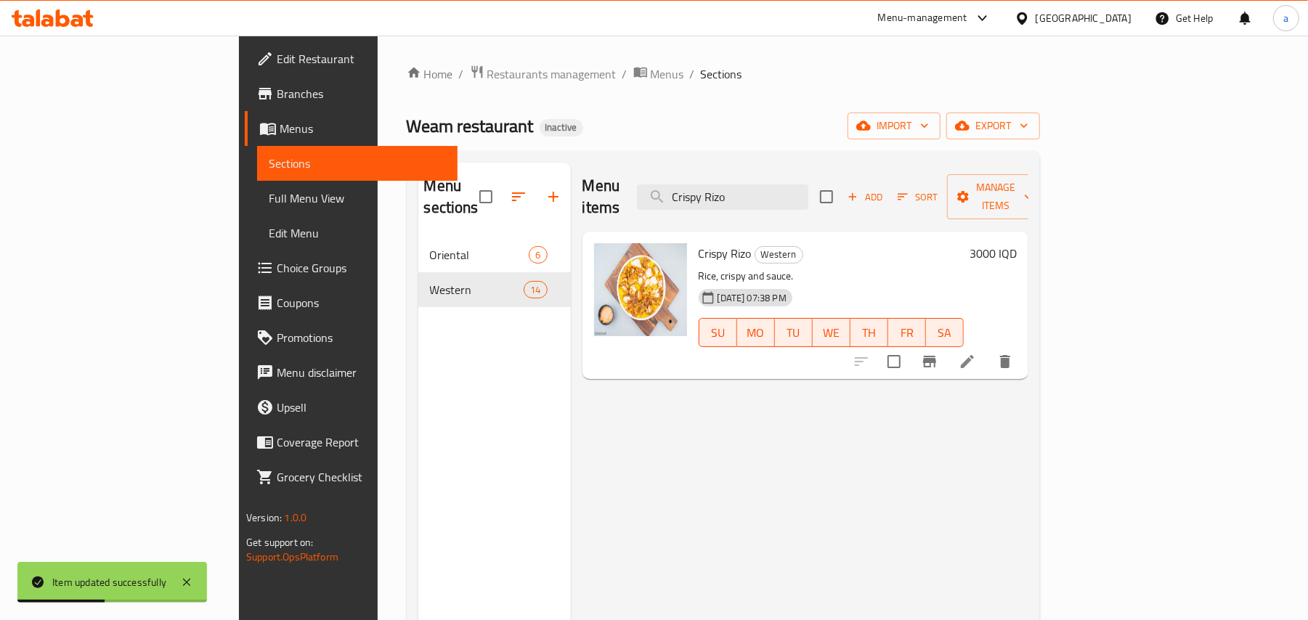
type input "Crispy Rizo"
click at [976, 355] on icon at bounding box center [967, 361] width 17 height 17
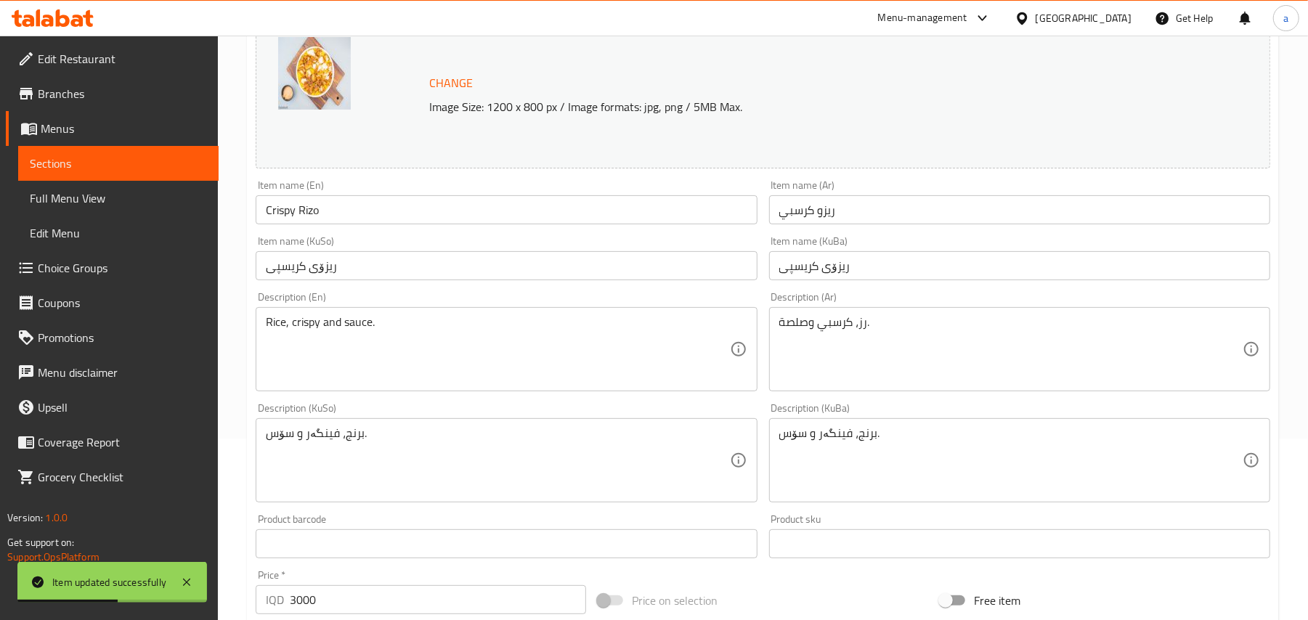
scroll to position [225, 0]
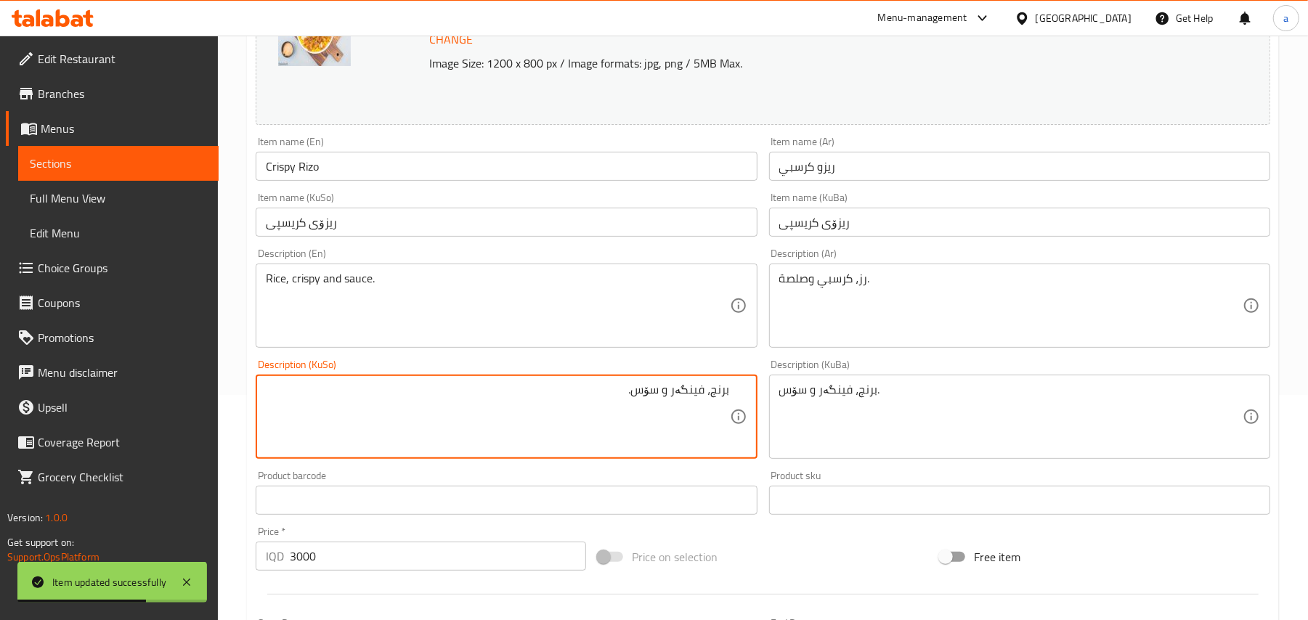
click at [275, 224] on input "ریزۆی کریسپی" at bounding box center [506, 222] width 501 height 29
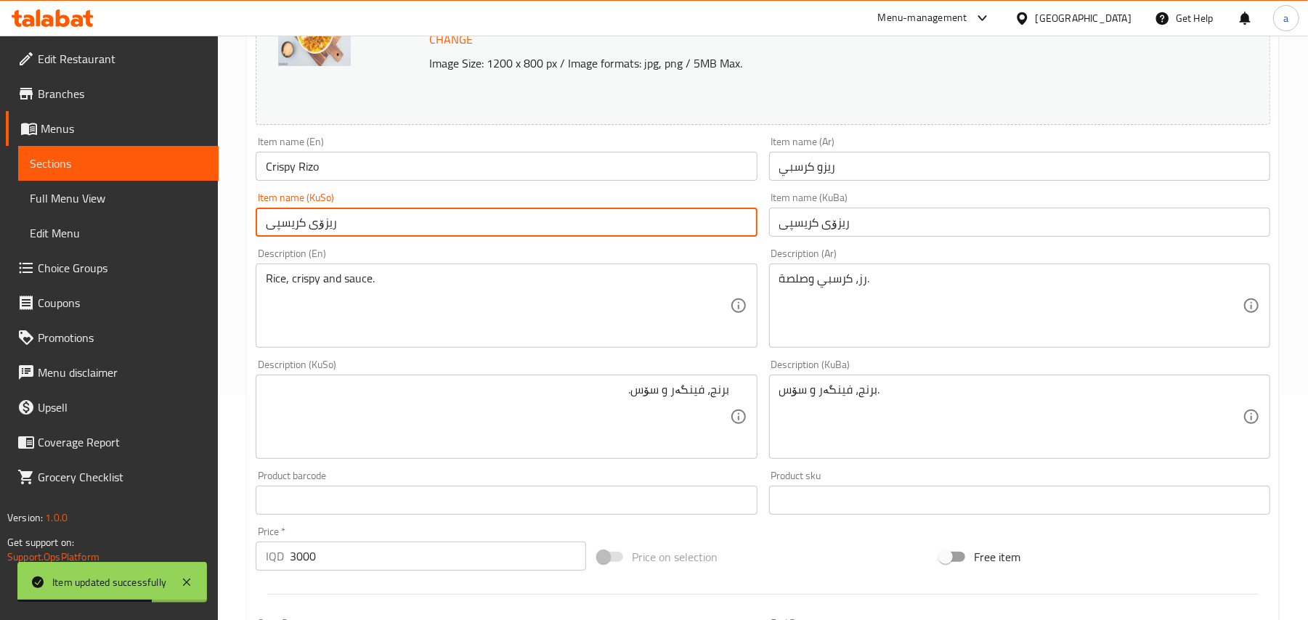
click at [275, 224] on input "ریزۆی کریسپی" at bounding box center [506, 222] width 501 height 29
click at [684, 401] on textarea "برنج، فینگەر و سۆس." at bounding box center [497, 417] width 463 height 69
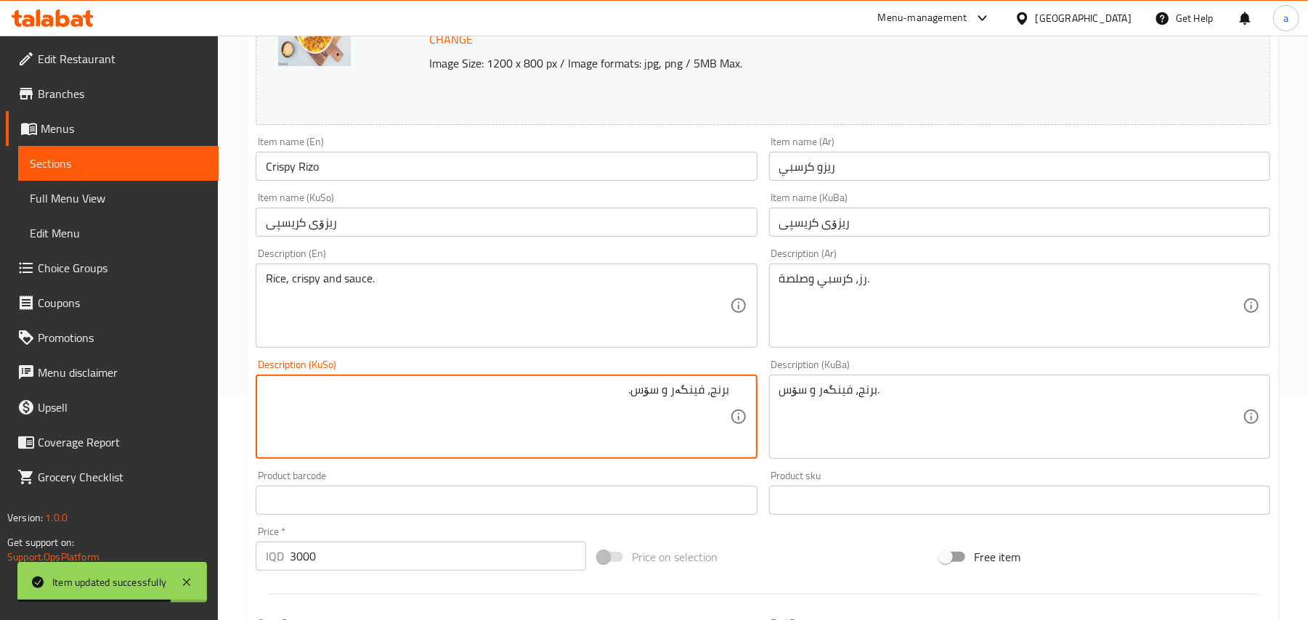
paste textarea "کریسپی"
type textarea "برنج، [PERSON_NAME] و سۆس."
click at [424, 169] on input "Crispy Rizo" at bounding box center [506, 166] width 501 height 29
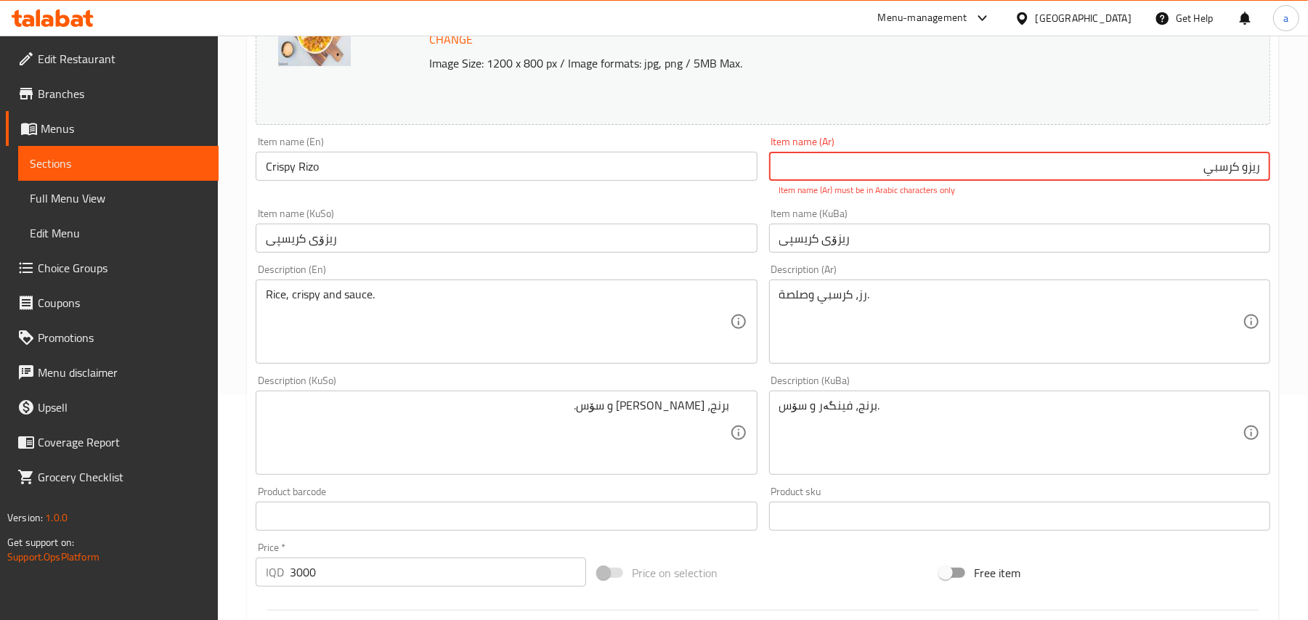
click at [1255, 180] on input "ریزو كرسبي" at bounding box center [1019, 166] width 501 height 29
click at [1195, 177] on input "رێزو كرسبي" at bounding box center [1019, 166] width 501 height 29
click at [1238, 181] on input "رێزو كرسبي" at bounding box center [1019, 166] width 501 height 29
click at [1256, 175] on input "رێزو كرسبي" at bounding box center [1019, 166] width 501 height 29
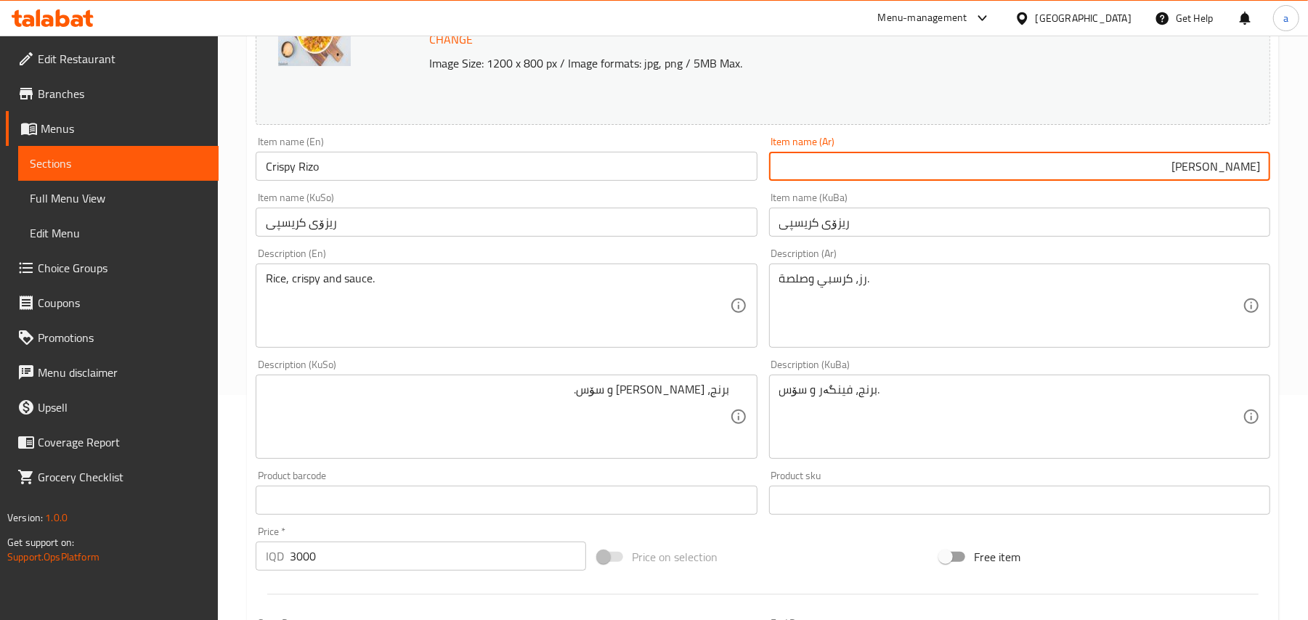
click at [1195, 174] on input "[PERSON_NAME]" at bounding box center [1019, 166] width 501 height 29
type input "[PERSON_NAME]"
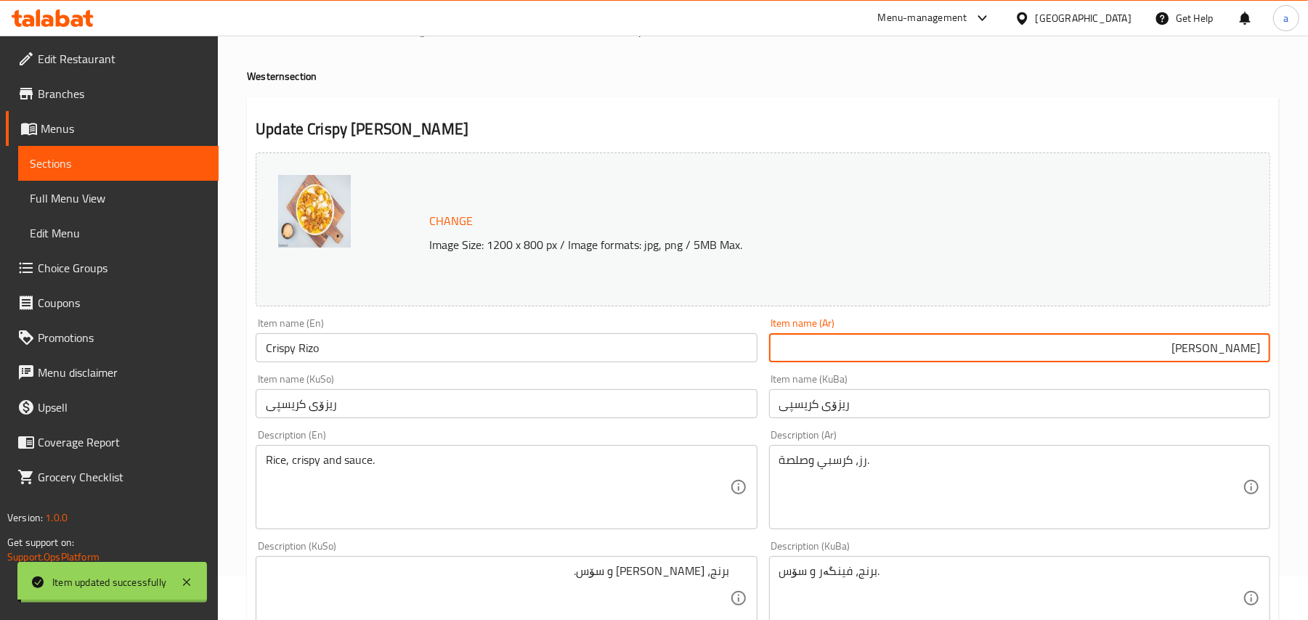
scroll to position [0, 0]
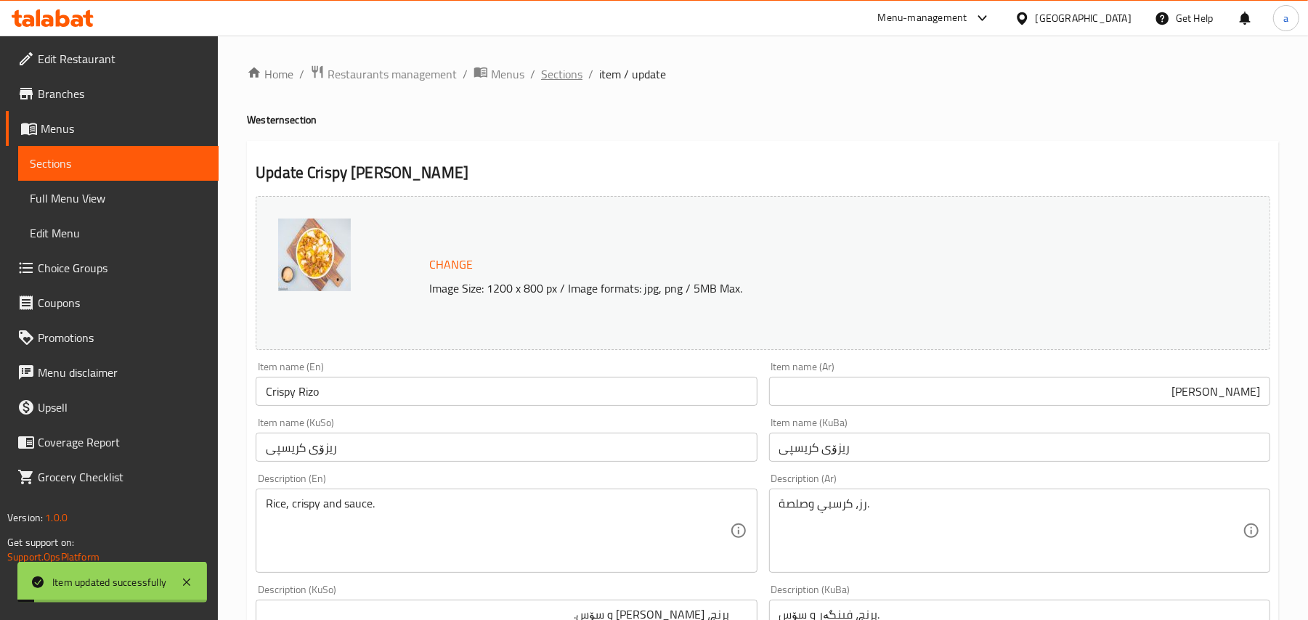
click at [575, 68] on span "Sections" at bounding box center [561, 73] width 41 height 17
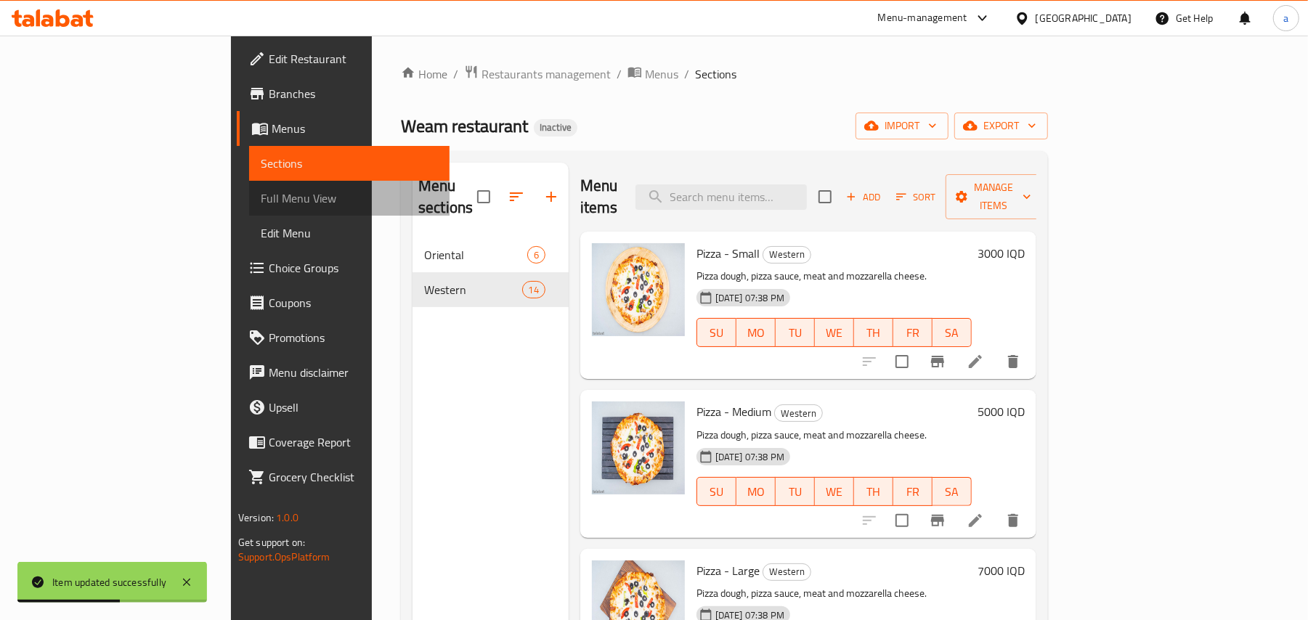
click at [261, 203] on span "Full Menu View" at bounding box center [349, 198] width 177 height 17
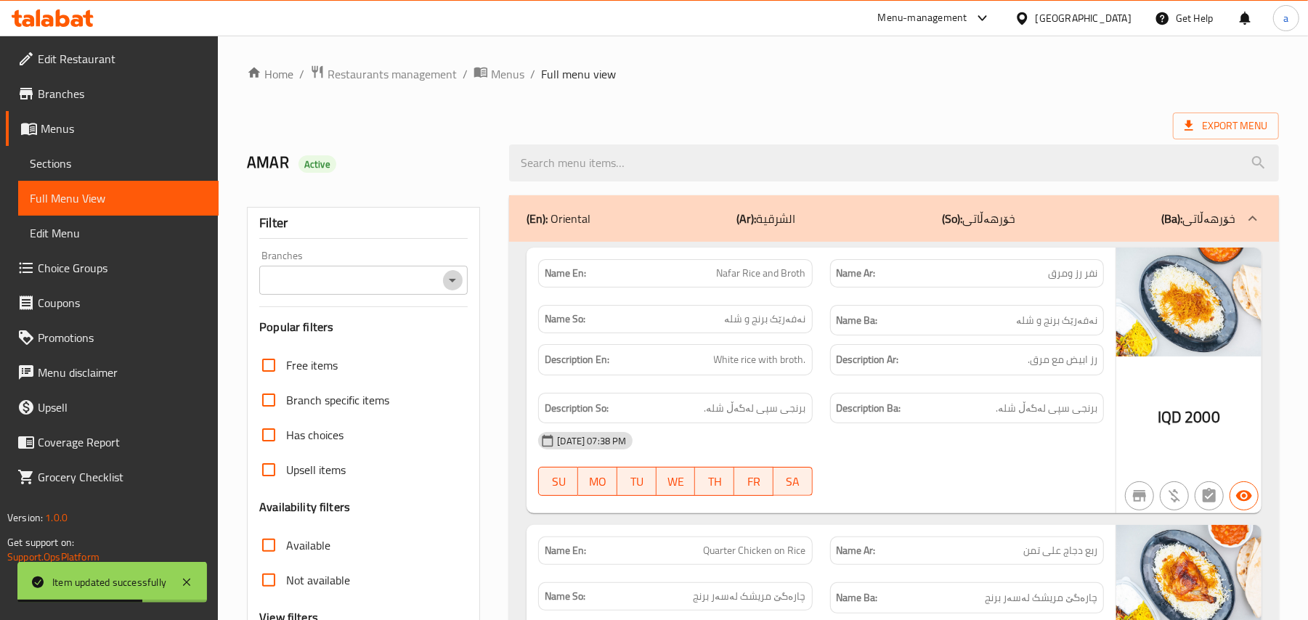
click at [449, 288] on icon "Open" at bounding box center [452, 280] width 17 height 17
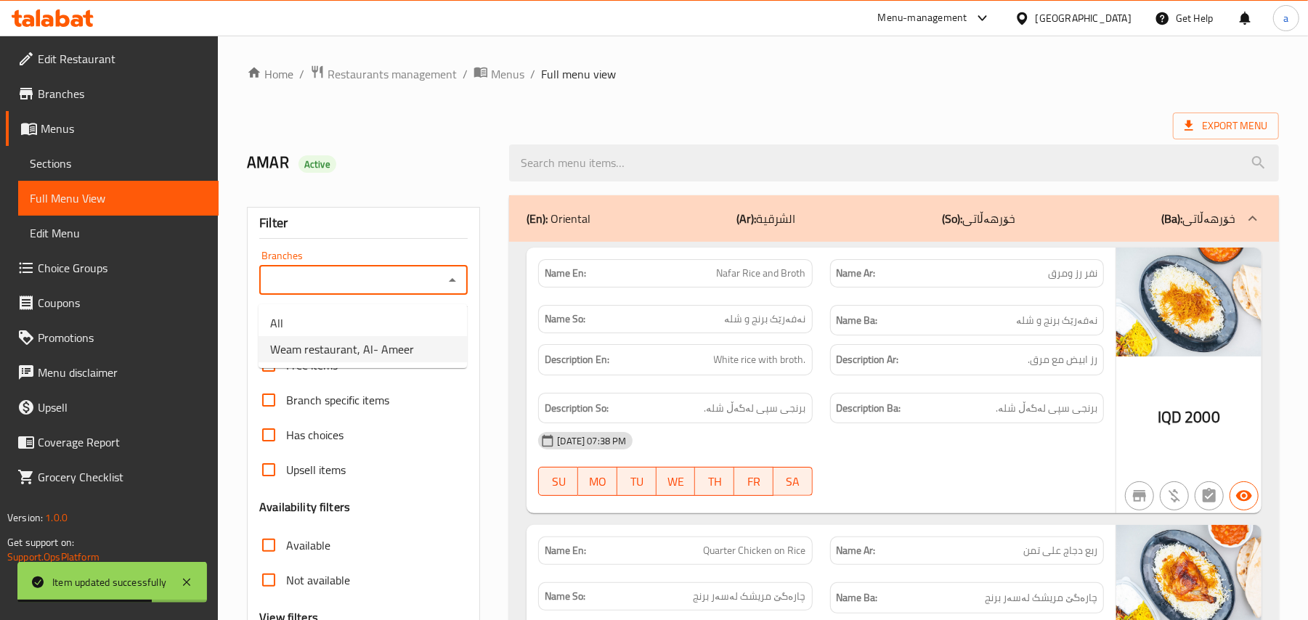
click at [401, 346] on span "Weam restaurant, Al- Ameer" at bounding box center [342, 349] width 144 height 17
type input "Weam restaurant, Al- Ameer"
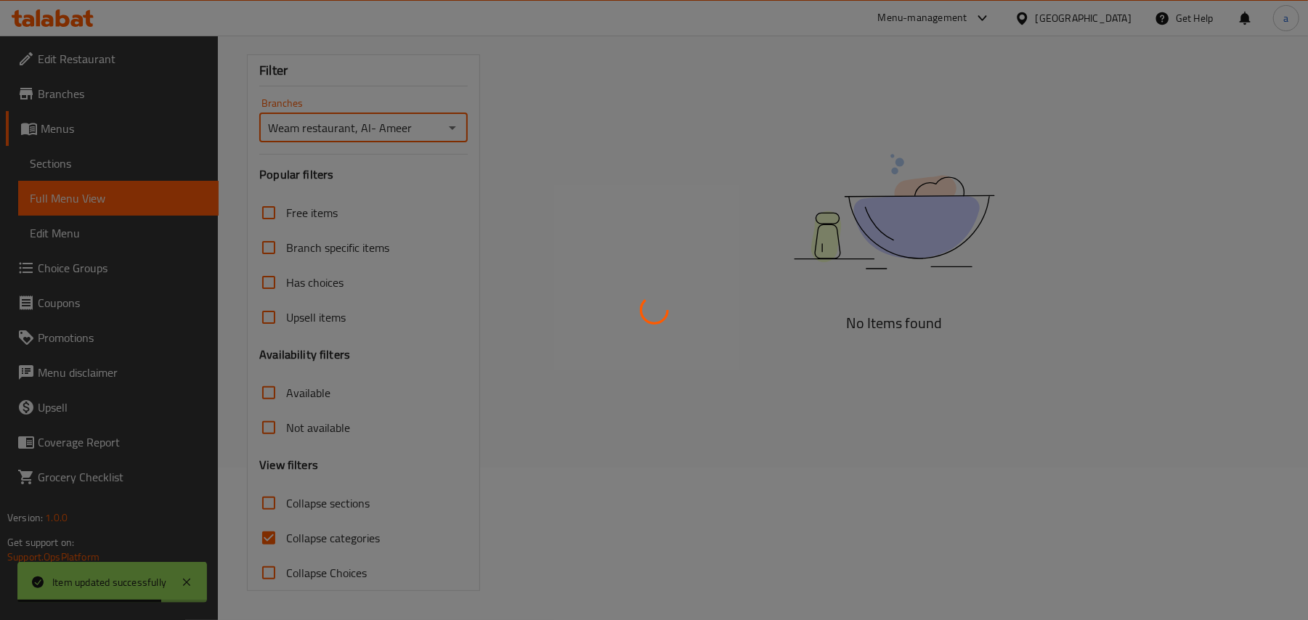
scroll to position [176, 0]
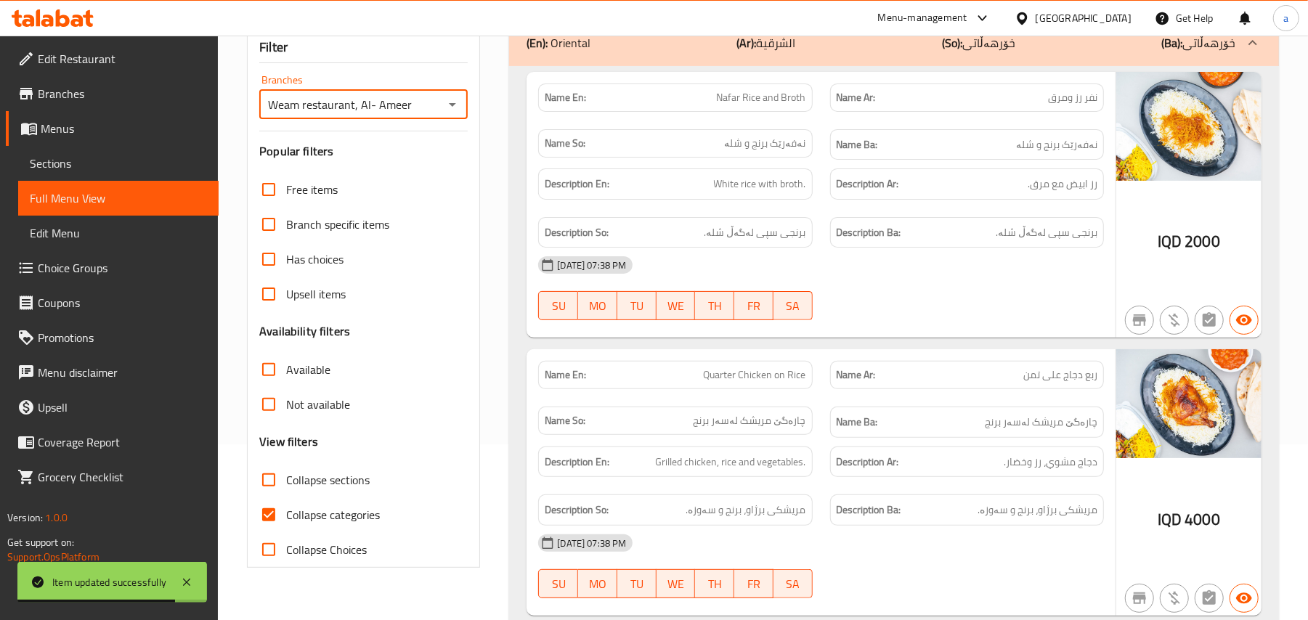
click at [277, 532] on input "Collapse categories" at bounding box center [268, 515] width 35 height 35
checkbox input "false"
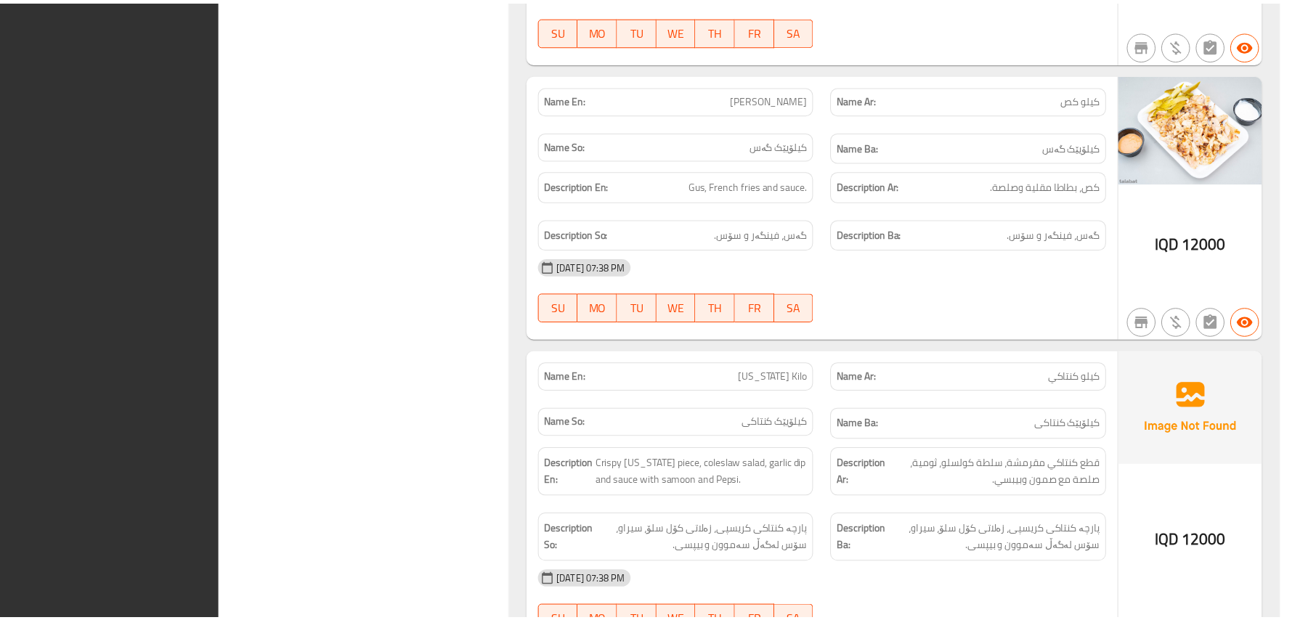
scroll to position [5643, 0]
